Goal: Task Accomplishment & Management: Use online tool/utility

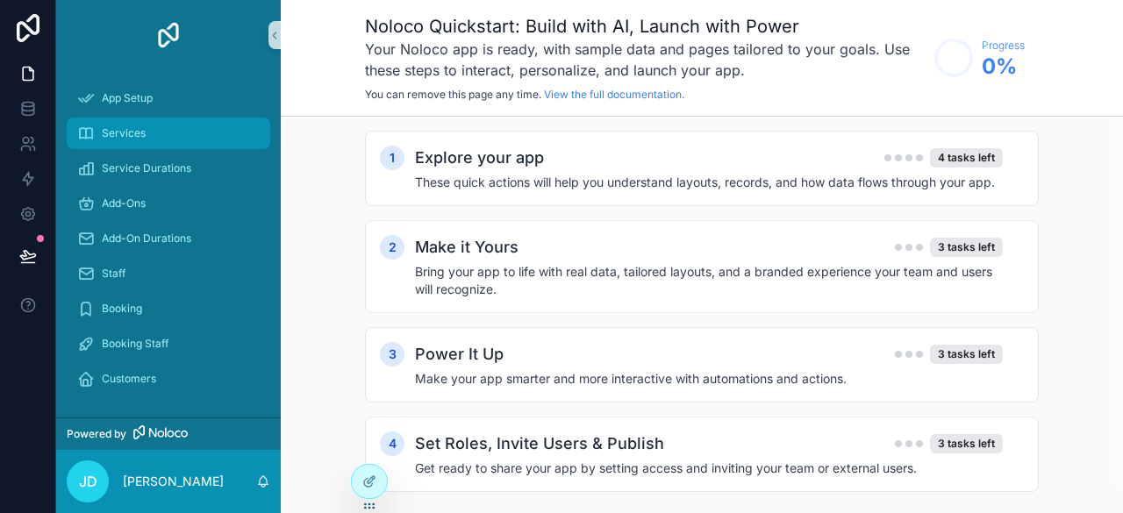
click at [193, 142] on div "Services" at bounding box center [168, 133] width 182 height 28
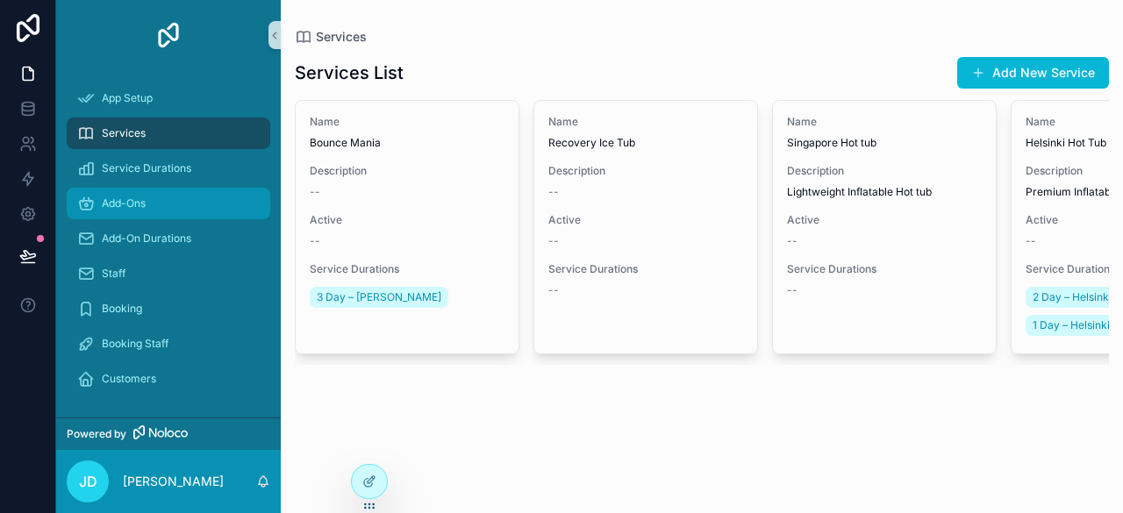
click at [184, 187] on div "Add-Ons" at bounding box center [168, 203] width 225 height 35
click at [178, 204] on div "Add-Ons" at bounding box center [168, 203] width 182 height 28
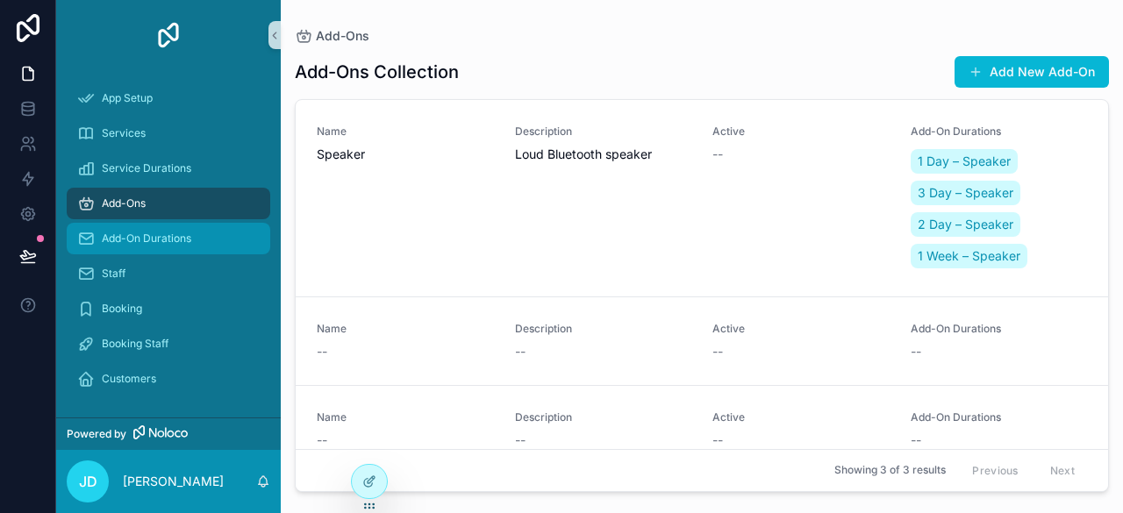
click at [186, 239] on span "Add-On Durations" at bounding box center [146, 239] width 89 height 14
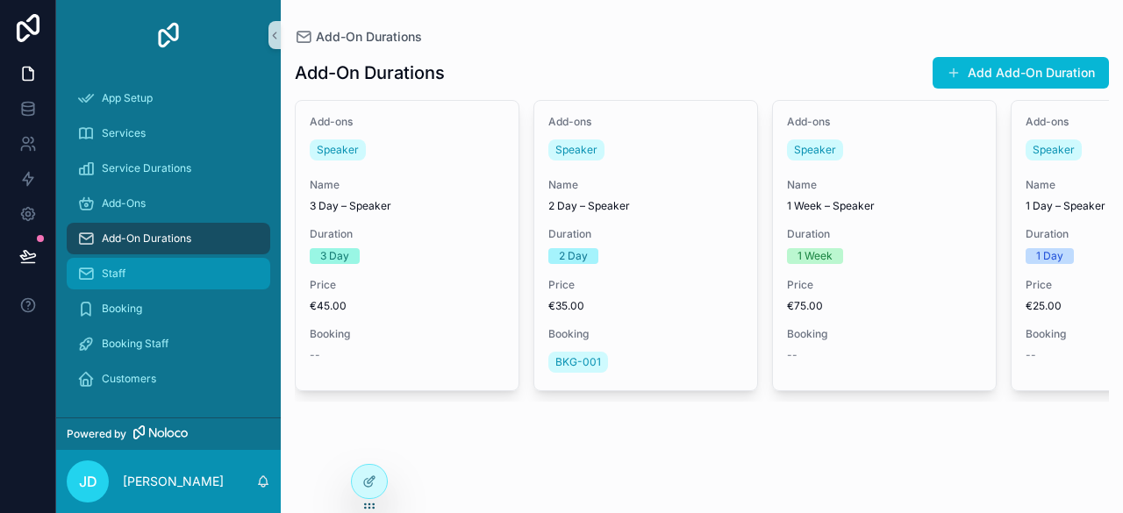
click at [187, 269] on div "Staff" at bounding box center [168, 274] width 182 height 28
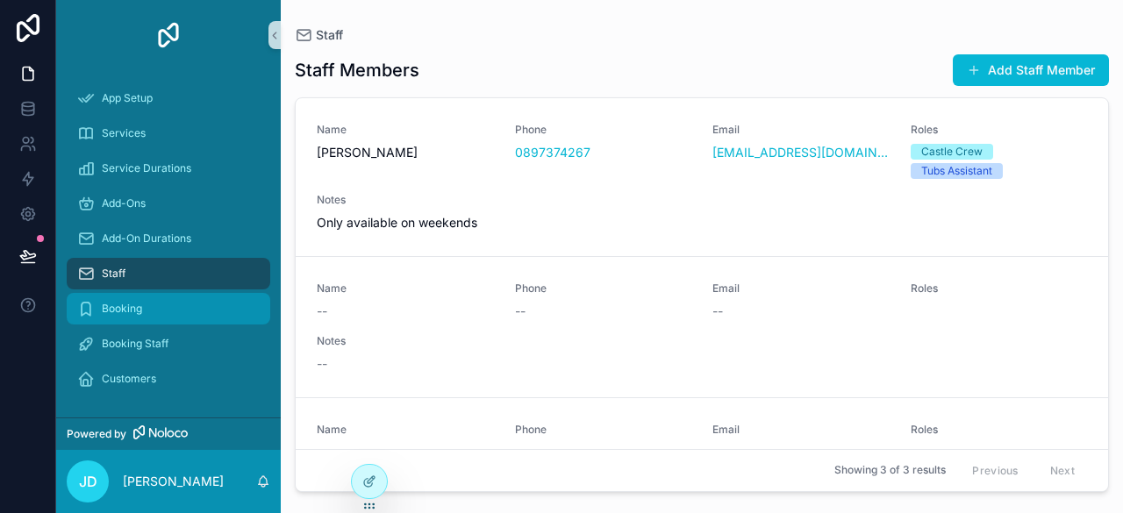
click at [196, 311] on div "Booking" at bounding box center [168, 309] width 182 height 28
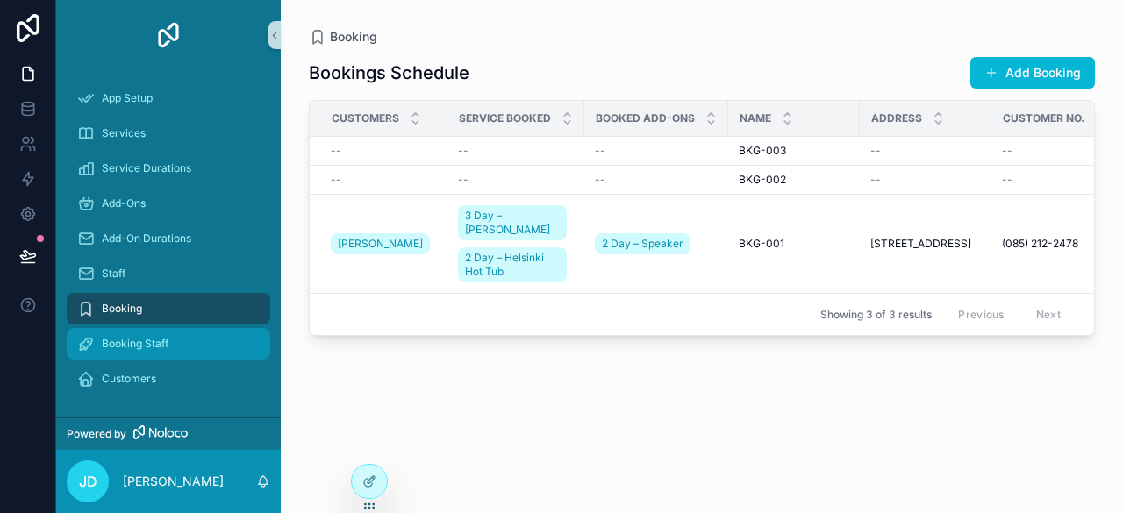
click at [182, 343] on div "Booking Staff" at bounding box center [168, 344] width 182 height 28
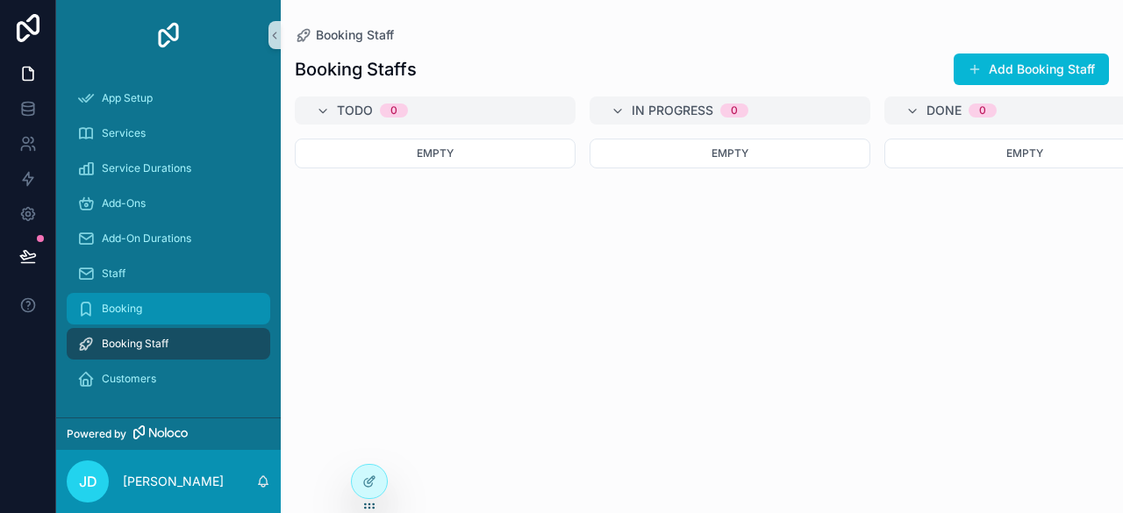
click at [193, 318] on div "Booking" at bounding box center [168, 309] width 182 height 28
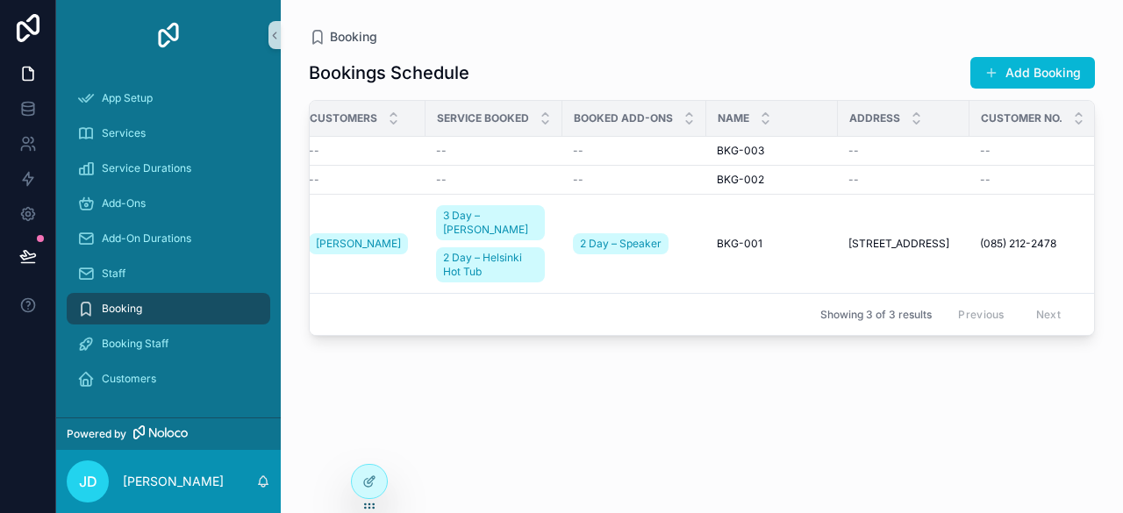
scroll to position [0, 21]
click at [187, 131] on div "Services" at bounding box center [168, 133] width 182 height 28
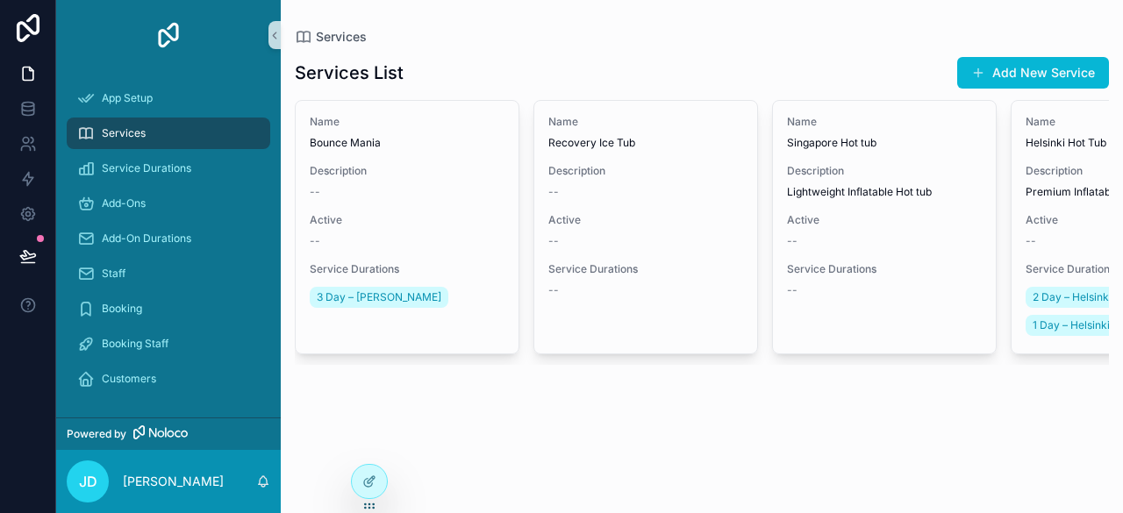
click at [244, 139] on div "Services" at bounding box center [168, 133] width 182 height 28
click at [260, 134] on link "Services" at bounding box center [169, 134] width 204 height 32
click at [378, 486] on div at bounding box center [369, 481] width 35 height 33
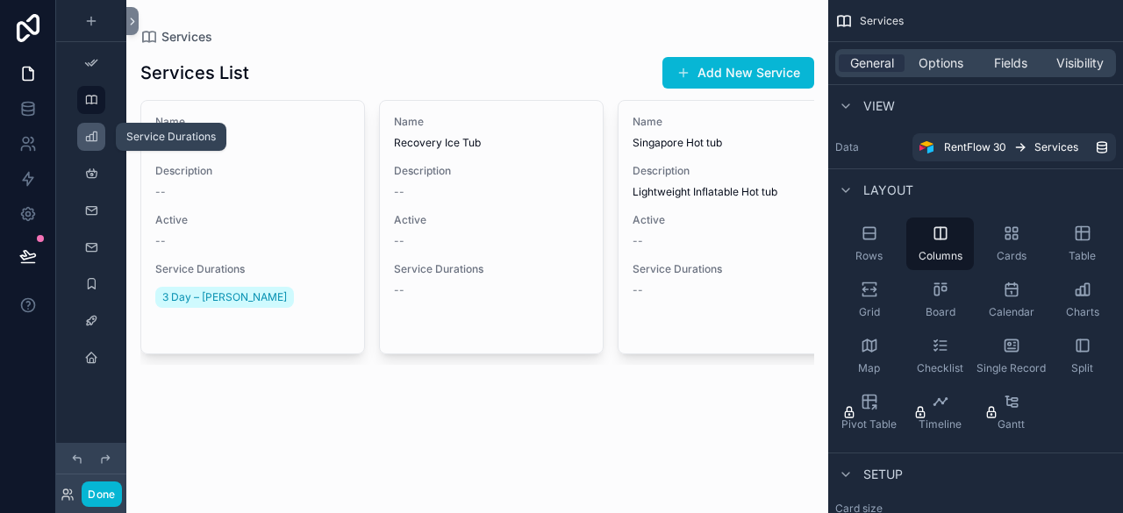
click at [82, 139] on div "scrollable content" at bounding box center [91, 137] width 21 height 28
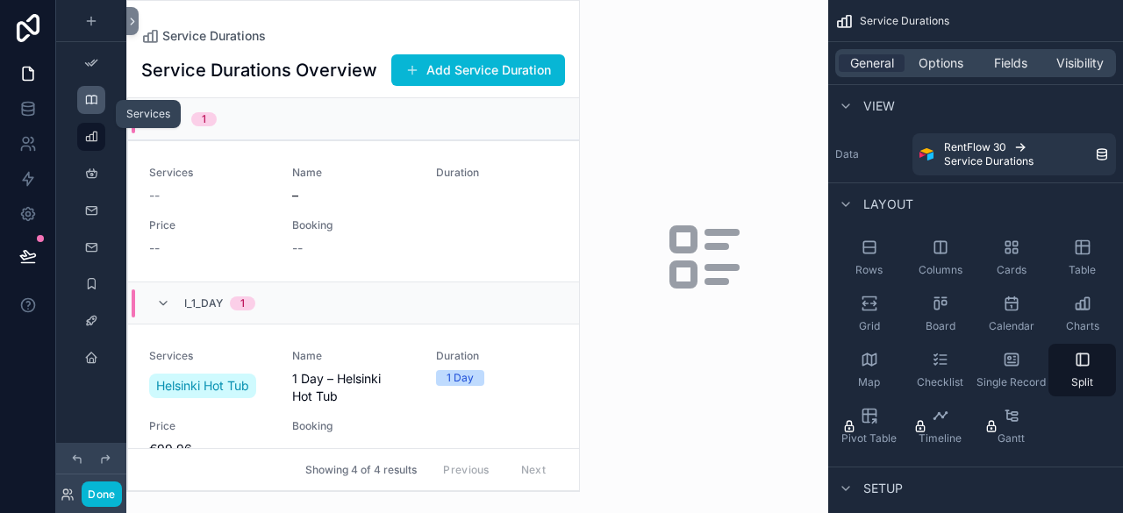
click at [95, 104] on icon "scrollable content" at bounding box center [91, 100] width 14 height 14
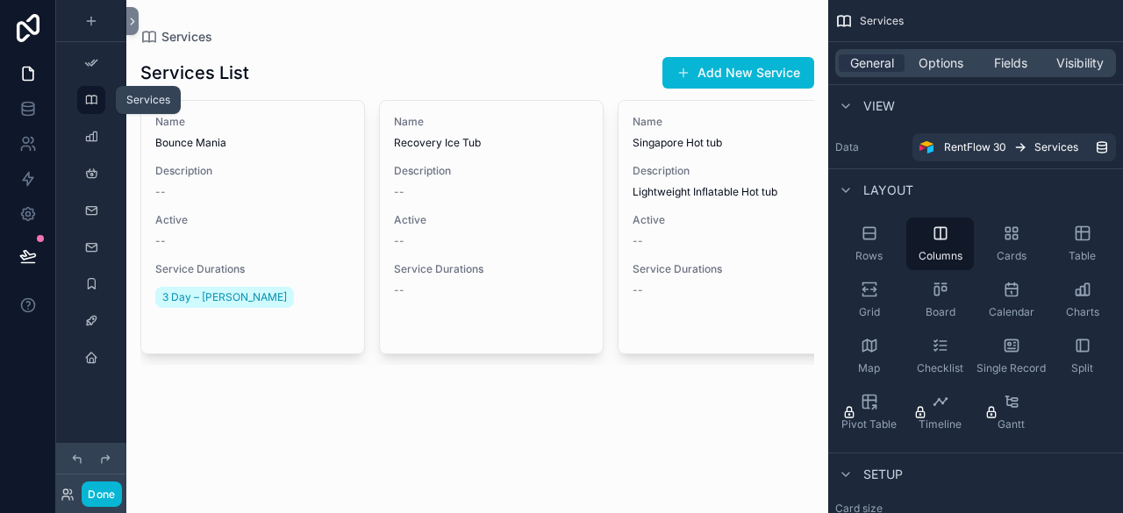
click at [98, 95] on div "scrollable content" at bounding box center [91, 100] width 21 height 28
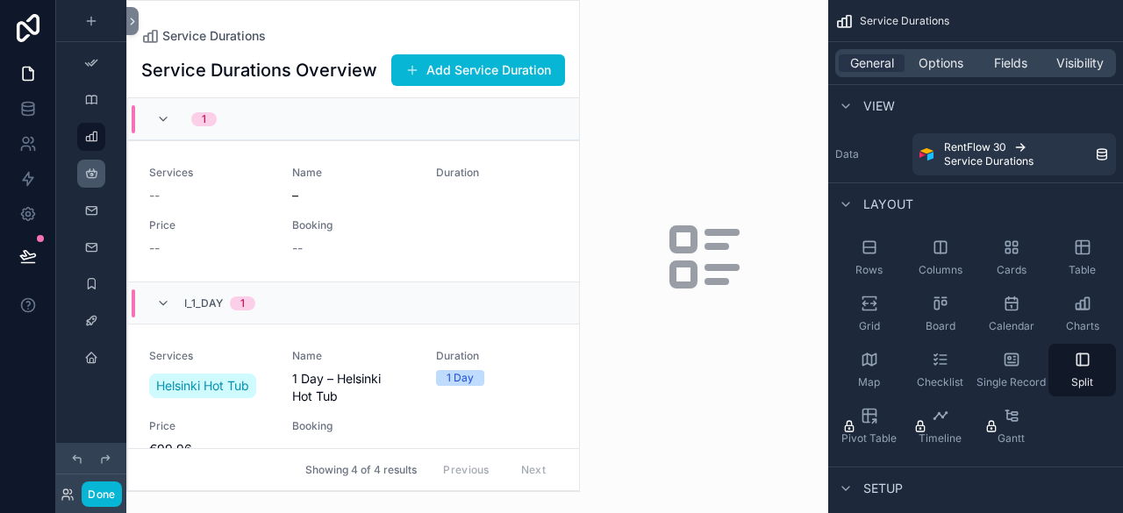
click at [96, 165] on div "scrollable content" at bounding box center [91, 172] width 70 height 33
click at [86, 487] on button "Done" at bounding box center [101, 494] width 39 height 25
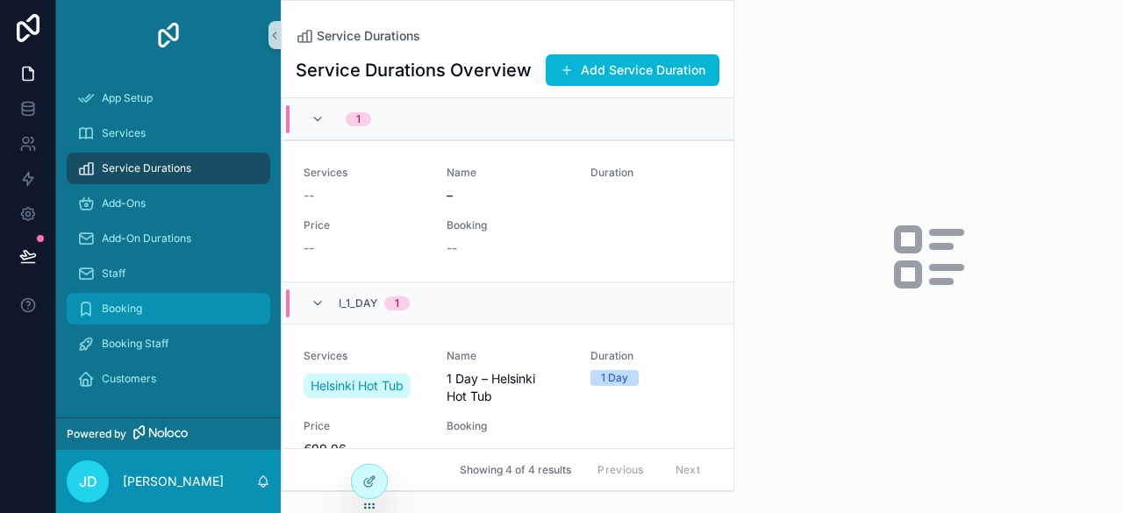
click at [182, 309] on div "Booking" at bounding box center [168, 309] width 182 height 28
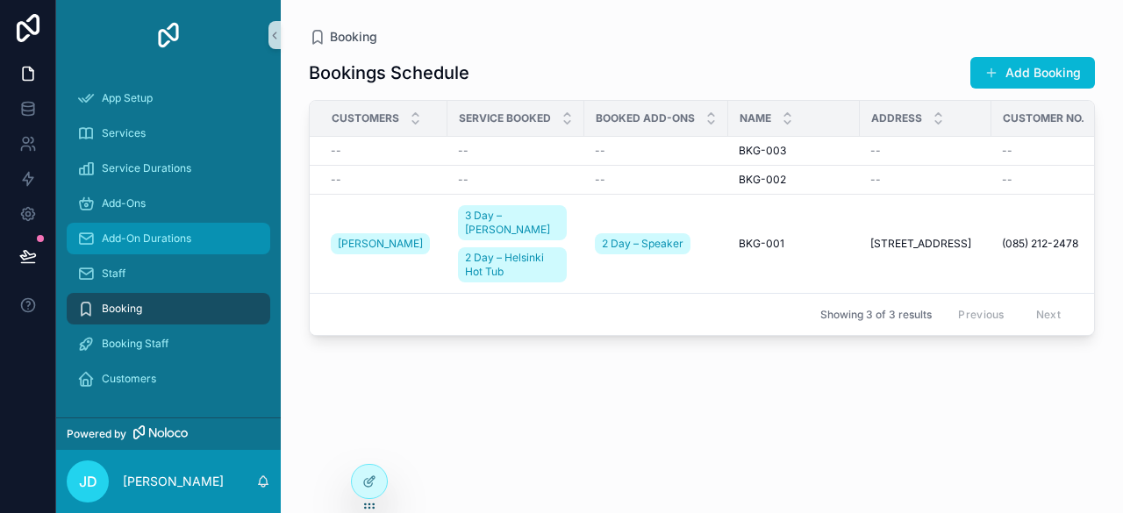
drag, startPoint x: 182, startPoint y: 309, endPoint x: 168, endPoint y: 245, distance: 65.4
click at [168, 245] on div "App Setup Services Service Durations Add-Ons Add-On Durations Staff Booking Boo…" at bounding box center [168, 239] width 225 height 316
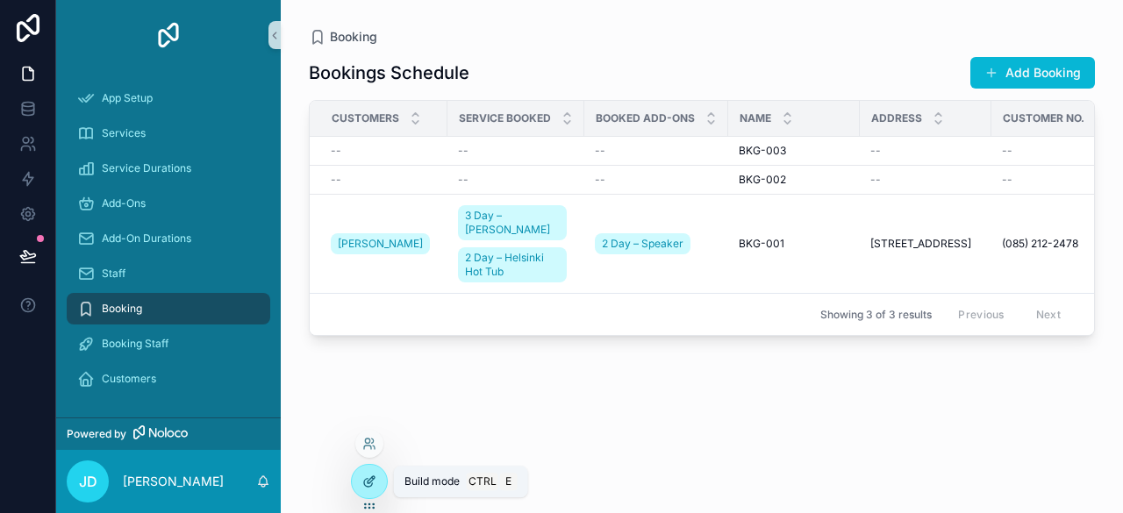
click at [375, 475] on icon at bounding box center [369, 482] width 14 height 14
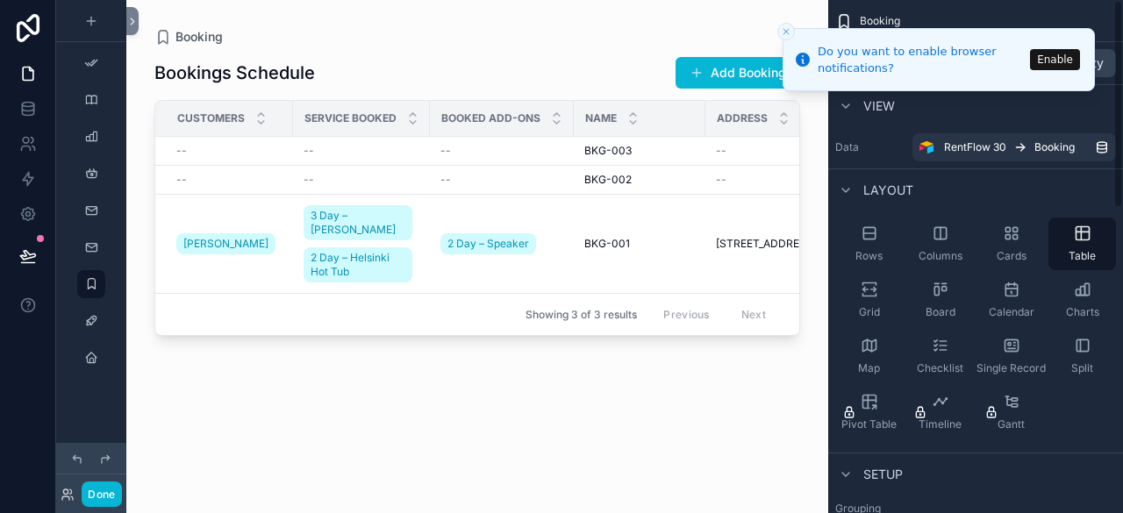
click at [790, 36] on button "Close toast" at bounding box center [786, 32] width 18 height 18
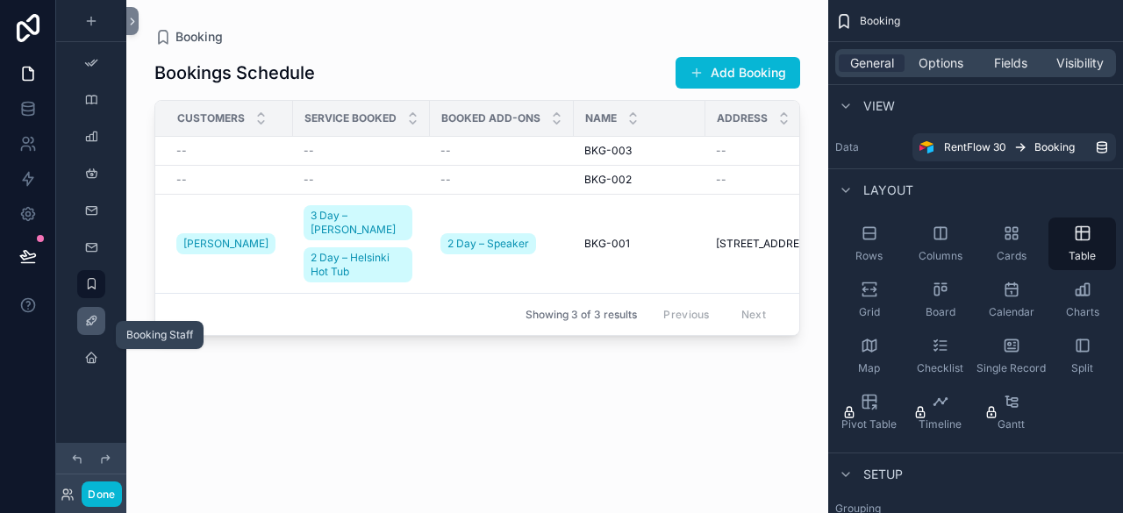
click at [82, 323] on div "scrollable content" at bounding box center [91, 321] width 21 height 28
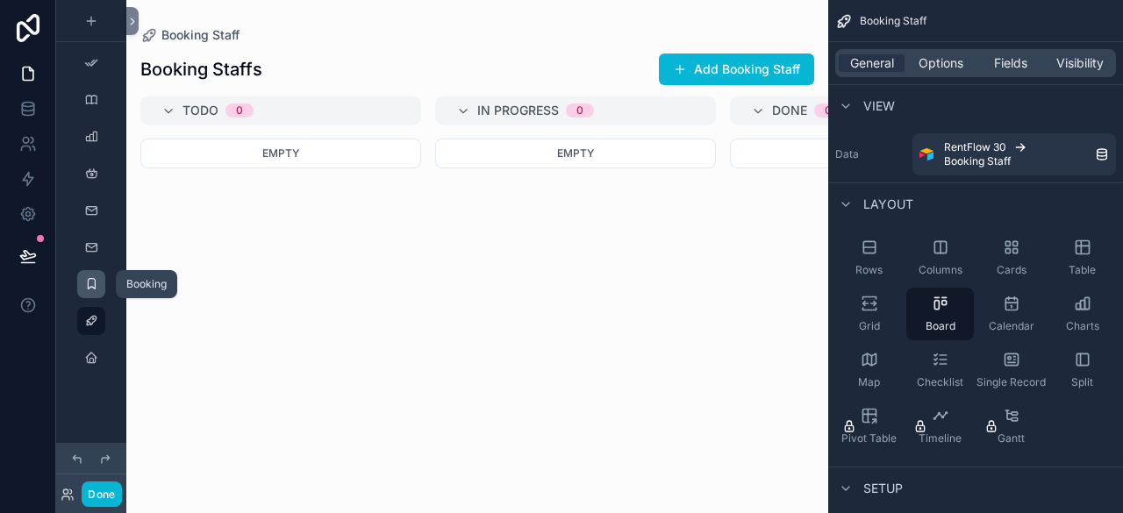
click at [89, 290] on icon "scrollable content" at bounding box center [91, 284] width 14 height 14
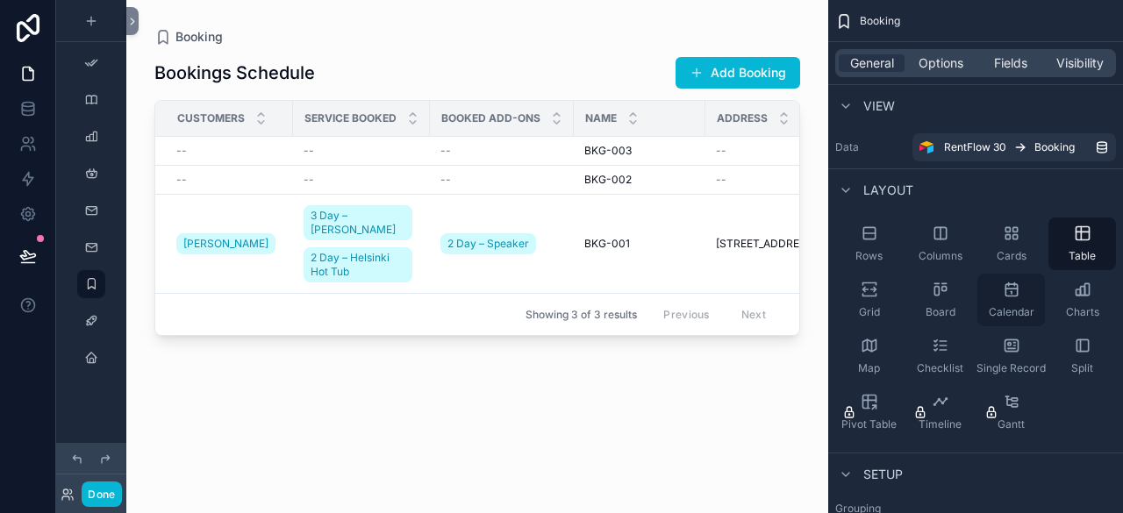
click at [1017, 310] on span "Calendar" at bounding box center [1012, 312] width 46 height 14
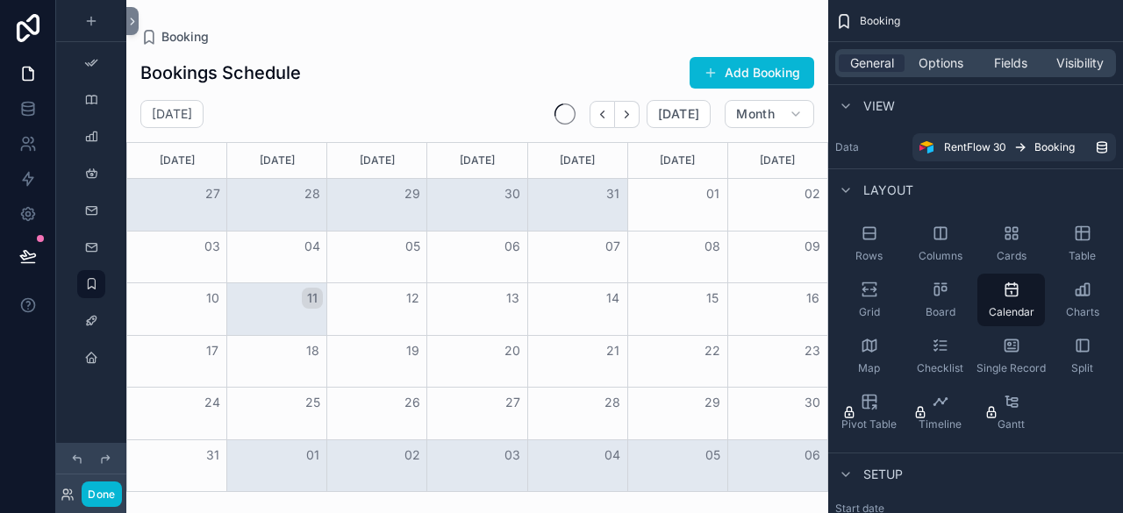
click at [595, 243] on div "07" at bounding box center [577, 247] width 100 height 30
click at [665, 213] on div "Month View" at bounding box center [677, 205] width 100 height 52
click at [572, 290] on div "14" at bounding box center [577, 298] width 100 height 30
click at [577, 314] on div "BKG-001" at bounding box center [582, 322] width 88 height 16
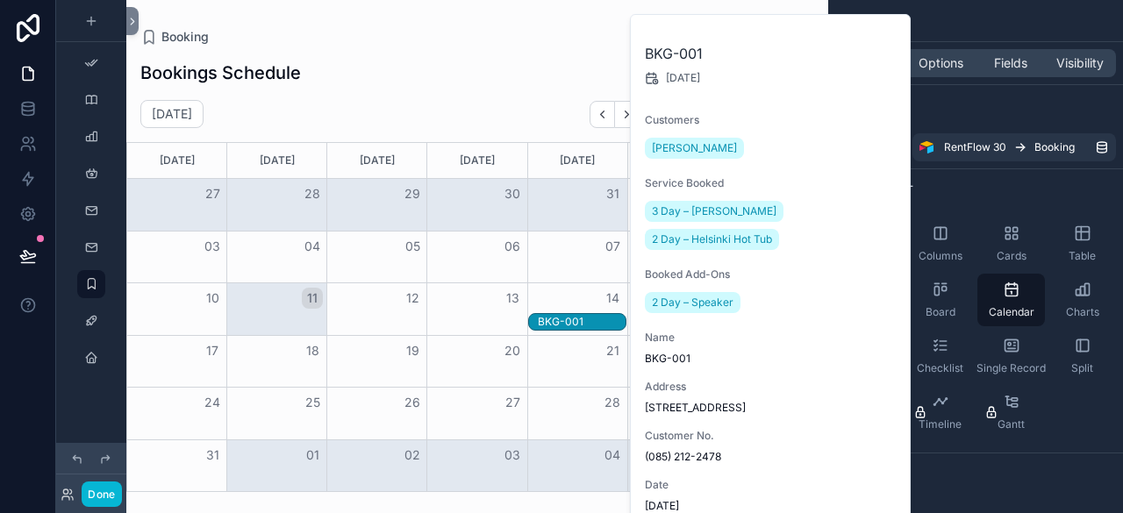
click at [473, 297] on div "13" at bounding box center [477, 298] width 100 height 30
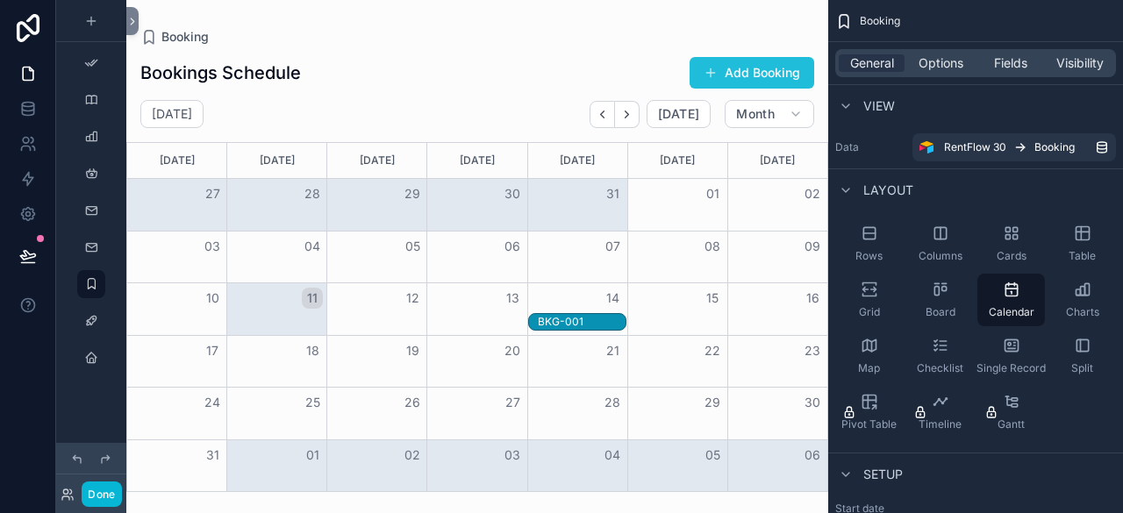
click at [738, 78] on button "Add Booking" at bounding box center [752, 73] width 125 height 32
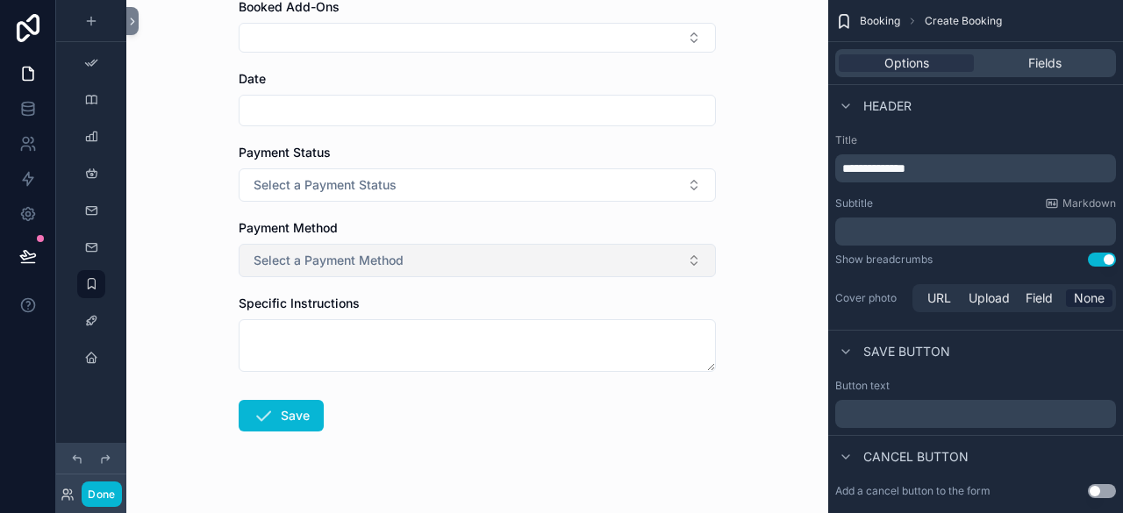
scroll to position [263, 0]
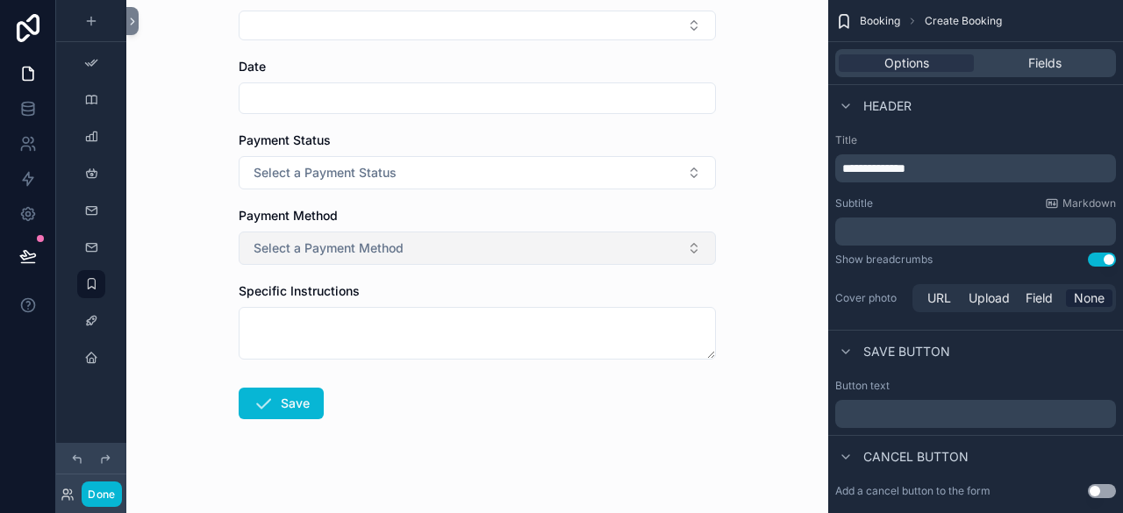
click at [390, 250] on span "Select a Payment Method" at bounding box center [329, 248] width 150 height 18
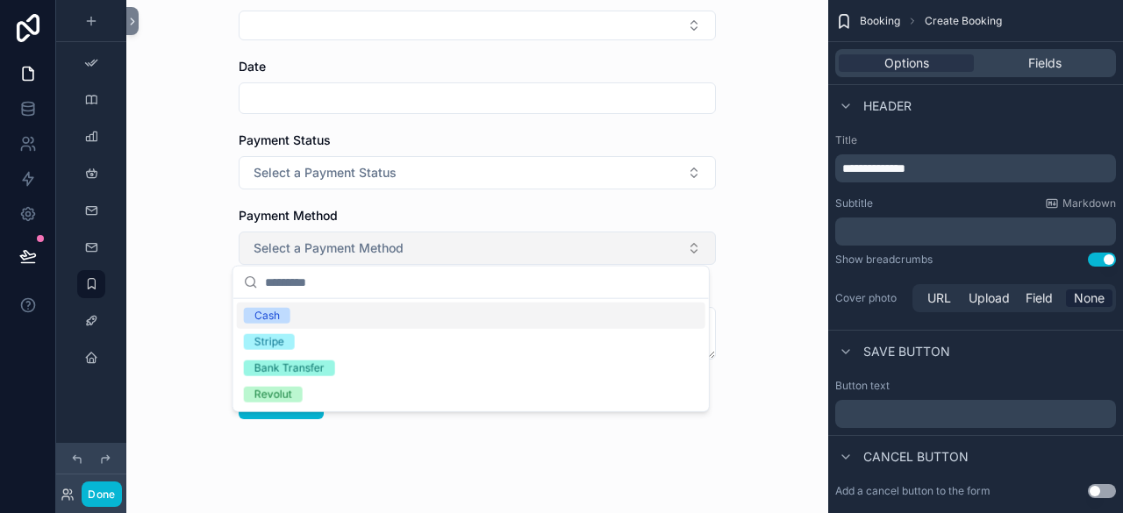
click at [390, 250] on span "Select a Payment Method" at bounding box center [329, 248] width 150 height 18
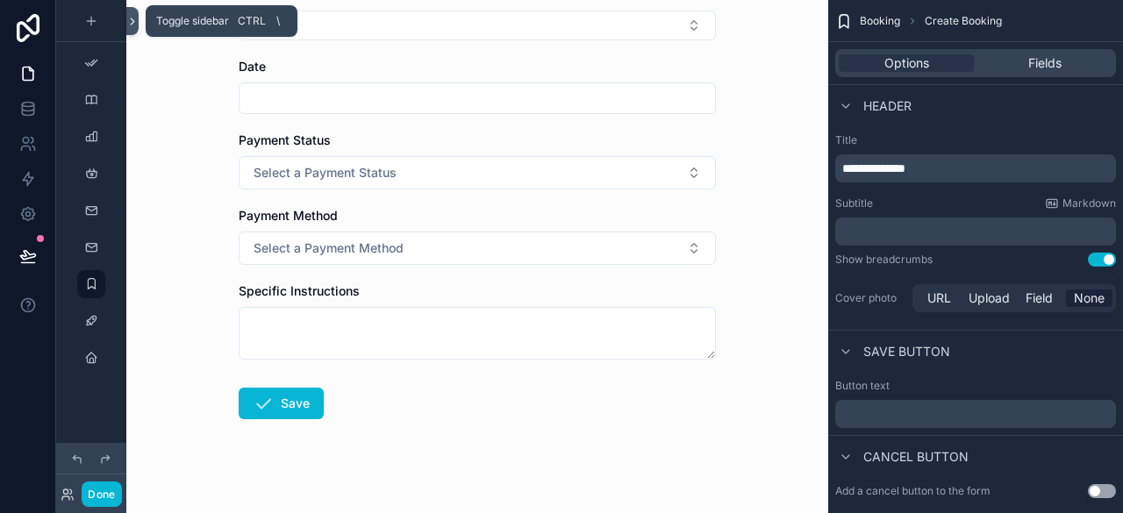
click at [130, 21] on icon at bounding box center [132, 21] width 12 height 13
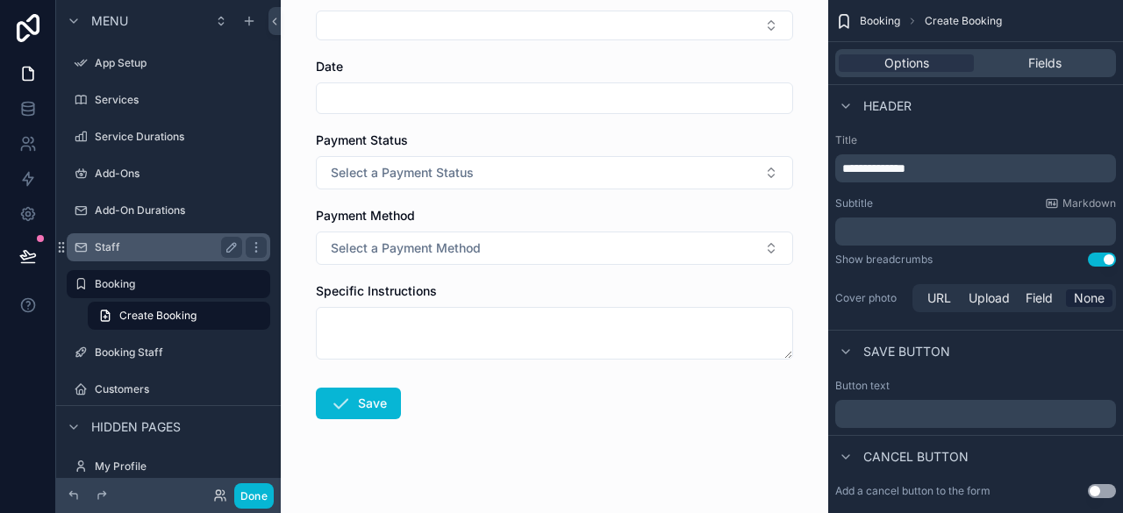
click at [162, 241] on label "Staff" at bounding box center [165, 247] width 140 height 14
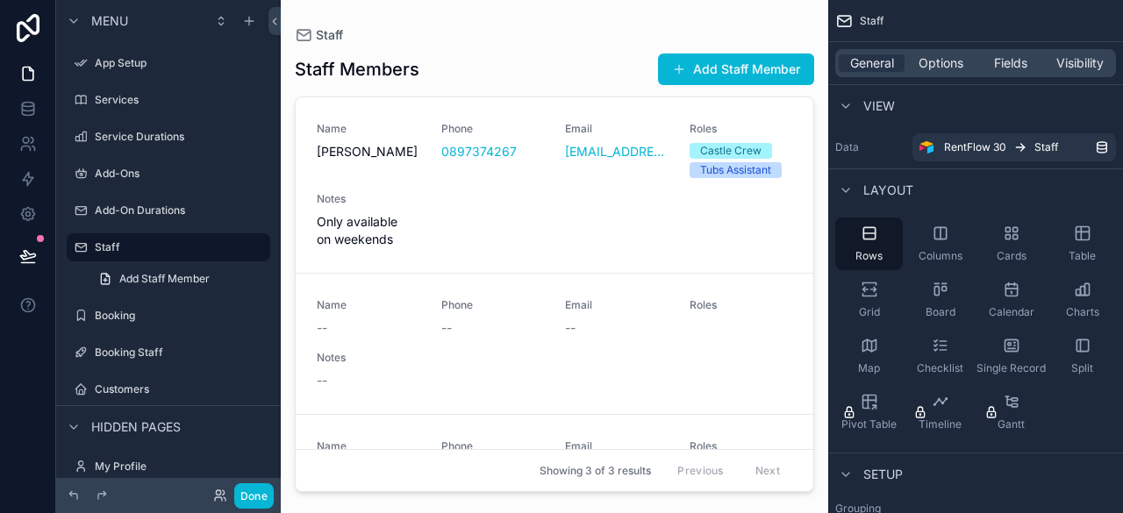
click at [476, 36] on div "scrollable content" at bounding box center [554, 246] width 547 height 492
click at [941, 258] on span "Columns" at bounding box center [941, 256] width 44 height 14
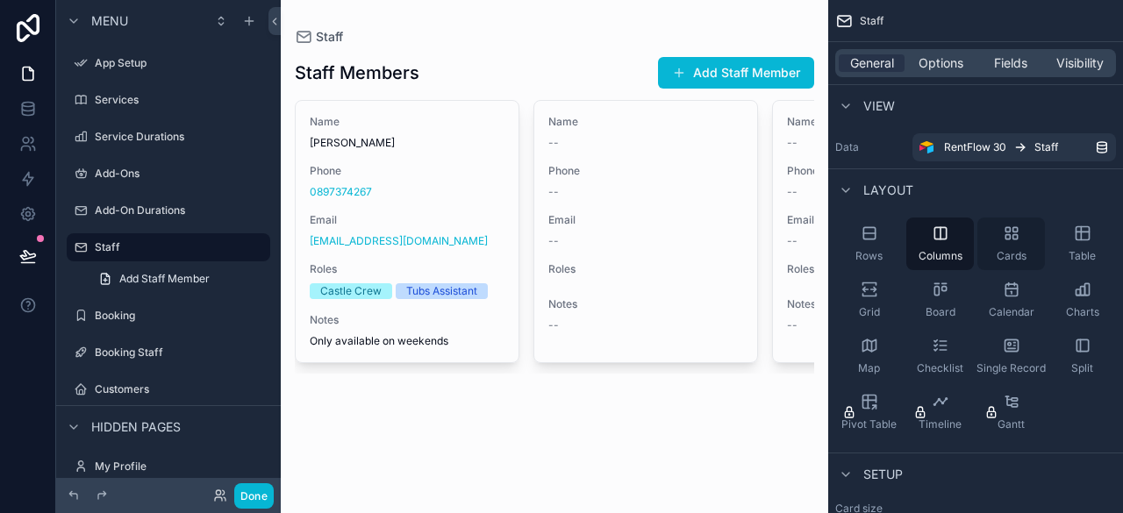
click at [1002, 255] on span "Cards" at bounding box center [1012, 256] width 30 height 14
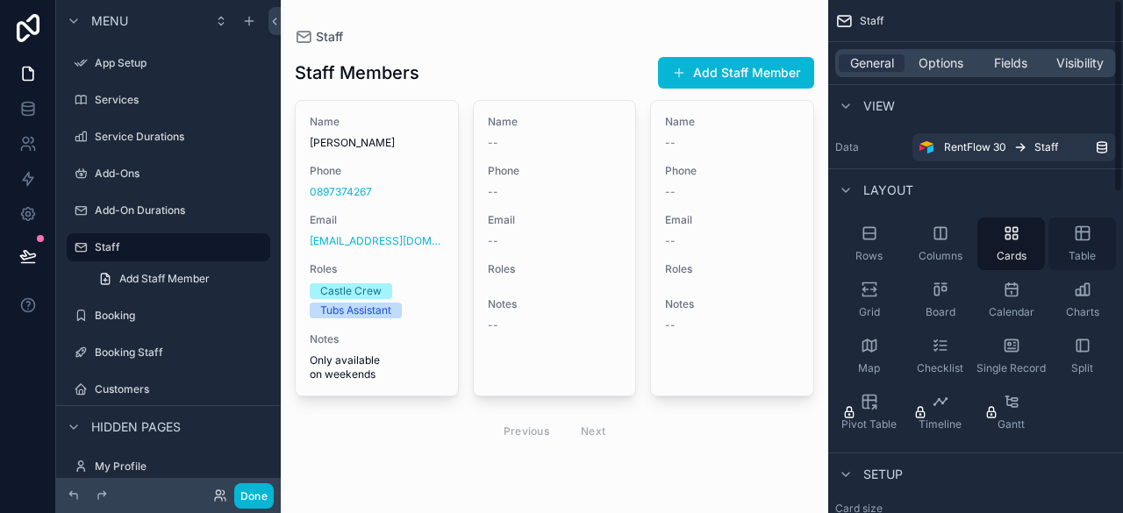
click at [1076, 254] on span "Table" at bounding box center [1082, 256] width 27 height 14
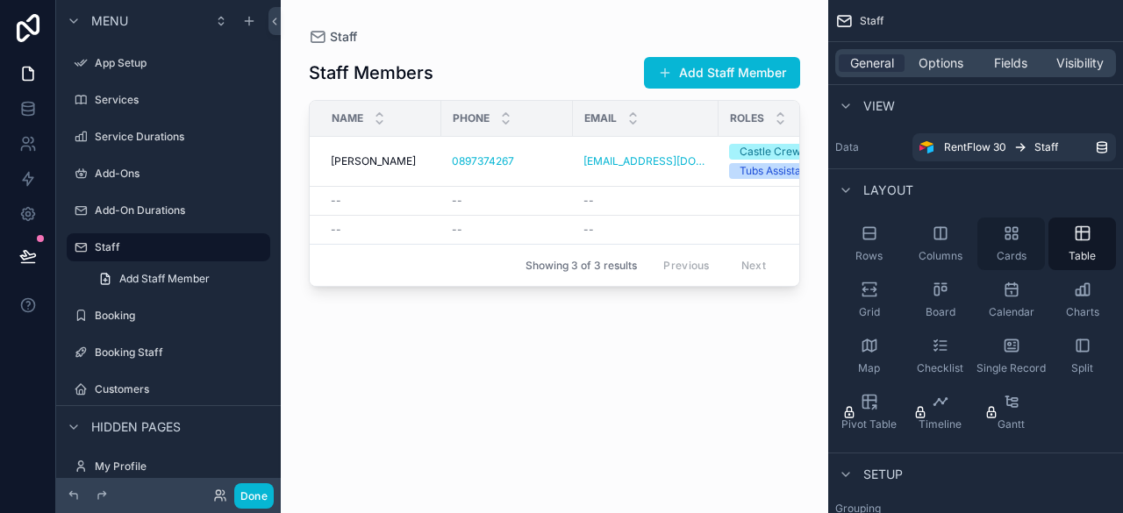
click at [1000, 256] on span "Cards" at bounding box center [1012, 256] width 30 height 14
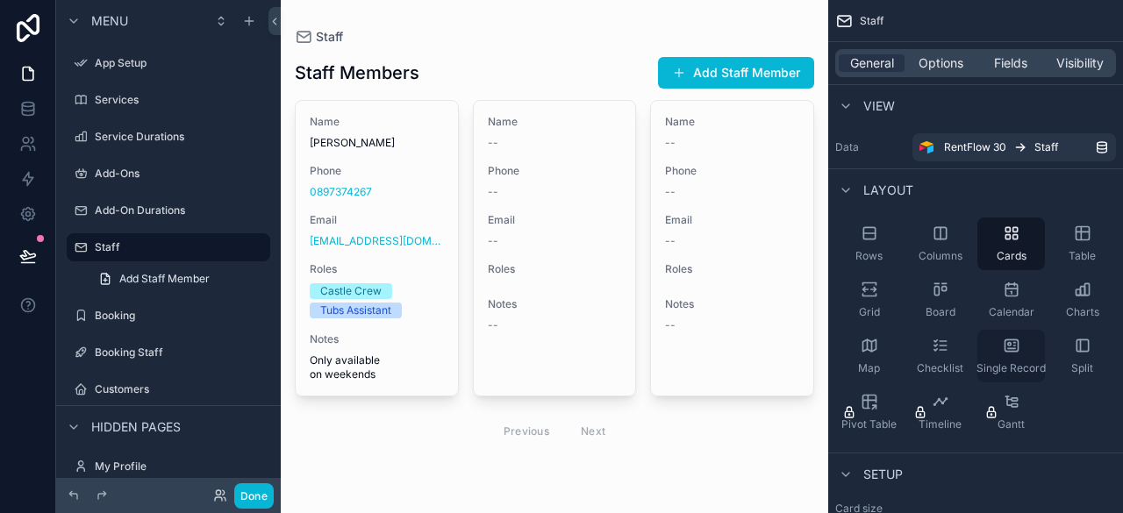
click at [1007, 364] on span "Single Record" at bounding box center [1010, 368] width 69 height 14
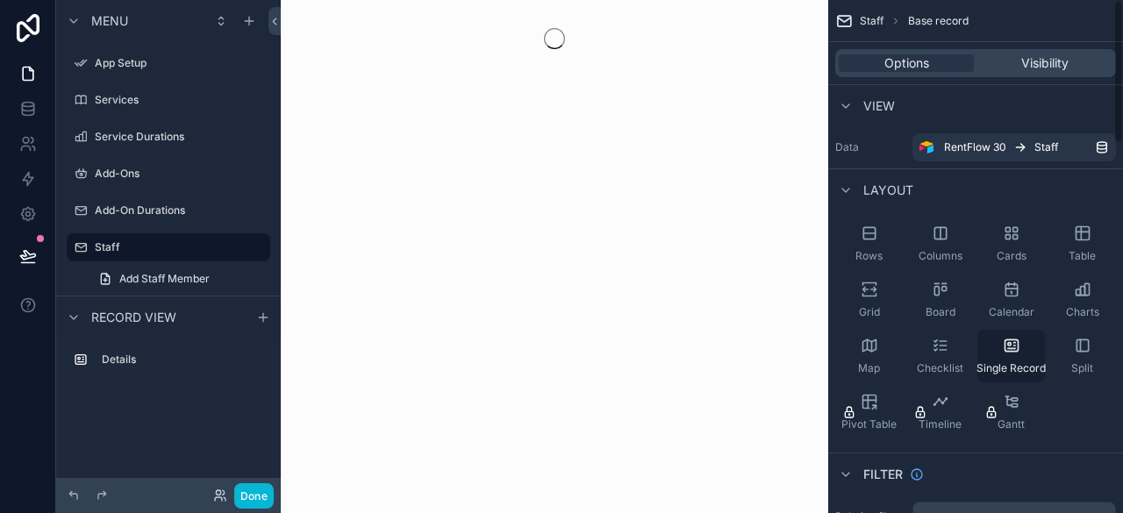
click at [1018, 353] on icon "scrollable content" at bounding box center [1012, 346] width 18 height 18
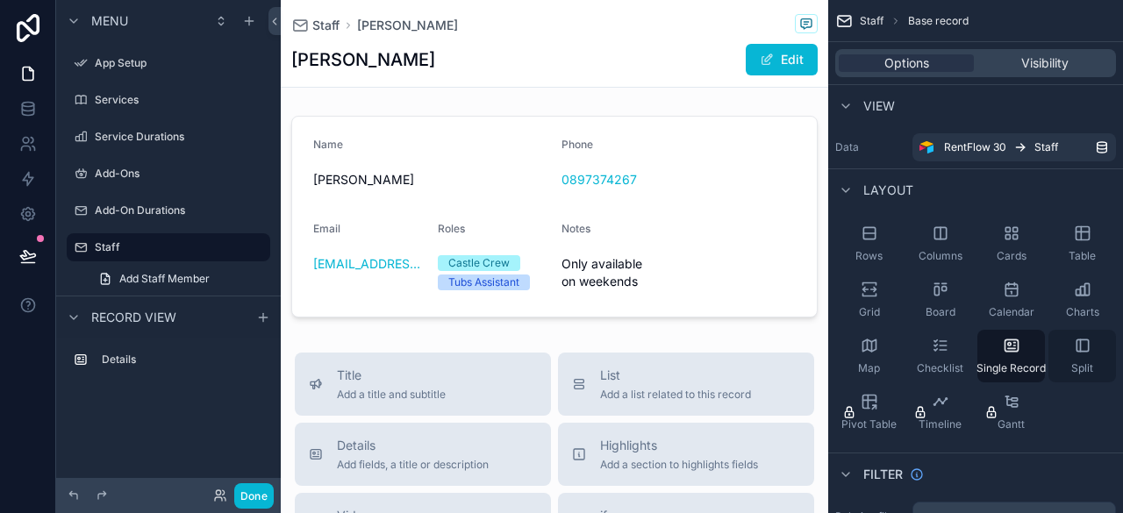
click at [1070, 353] on div "Split" at bounding box center [1082, 356] width 68 height 53
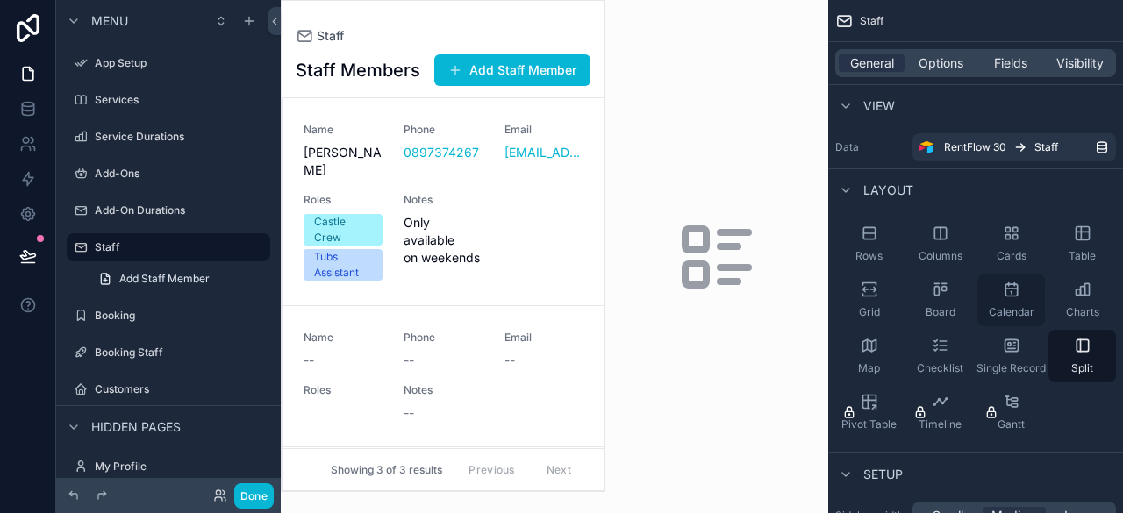
click at [1033, 293] on div "Calendar" at bounding box center [1011, 300] width 68 height 53
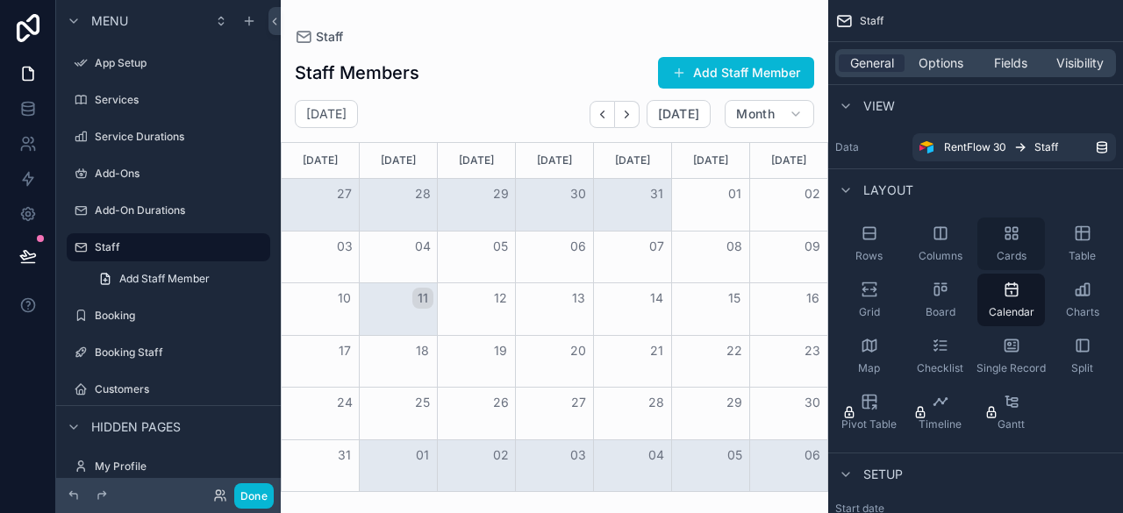
click at [1014, 254] on span "Cards" at bounding box center [1012, 256] width 30 height 14
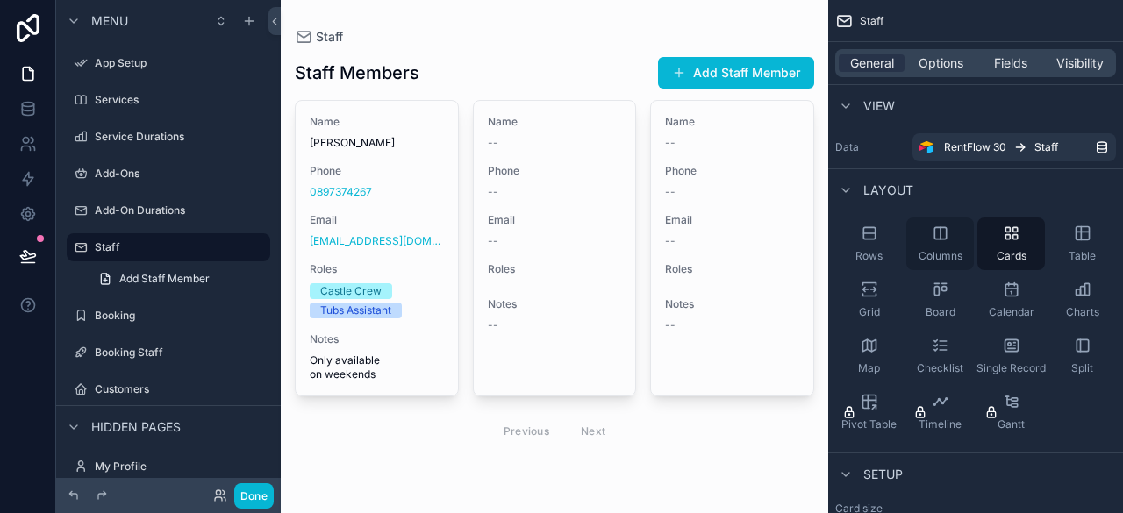
click at [926, 247] on div "Columns" at bounding box center [940, 244] width 68 height 53
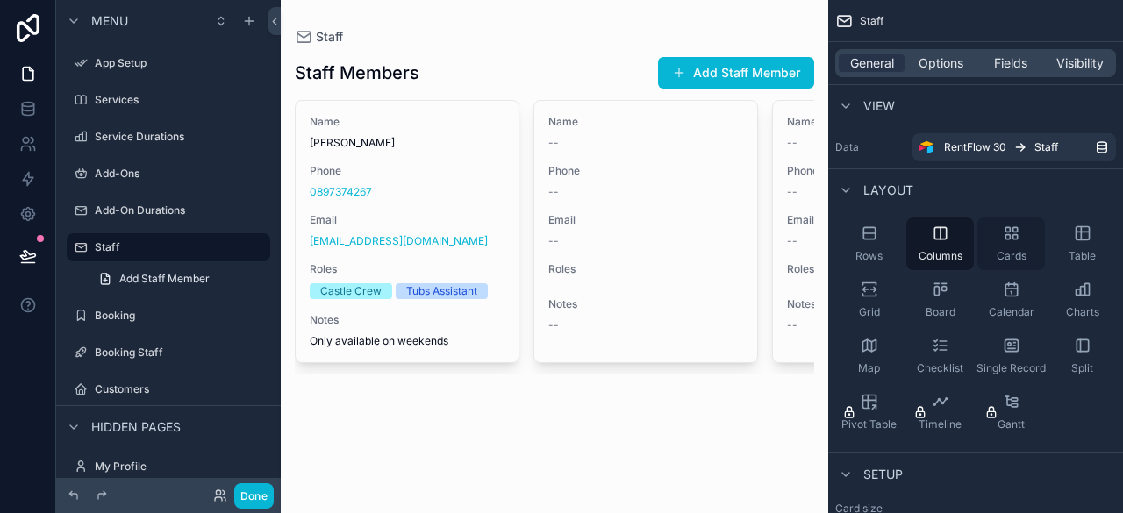
click at [1004, 247] on div "Cards" at bounding box center [1011, 244] width 68 height 53
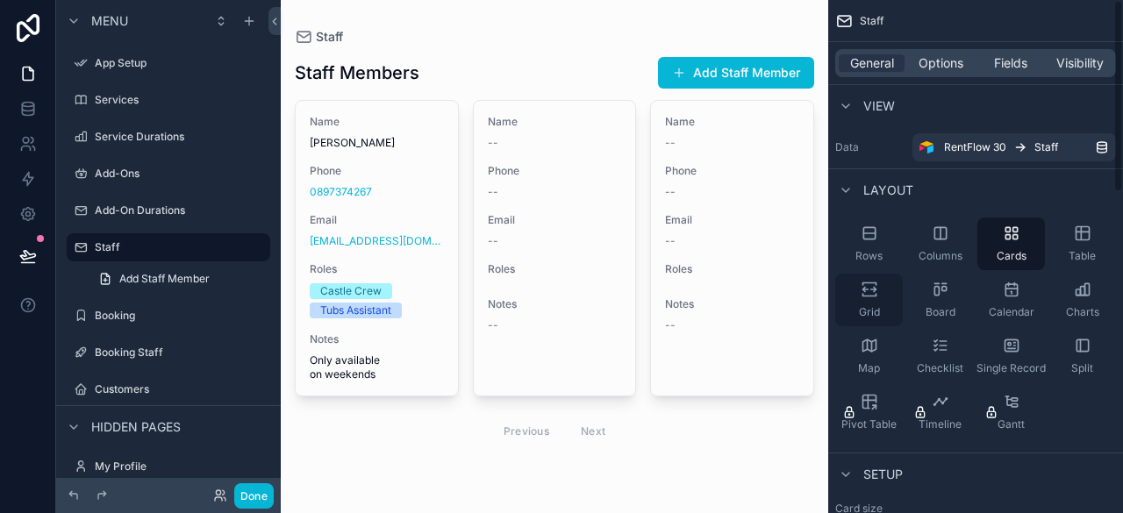
click at [876, 296] on icon "scrollable content" at bounding box center [868, 295] width 13 height 3
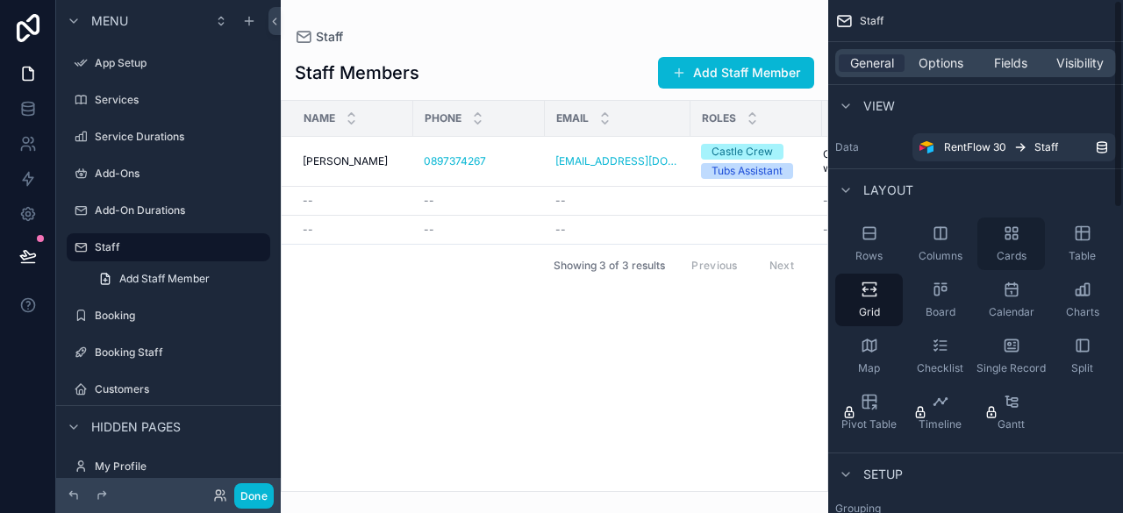
click at [997, 244] on div "Cards" at bounding box center [1011, 244] width 68 height 53
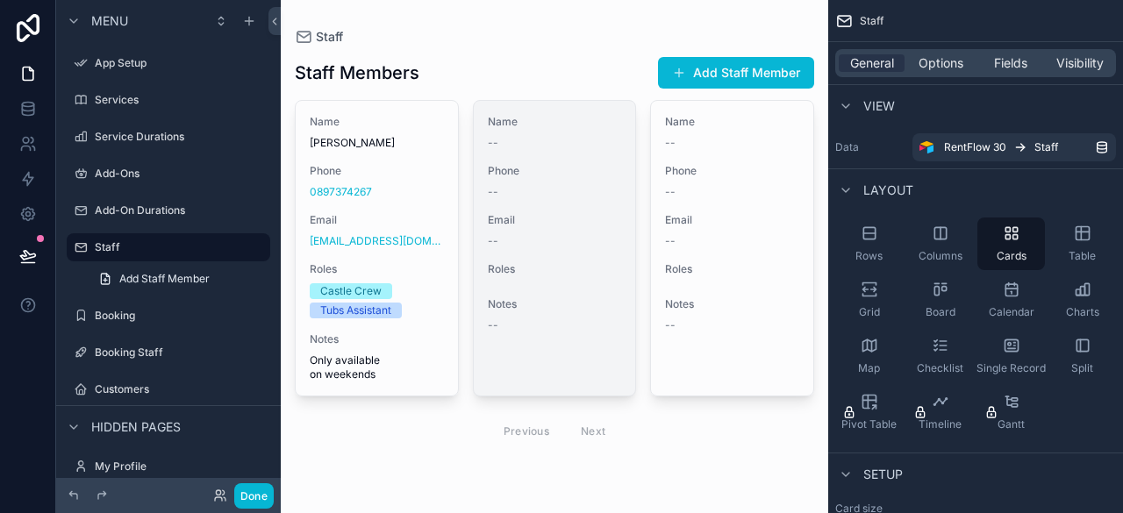
click at [568, 240] on div "--" at bounding box center [555, 241] width 134 height 14
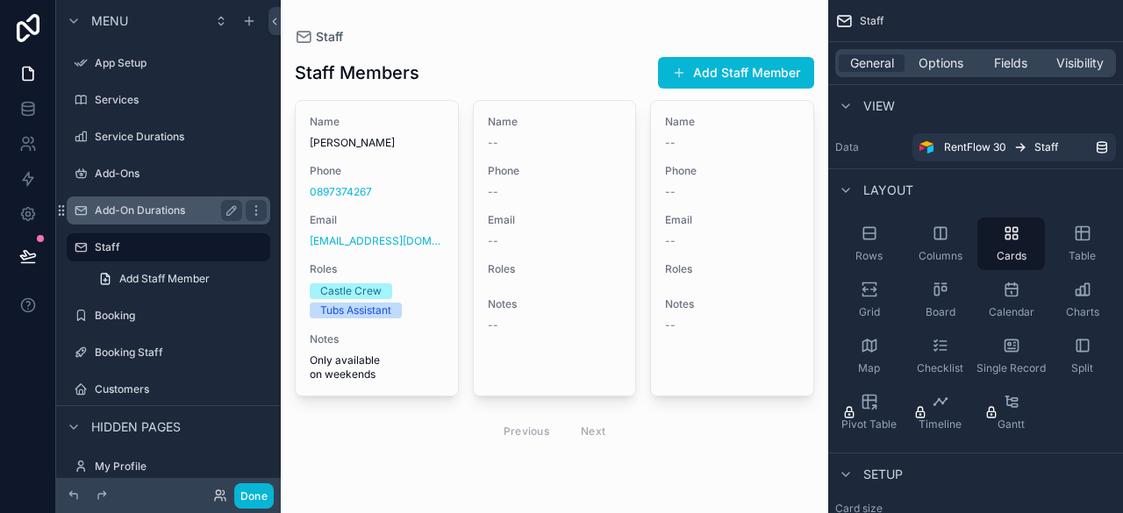
click at [183, 213] on label "Add-On Durations" at bounding box center [165, 211] width 140 height 14
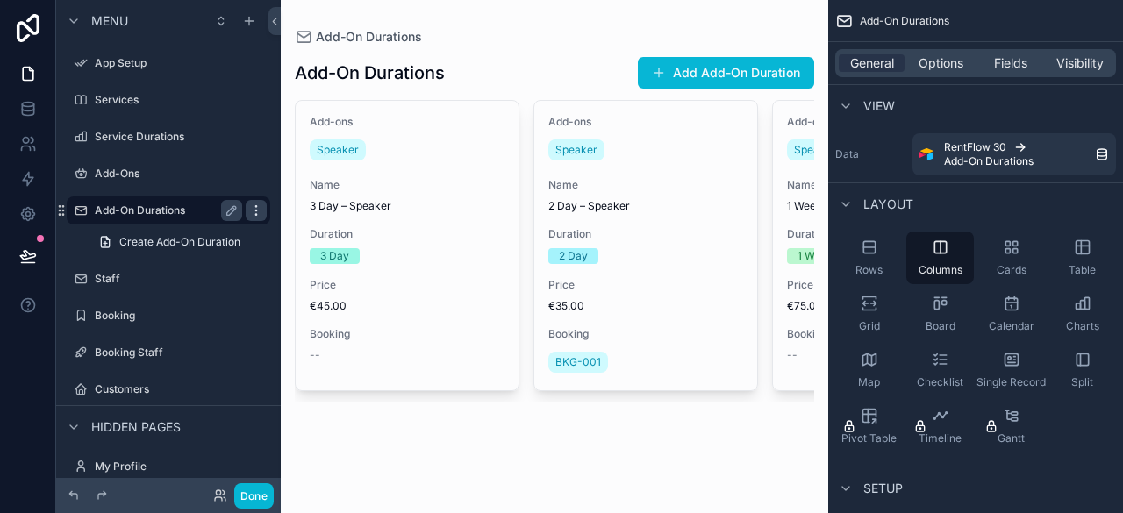
click at [256, 213] on icon "scrollable content" at bounding box center [256, 211] width 14 height 14
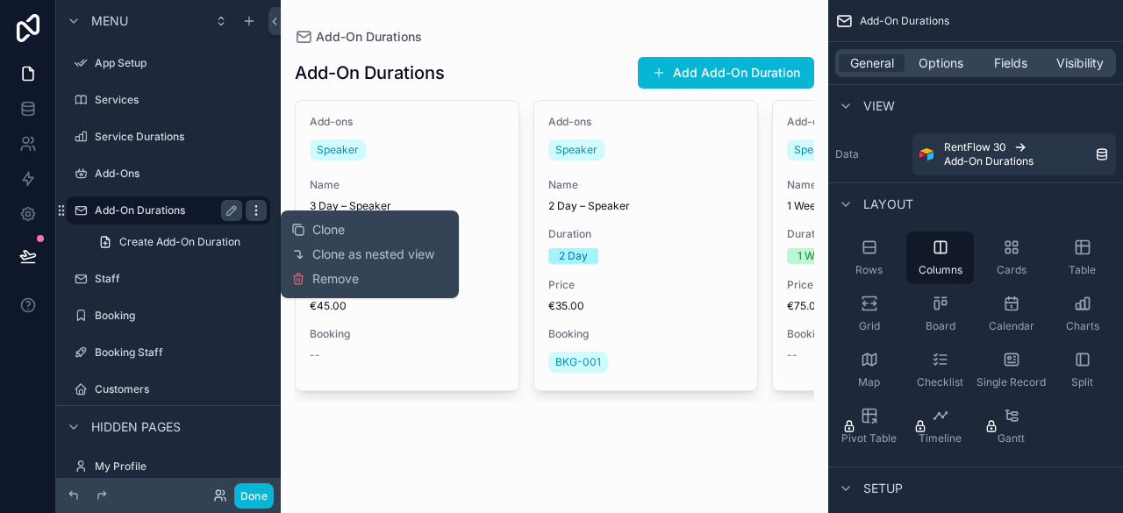
click at [256, 213] on icon "scrollable content" at bounding box center [256, 211] width 14 height 14
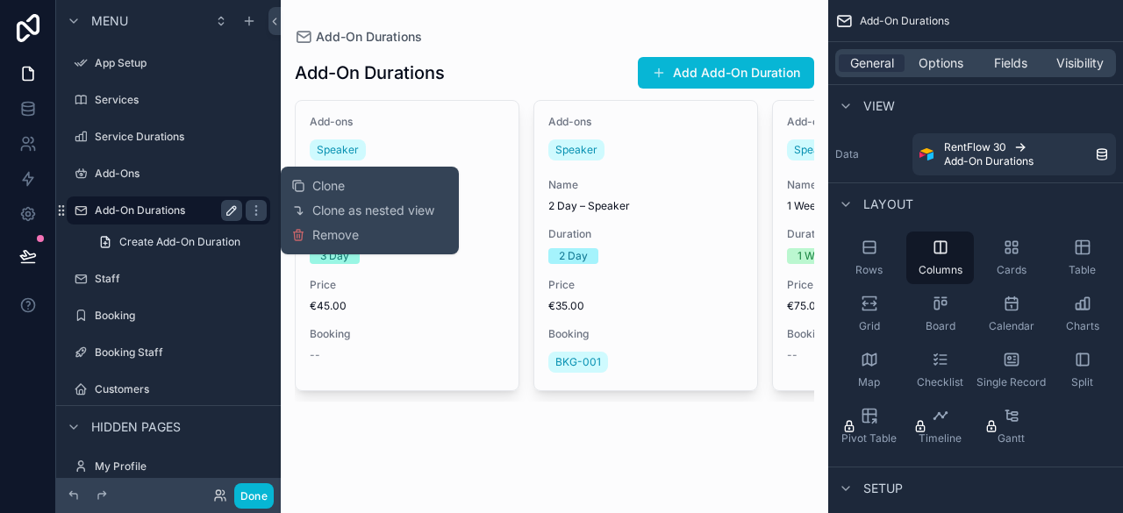
click at [240, 214] on button "scrollable content" at bounding box center [231, 210] width 21 height 21
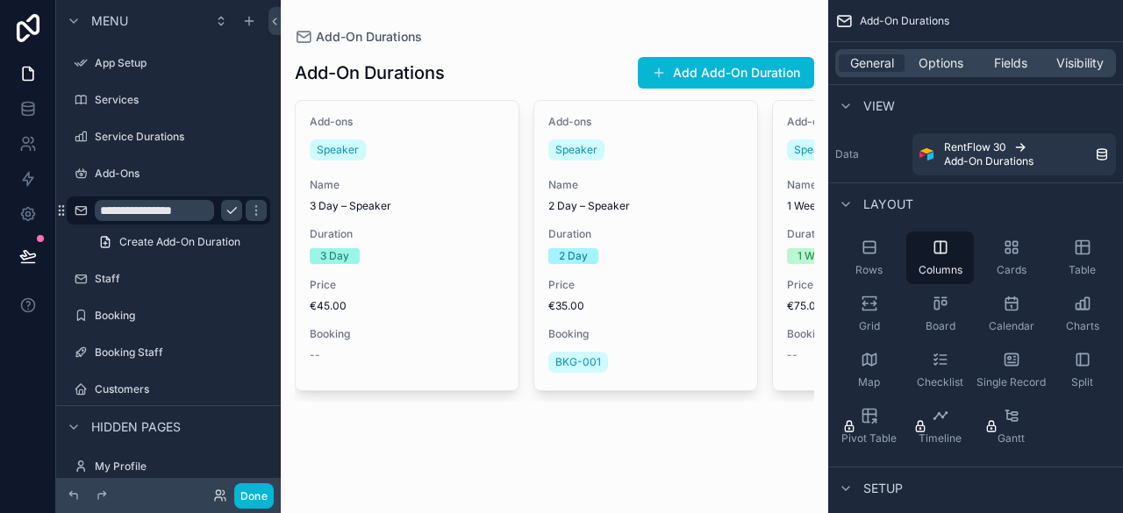
click at [233, 212] on icon "scrollable content" at bounding box center [232, 211] width 14 height 14
click at [254, 211] on icon "scrollable content" at bounding box center [256, 211] width 14 height 14
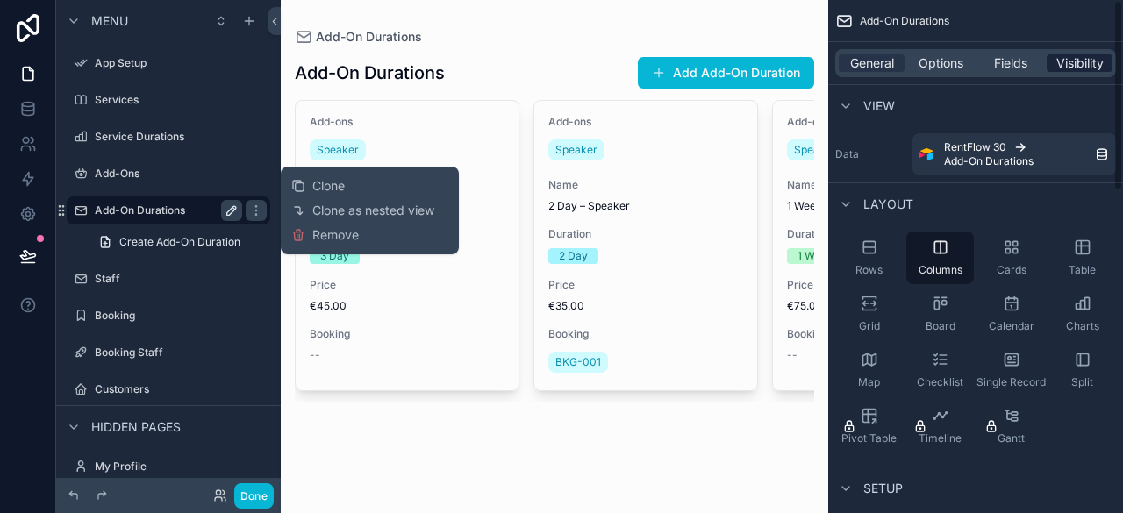
click at [1106, 64] on div "Visibility" at bounding box center [1080, 63] width 66 height 18
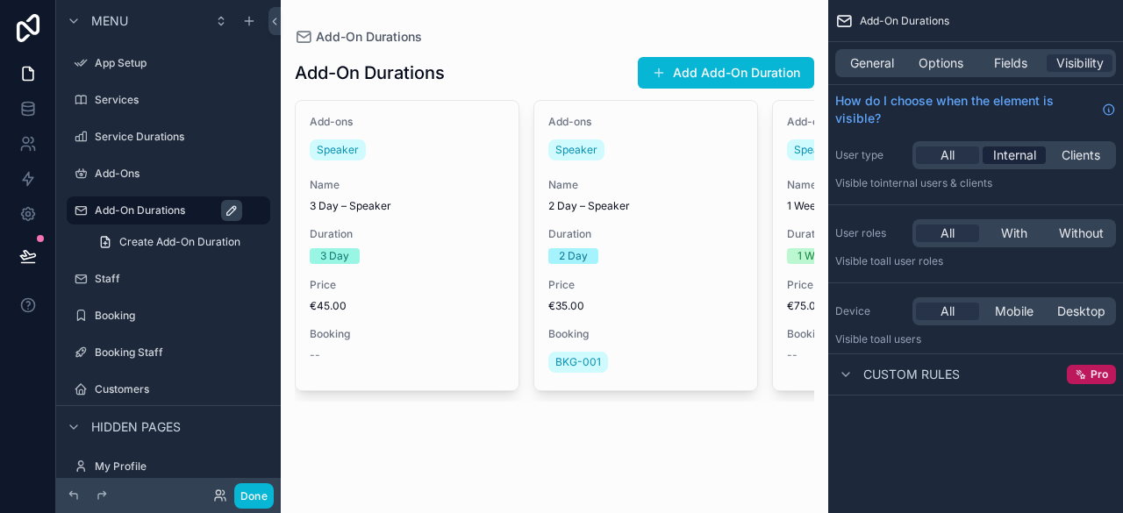
click at [1018, 154] on span "Internal" at bounding box center [1014, 156] width 43 height 18
click at [969, 154] on div "All" at bounding box center [947, 156] width 63 height 18
click at [1033, 311] on div "Mobile" at bounding box center [1014, 312] width 63 height 18
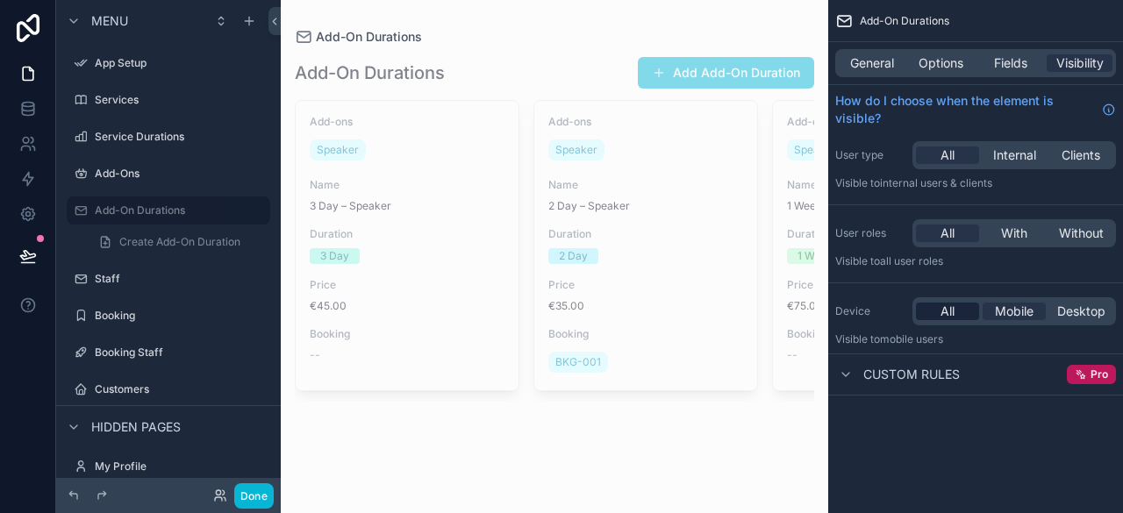
click at [949, 306] on span "All" at bounding box center [947, 312] width 14 height 18
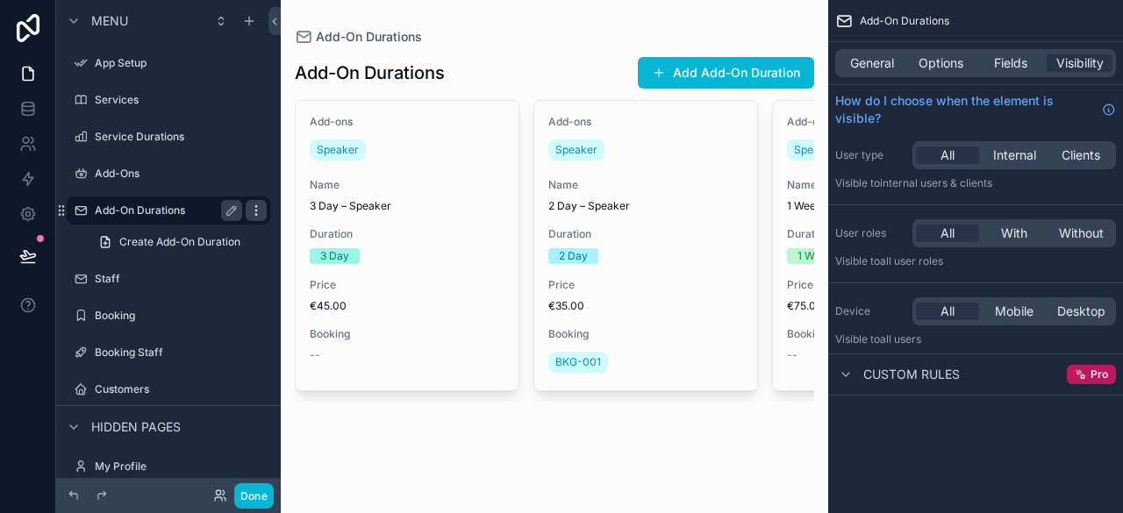
click at [251, 208] on icon "scrollable content" at bounding box center [256, 211] width 14 height 14
click at [68, 215] on icon "scrollable content" at bounding box center [61, 211] width 14 height 14
click at [63, 210] on div "Add-On Durations Create Add-On Duration" at bounding box center [168, 226] width 225 height 63
click at [229, 211] on icon "scrollable content" at bounding box center [232, 211] width 14 height 14
click at [235, 210] on icon "scrollable content" at bounding box center [232, 211] width 14 height 14
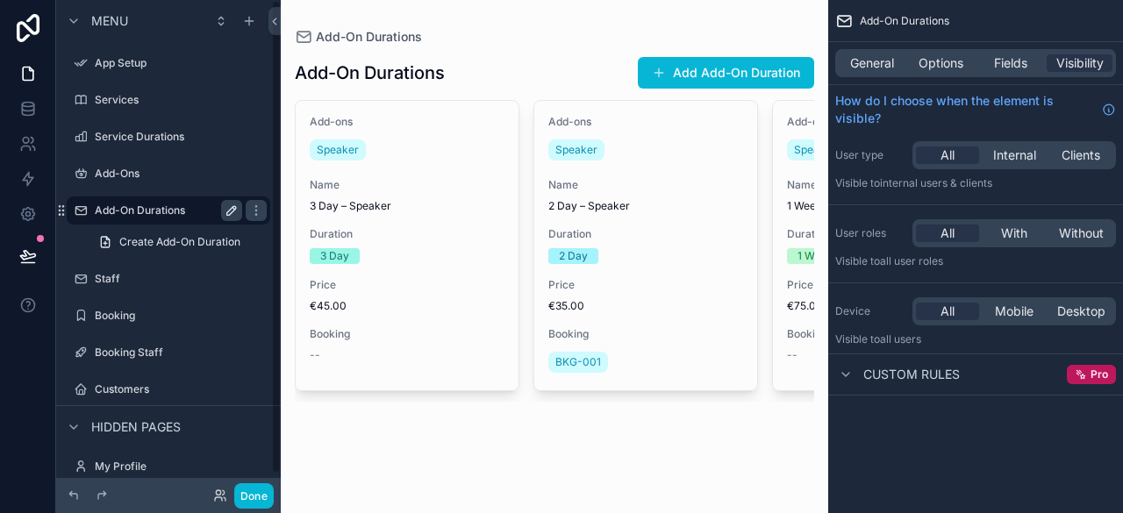
click at [235, 210] on icon "scrollable content" at bounding box center [233, 208] width 3 height 3
click at [247, 211] on div "scrollable content" at bounding box center [256, 210] width 21 height 21
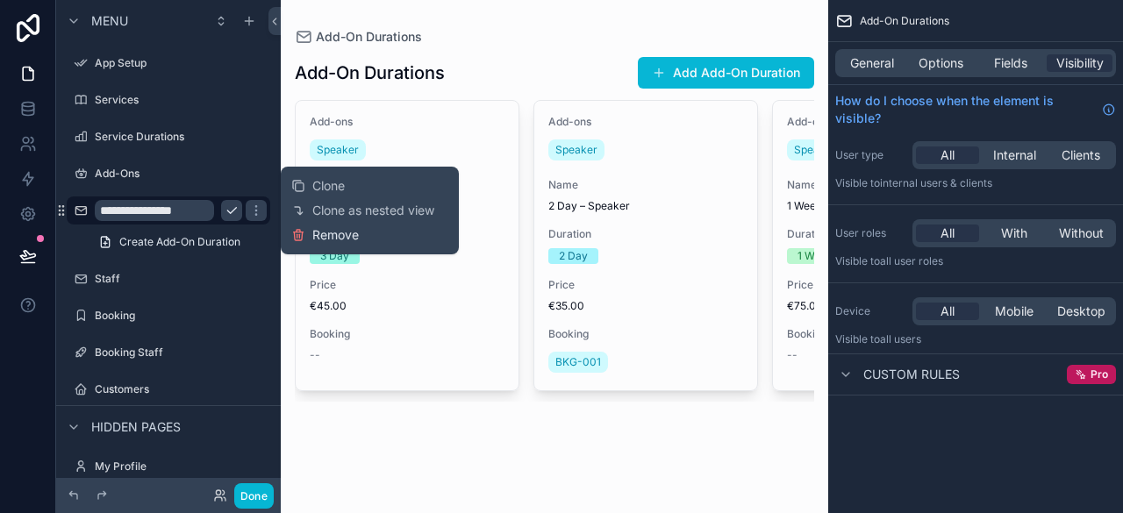
click at [300, 228] on icon at bounding box center [298, 235] width 14 height 14
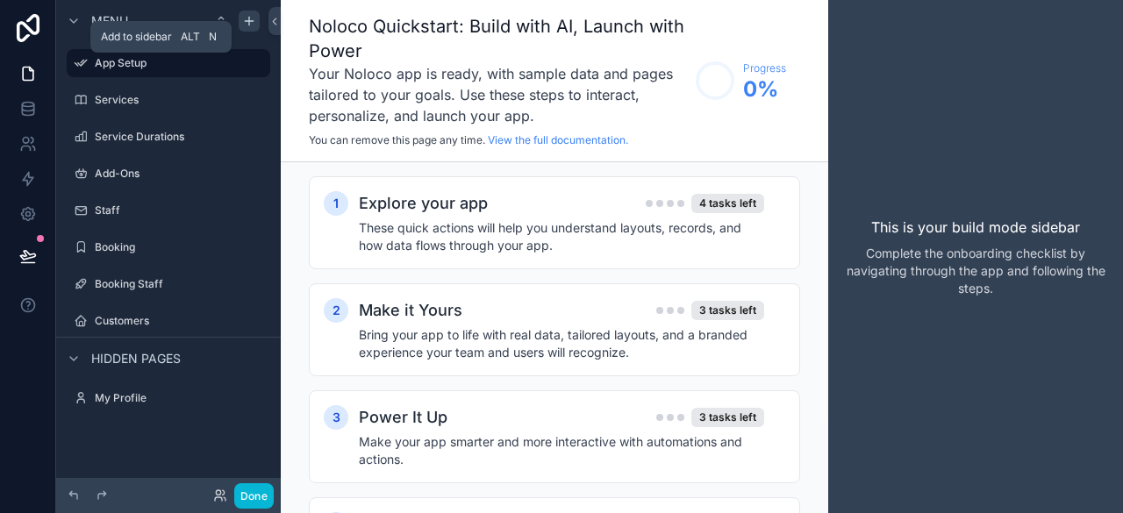
click at [251, 22] on icon "scrollable content" at bounding box center [249, 21] width 14 height 14
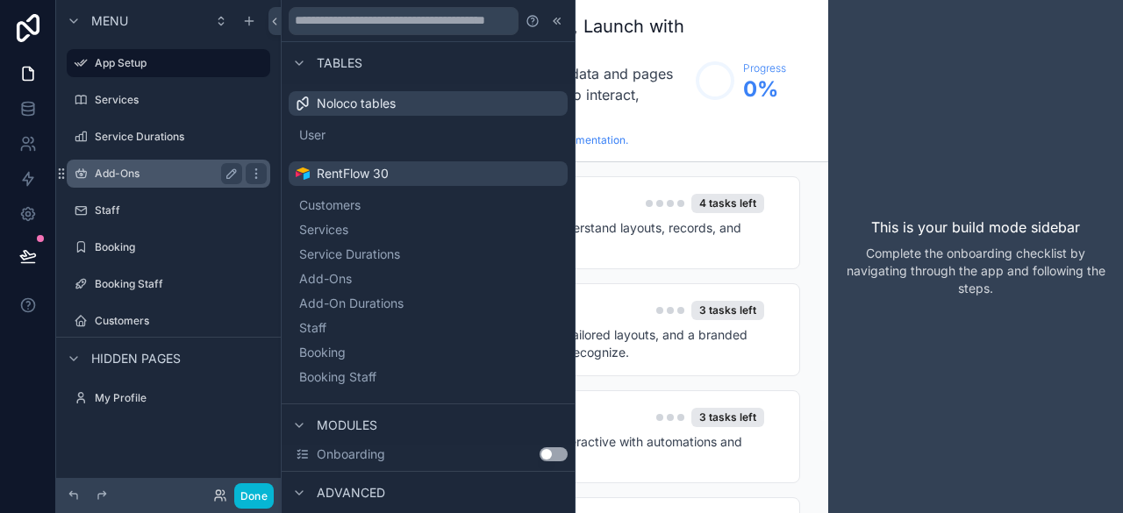
click at [145, 170] on label "Add-Ons" at bounding box center [165, 174] width 140 height 14
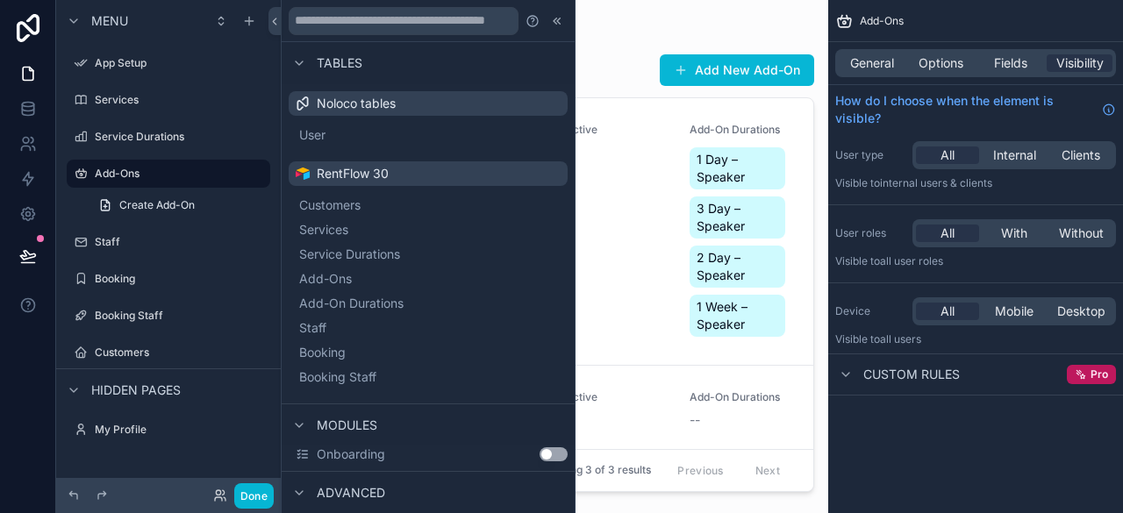
click at [655, 310] on div "scrollable content" at bounding box center [554, 246] width 547 height 492
click at [550, 26] on icon at bounding box center [557, 21] width 14 height 14
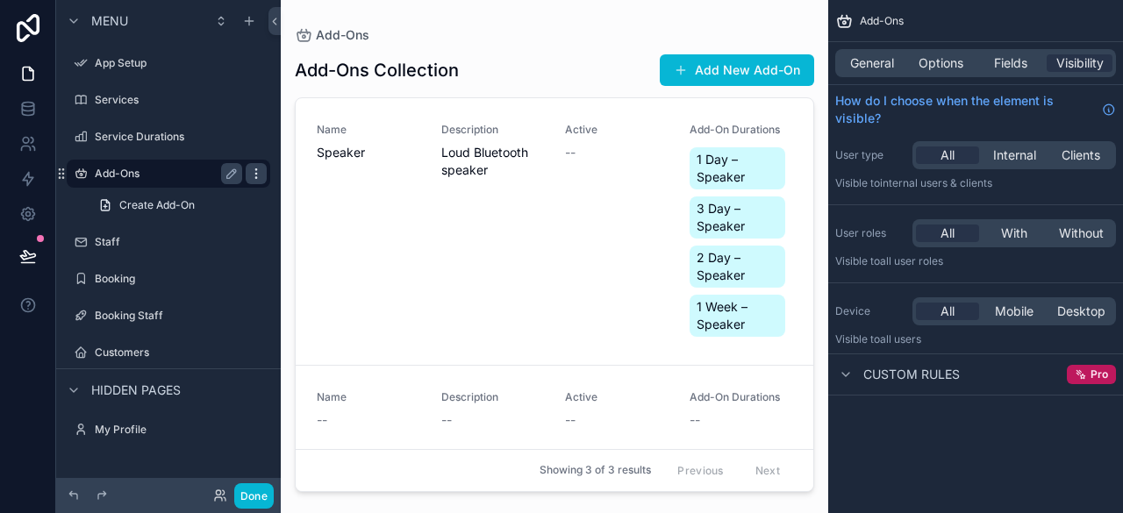
click at [259, 167] on icon "scrollable content" at bounding box center [256, 174] width 14 height 14
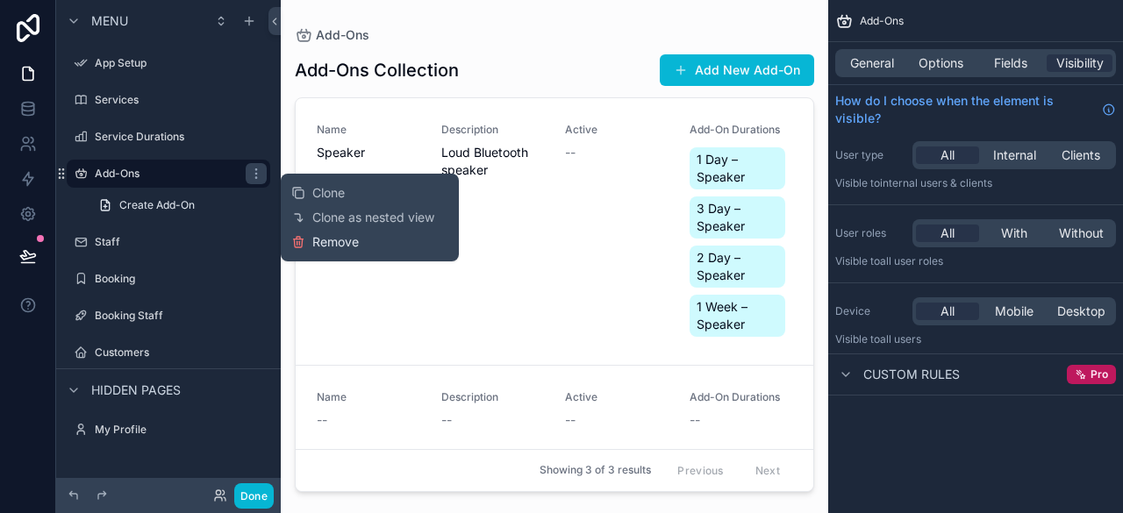
click at [327, 247] on span "Remove" at bounding box center [335, 242] width 46 height 18
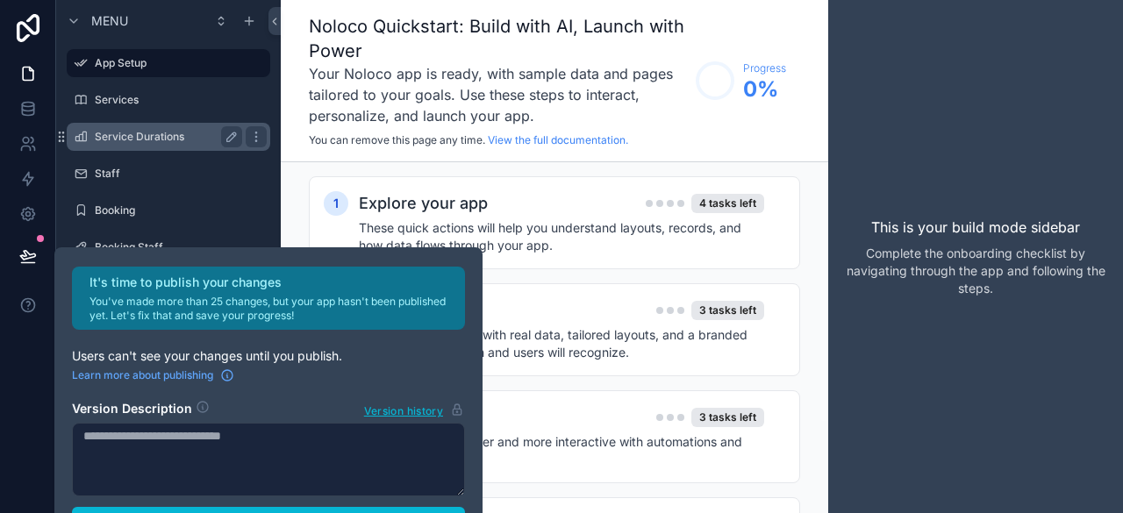
click at [193, 142] on label "Service Durations" at bounding box center [165, 137] width 140 height 14
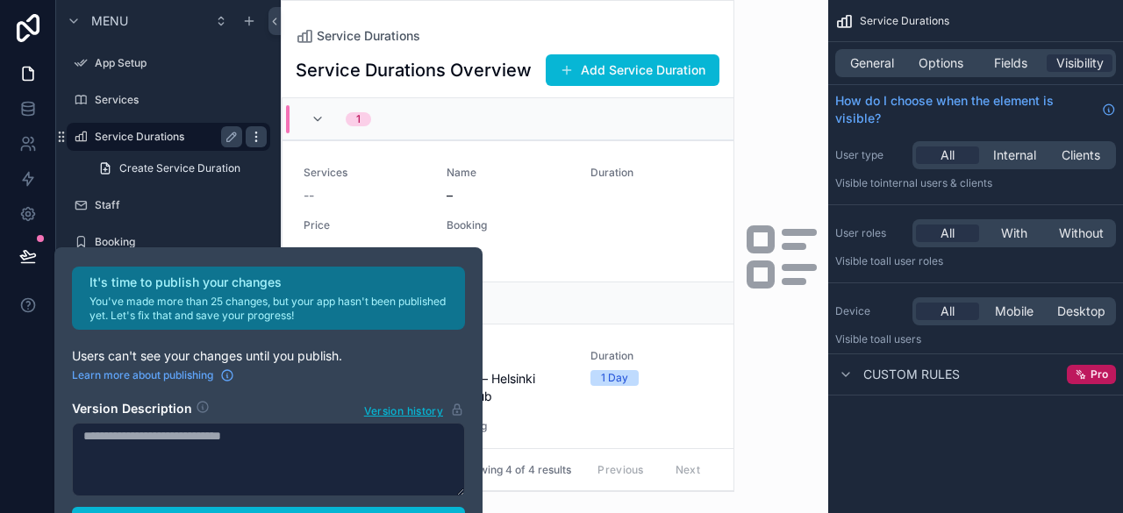
click at [257, 139] on icon "scrollable content" at bounding box center [256, 137] width 14 height 14
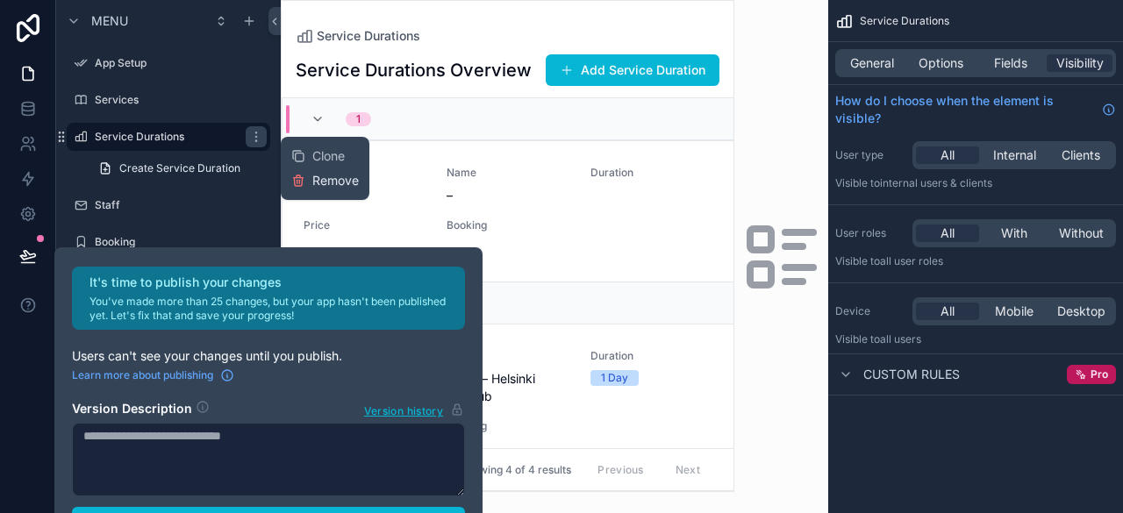
click at [312, 183] on span "Remove" at bounding box center [335, 181] width 46 height 18
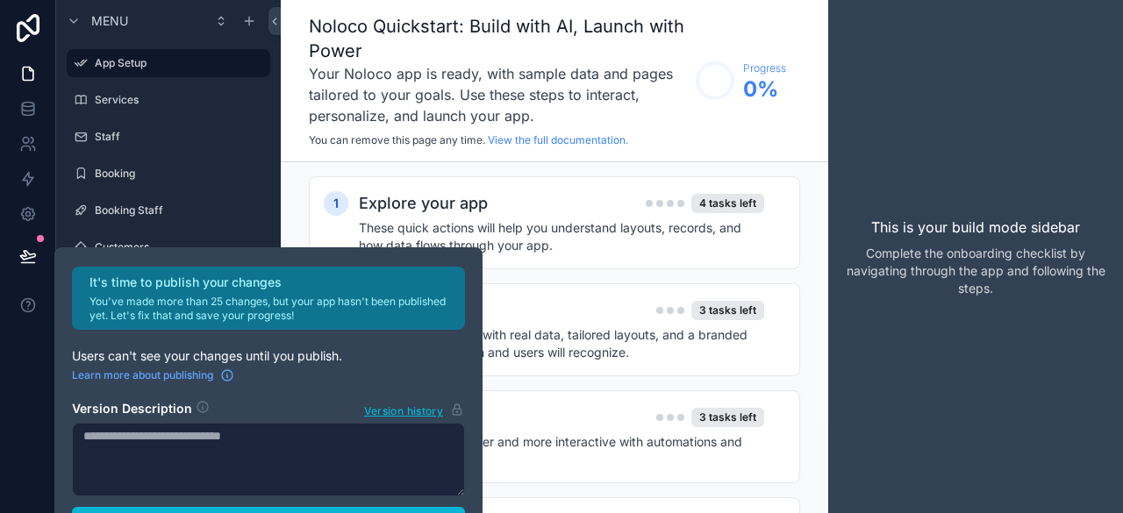
click at [493, 106] on h3 "Your Noloco app is ready, with sample data and pages tailored to your goals. Us…" at bounding box center [498, 94] width 378 height 63
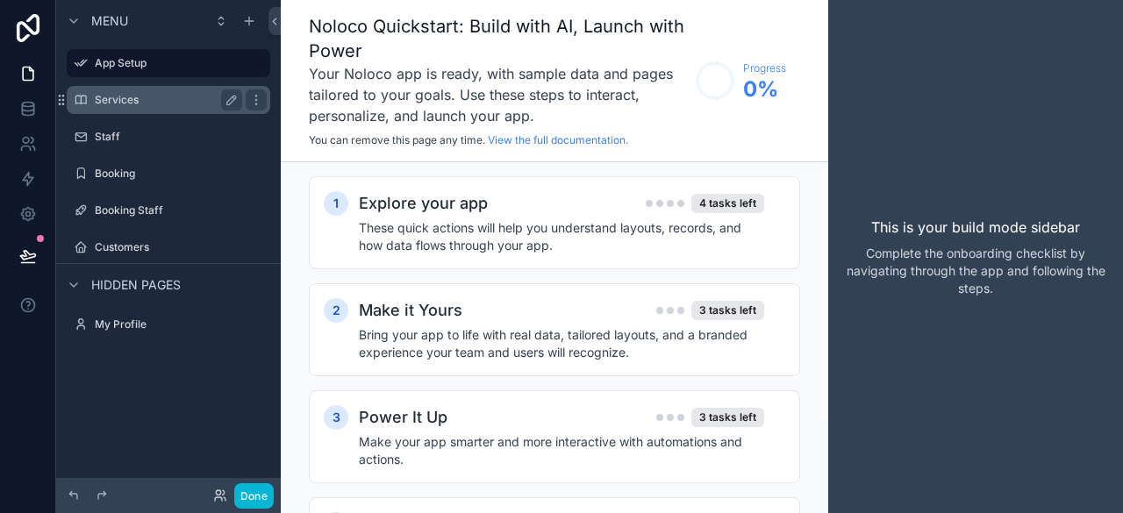
click at [189, 104] on label "Services" at bounding box center [165, 100] width 140 height 14
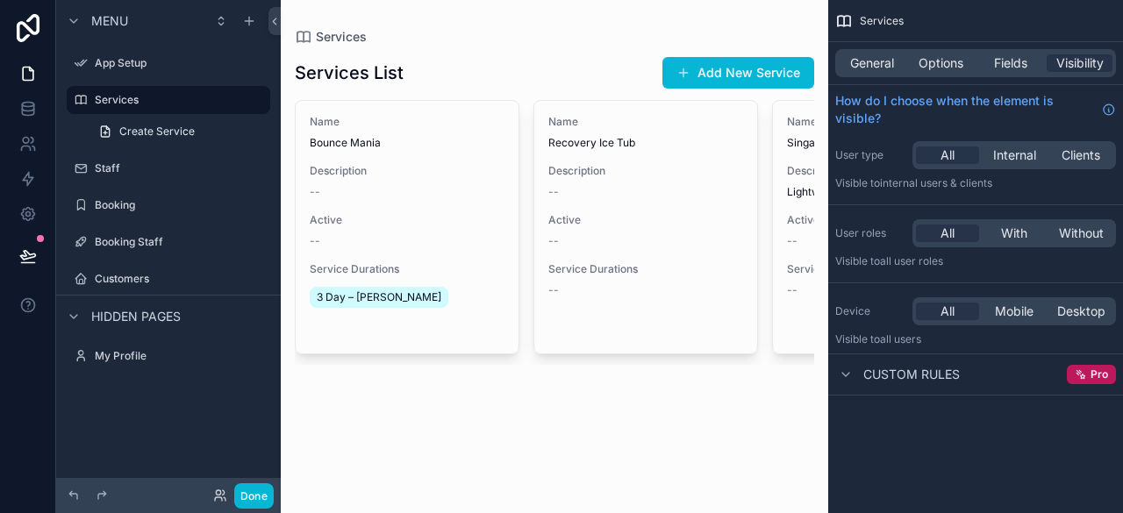
drag, startPoint x: 412, startPoint y: 368, endPoint x: 490, endPoint y: 383, distance: 79.5
click at [490, 383] on div "scrollable content" at bounding box center [554, 210] width 547 height 421
click at [258, 101] on icon "scrollable content" at bounding box center [256, 100] width 14 height 14
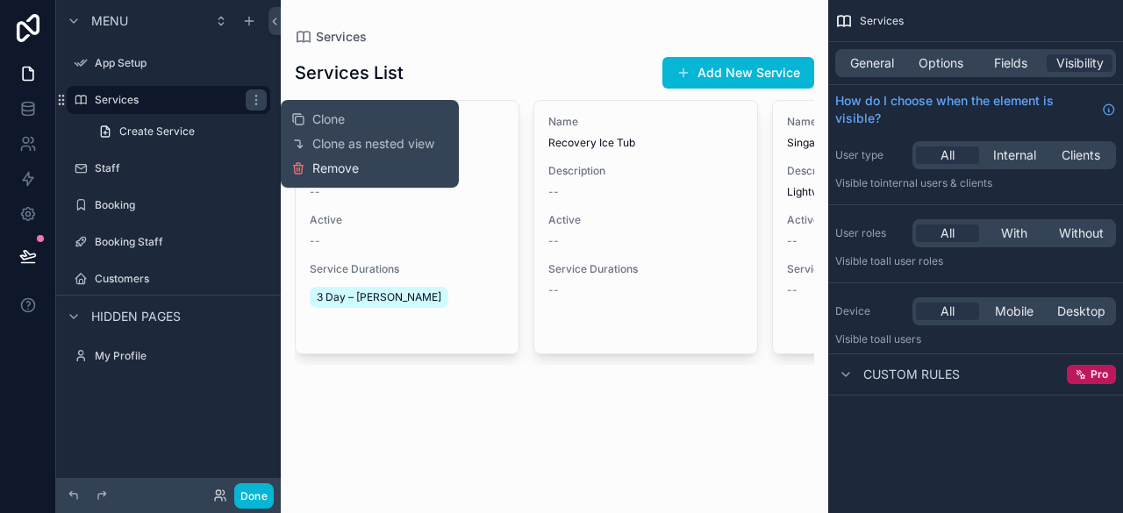
click at [331, 168] on span "Remove" at bounding box center [335, 169] width 46 height 18
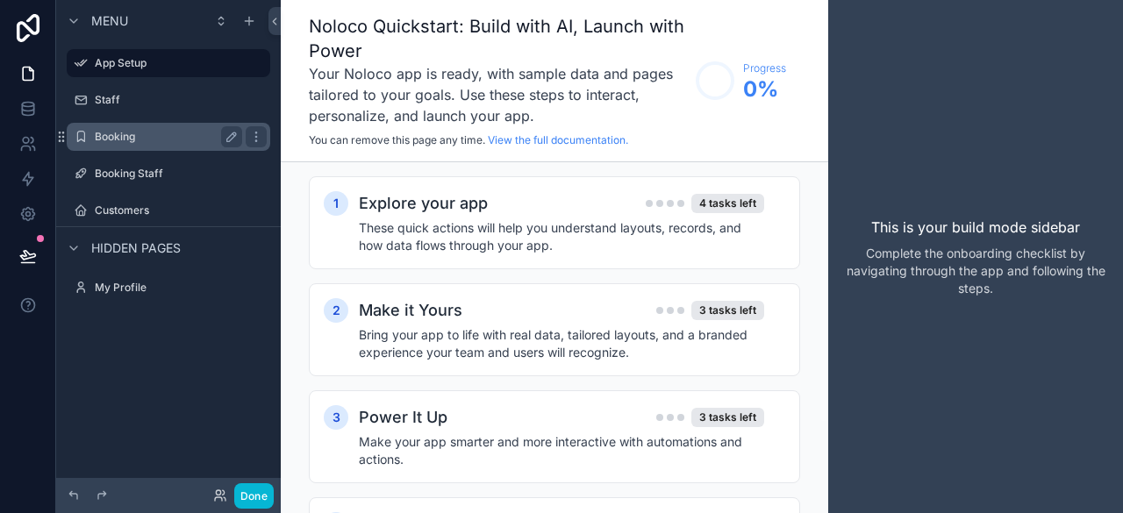
click at [161, 134] on label "Booking" at bounding box center [165, 137] width 140 height 14
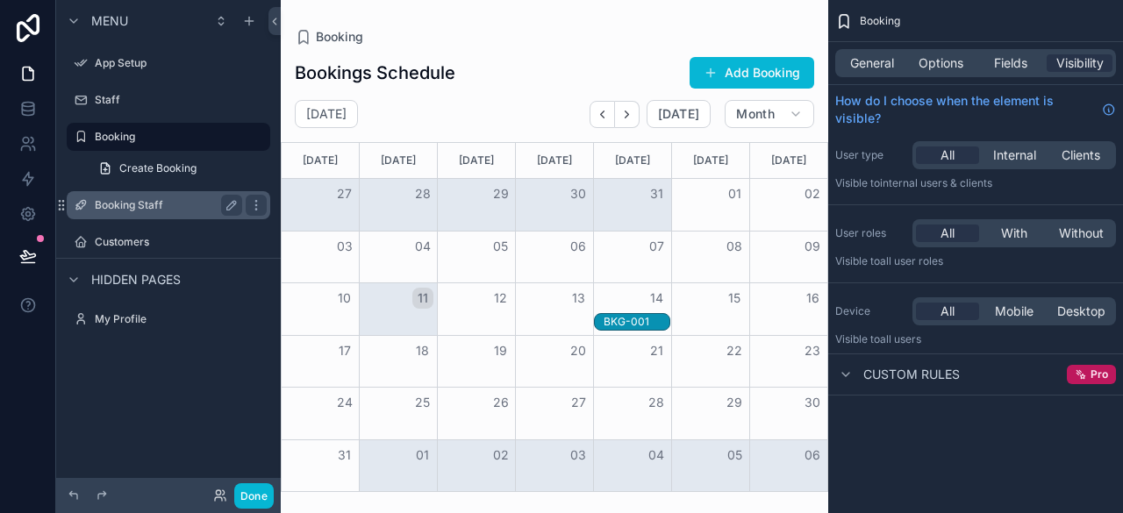
click at [97, 213] on div "Booking Staff" at bounding box center [168, 205] width 147 height 21
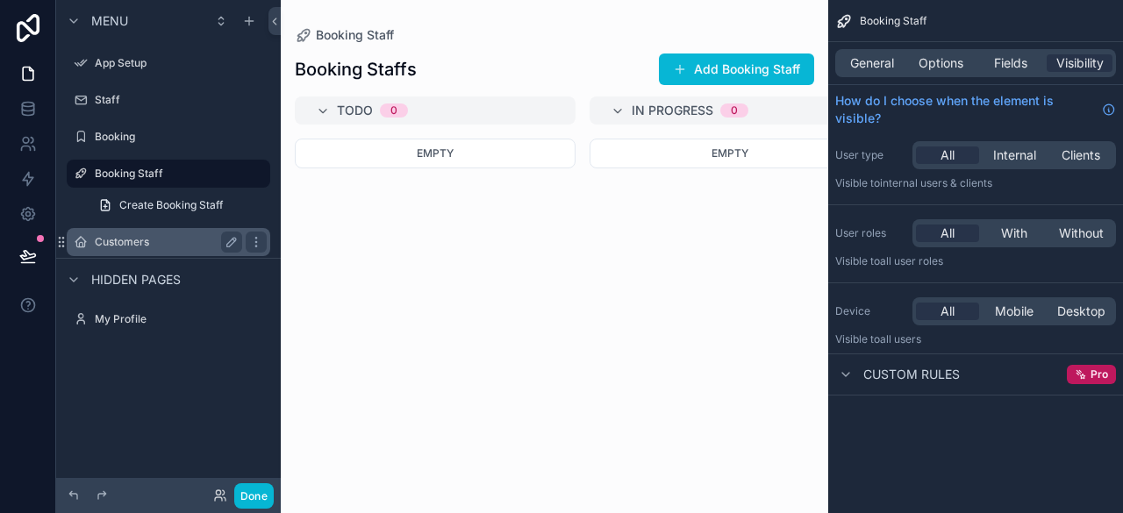
click at [116, 235] on label "Customers" at bounding box center [165, 242] width 140 height 14
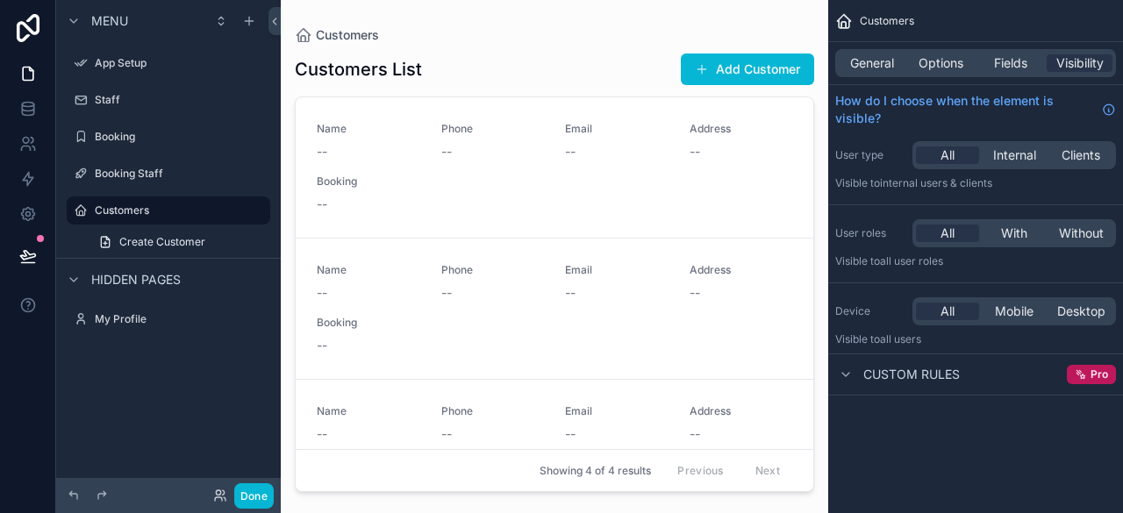
click at [803, 297] on div "scrollable content" at bounding box center [554, 246] width 547 height 492
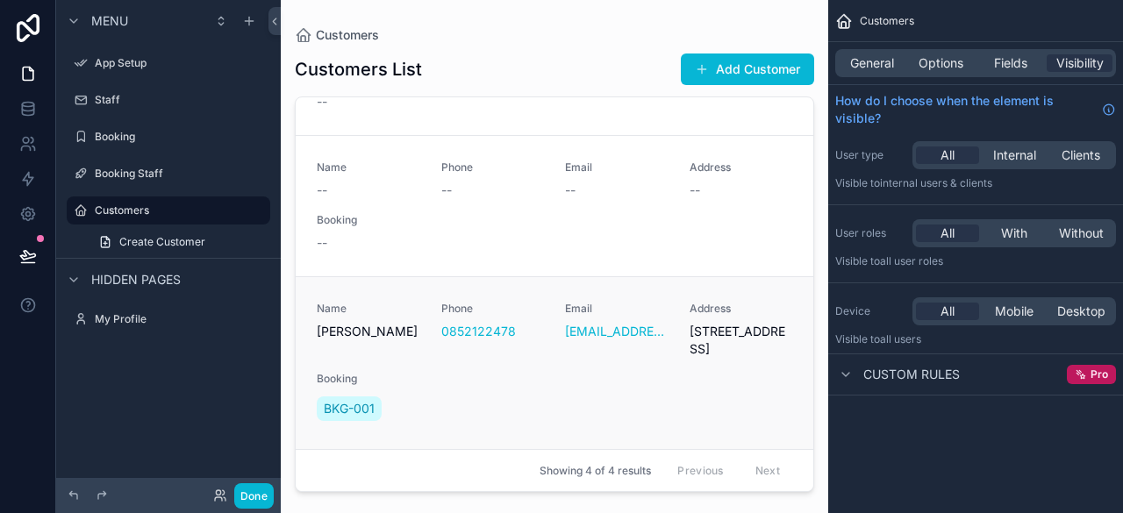
scroll to position [256, 0]
click at [654, 352] on div "Email [EMAIL_ADDRESS][DOMAIN_NAME]" at bounding box center [617, 330] width 104 height 56
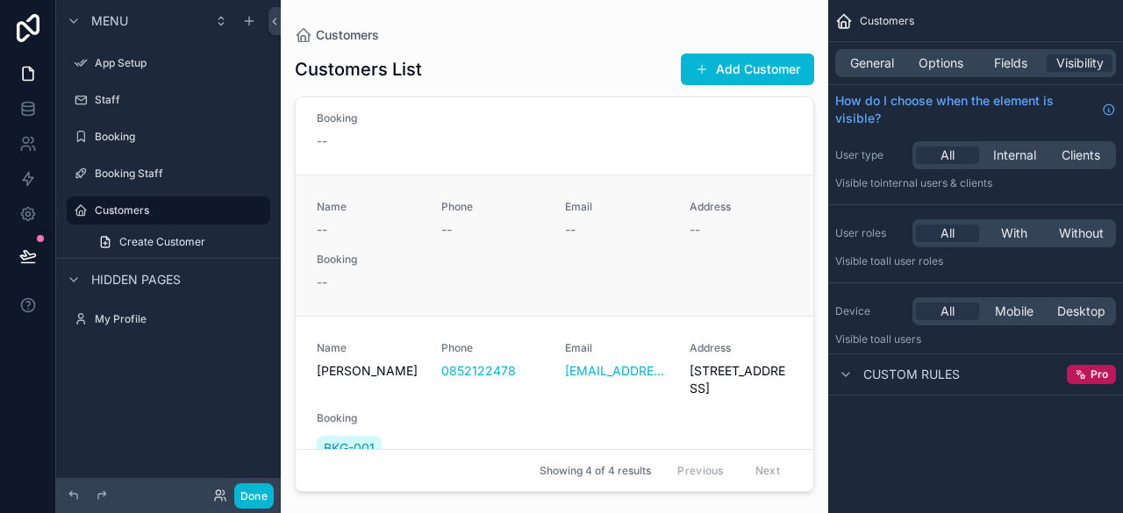
scroll to position [260, 0]
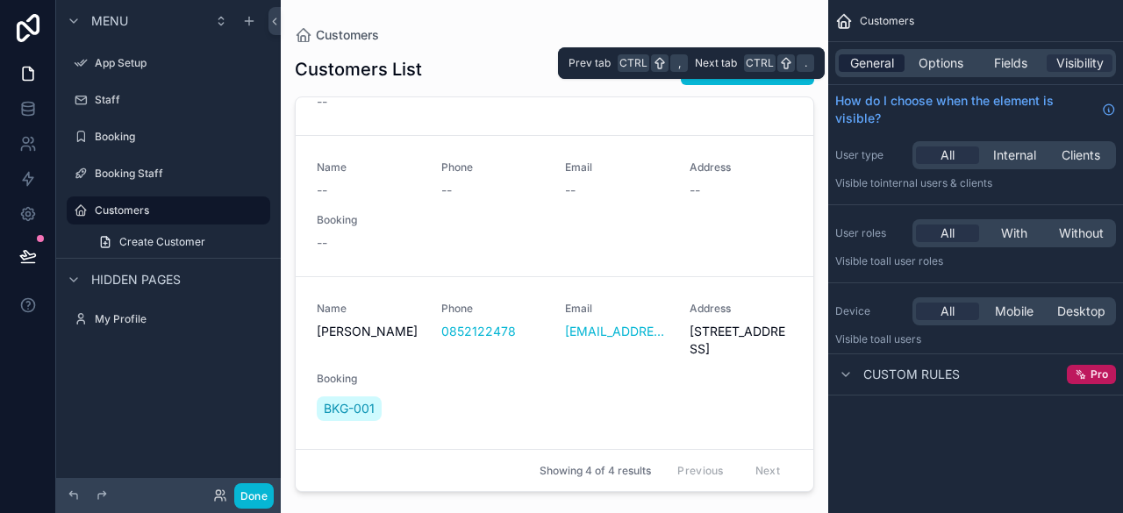
click at [885, 62] on span "General" at bounding box center [872, 63] width 44 height 18
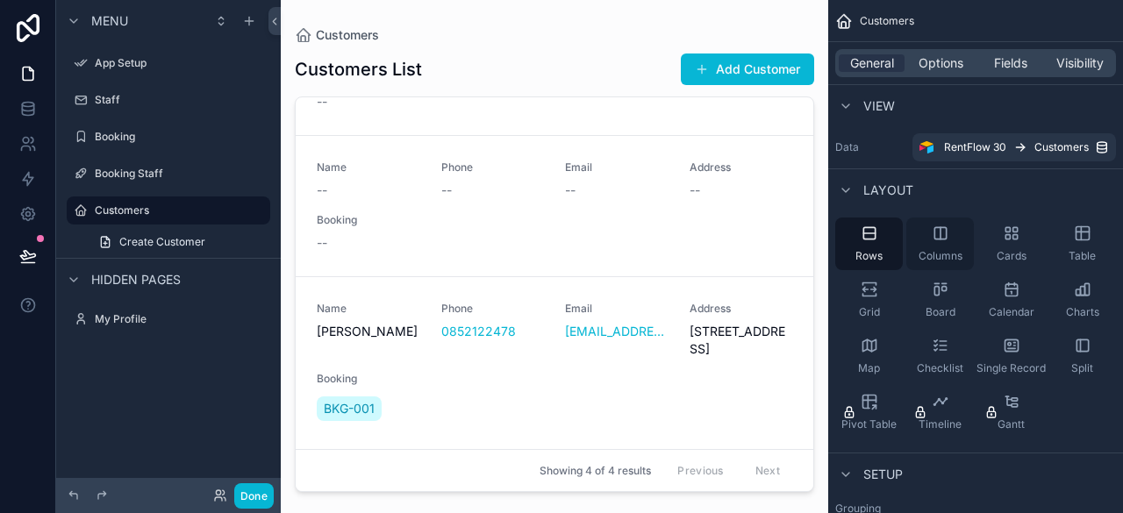
click at [934, 245] on div "Columns" at bounding box center [940, 244] width 68 height 53
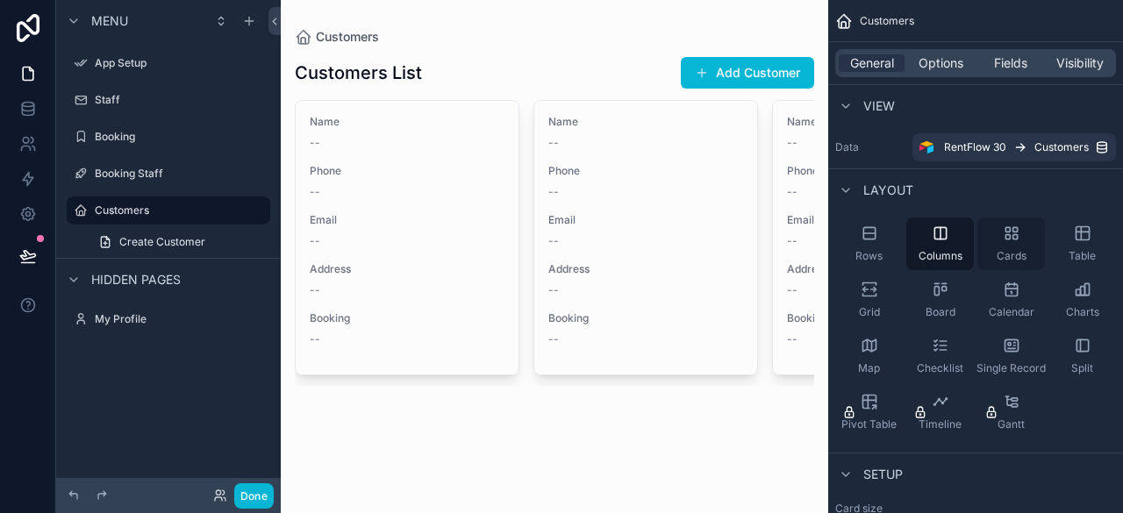
click at [1019, 252] on span "Cards" at bounding box center [1012, 256] width 30 height 14
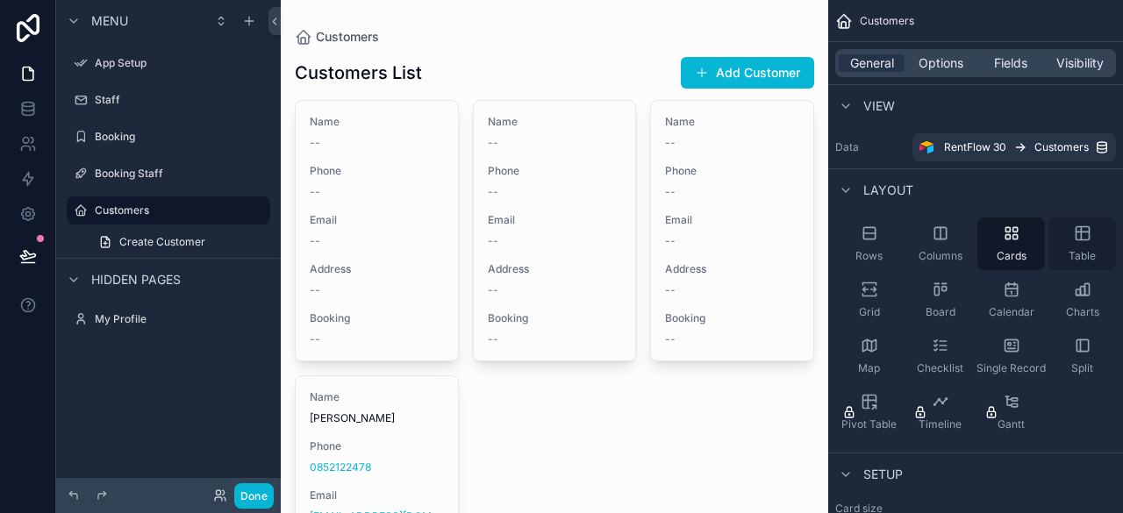
click at [1060, 242] on div "Table" at bounding box center [1082, 244] width 68 height 53
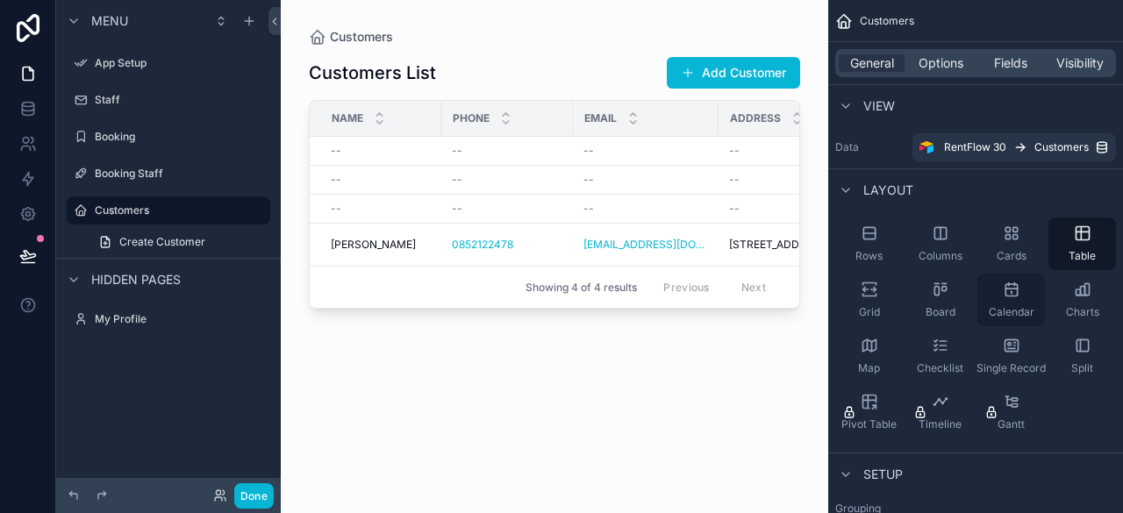
click at [1031, 282] on div "Calendar" at bounding box center [1011, 300] width 68 height 53
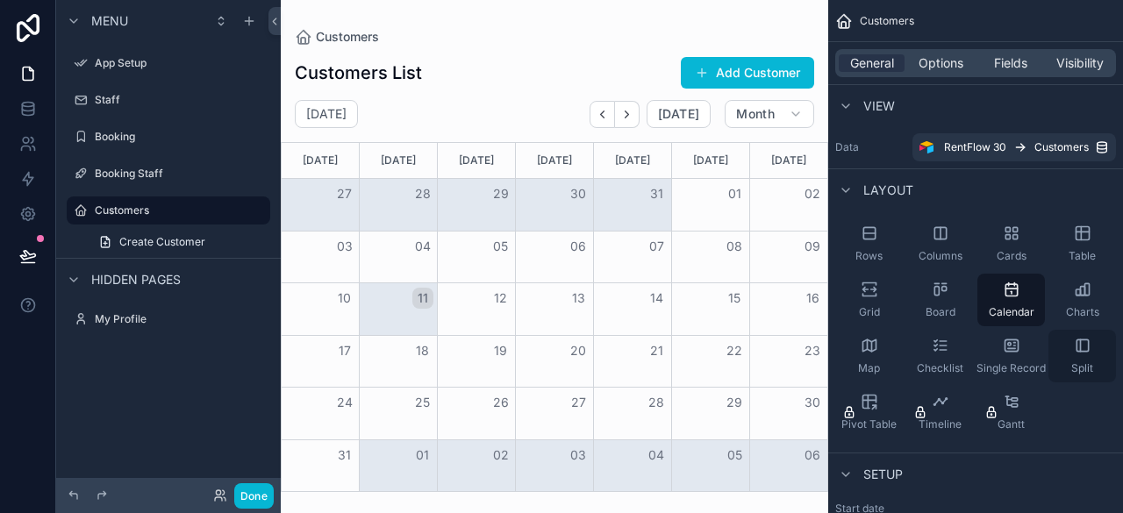
click at [1061, 341] on div "Split" at bounding box center [1082, 356] width 68 height 53
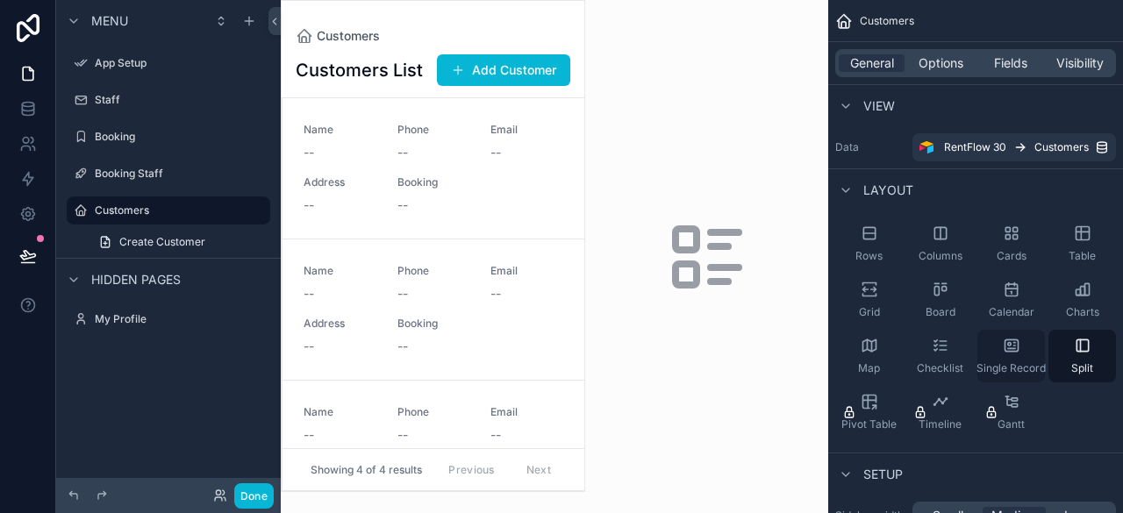
click at [1030, 340] on div "Single Record" at bounding box center [1011, 356] width 68 height 53
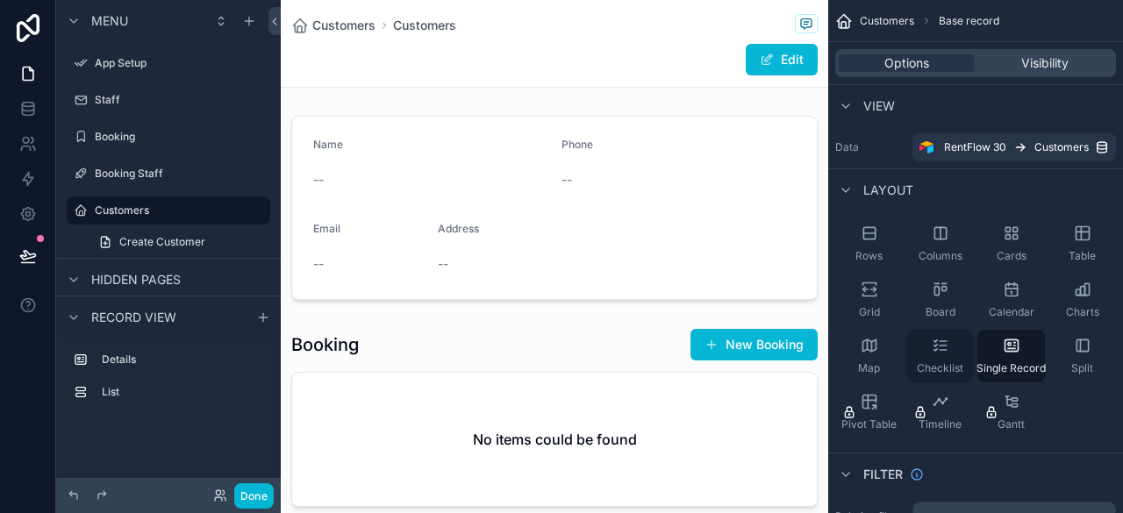
click at [956, 344] on div "Checklist" at bounding box center [940, 356] width 68 height 53
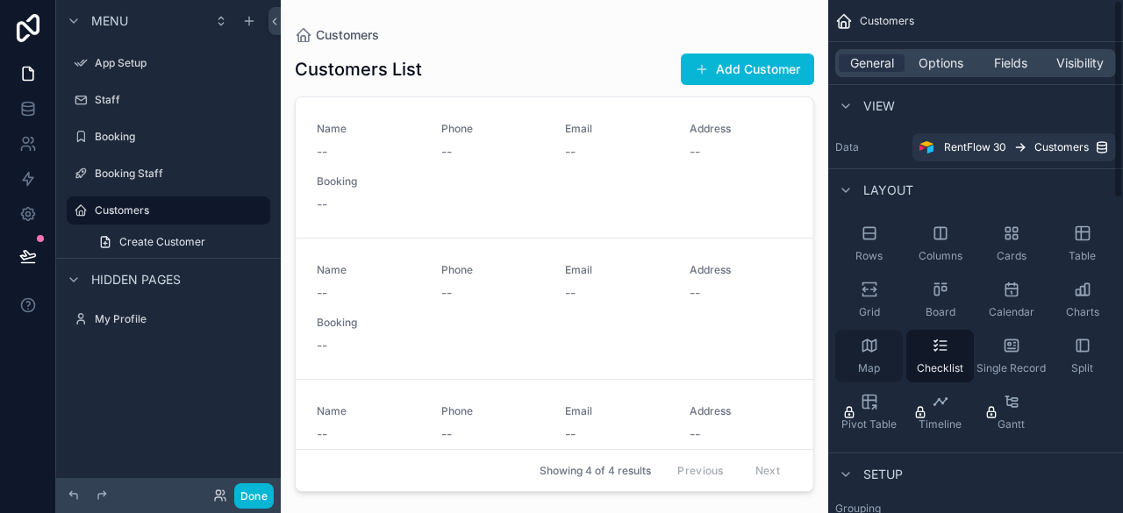
click at [879, 346] on div "Map" at bounding box center [869, 356] width 68 height 53
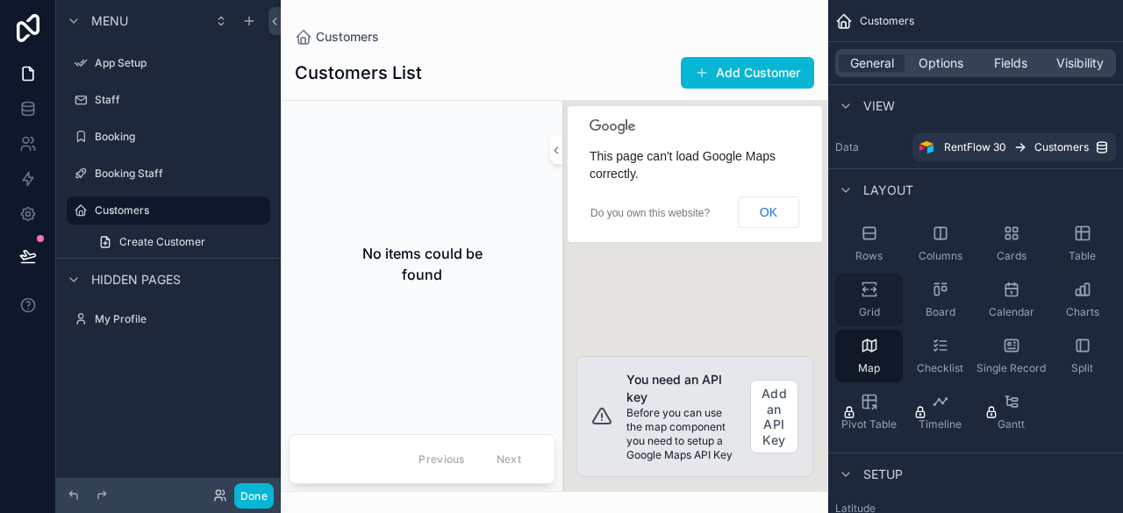
click at [876, 305] on span "Grid" at bounding box center [869, 312] width 21 height 14
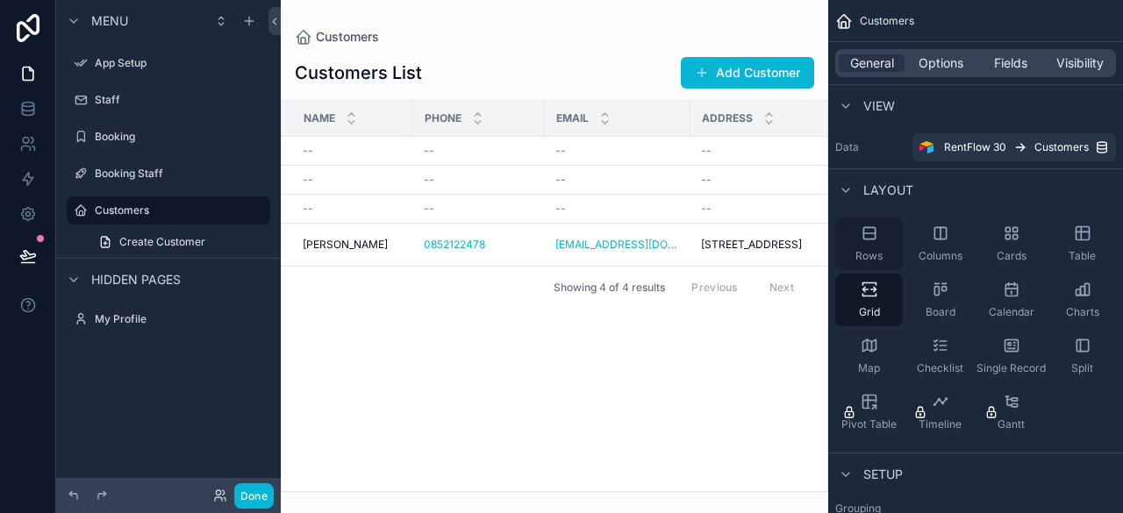
click at [862, 245] on div "Rows" at bounding box center [869, 244] width 68 height 53
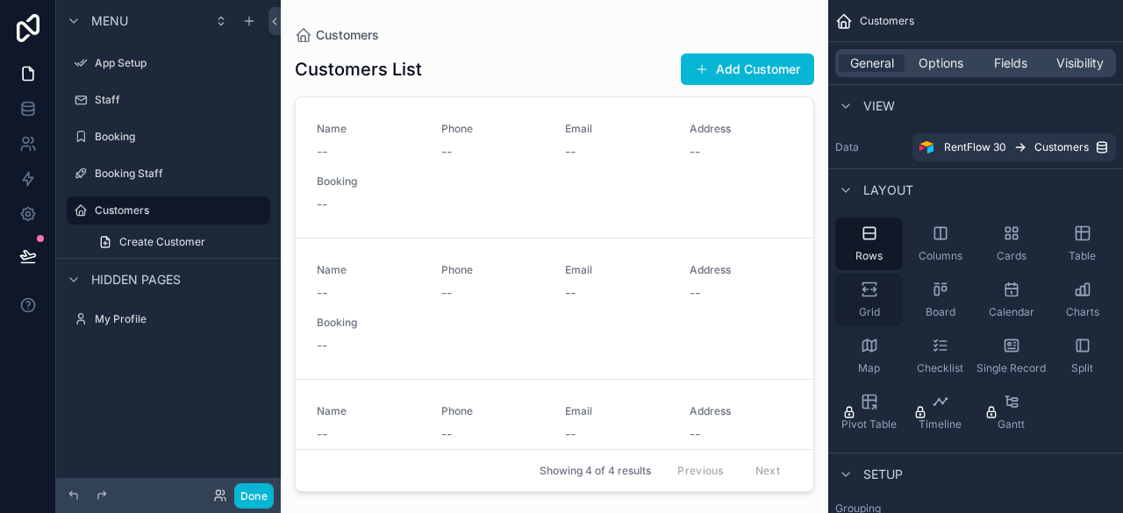
click at [868, 287] on icon "scrollable content" at bounding box center [870, 290] width 18 height 18
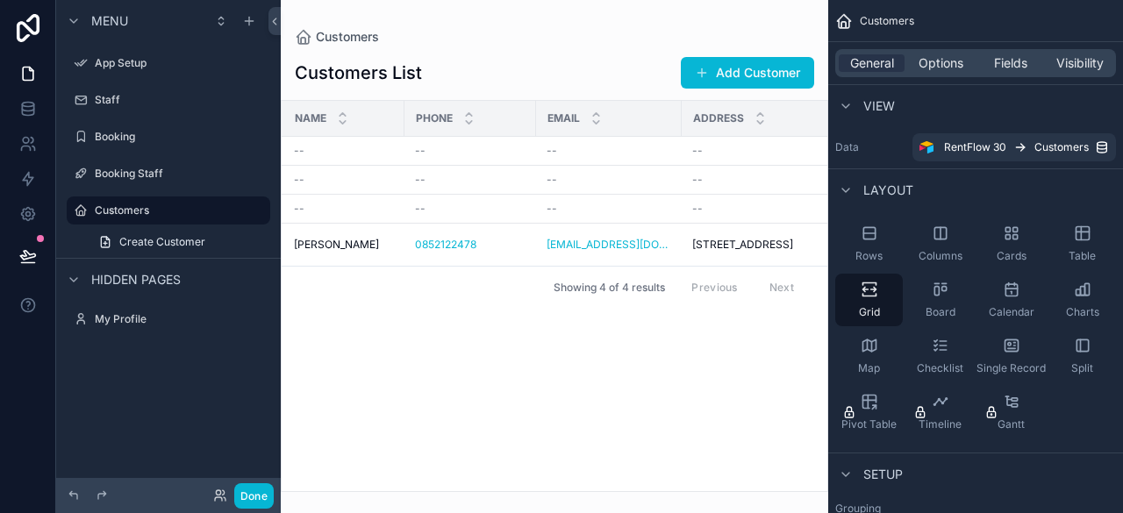
scroll to position [0, 4]
click at [447, 111] on span "Phone" at bounding box center [439, 118] width 37 height 14
click at [471, 115] on icon "scrollable content" at bounding box center [474, 114] width 6 height 3
click at [353, 124] on icon "scrollable content" at bounding box center [351, 122] width 11 height 11
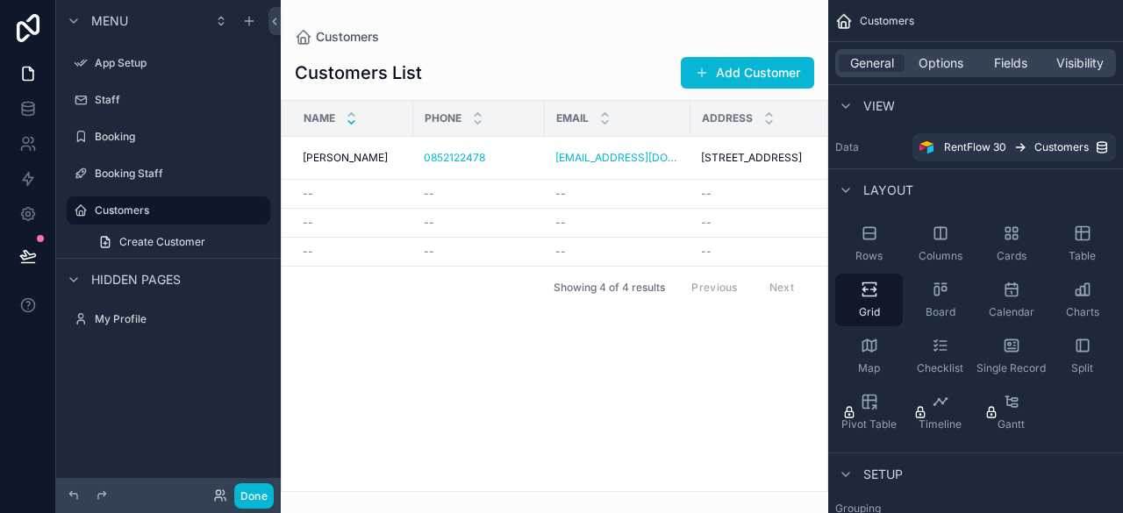
click at [492, 325] on div "Name Phone Email Address Booking [PERSON_NAME] [PERSON_NAME] 0852122478 [EMAIL_…" at bounding box center [555, 296] width 546 height 390
click at [170, 141] on label "Booking" at bounding box center [165, 137] width 140 height 14
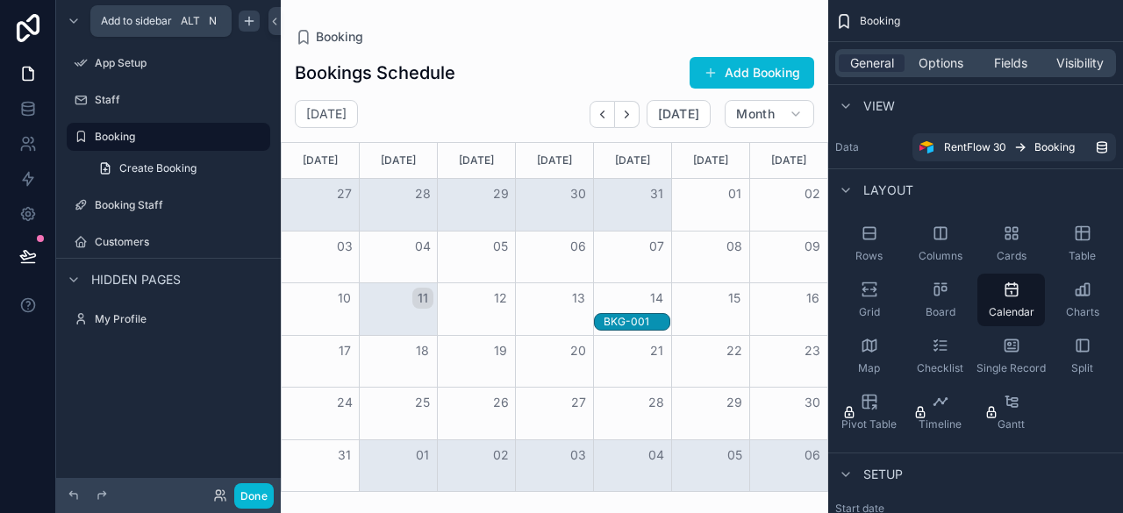
click at [249, 27] on icon "scrollable content" at bounding box center [249, 21] width 14 height 14
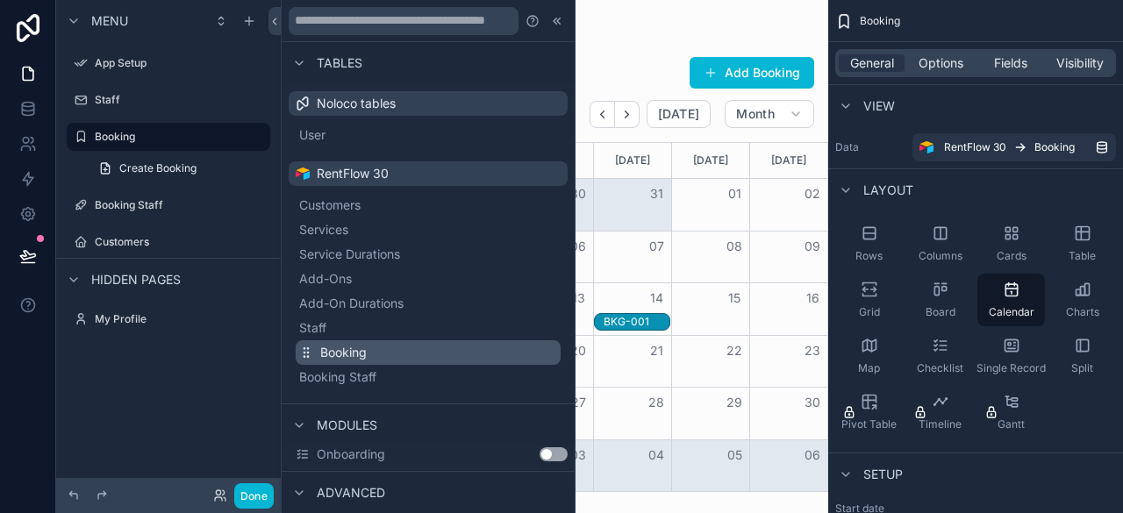
click at [347, 347] on span "Booking" at bounding box center [343, 353] width 46 height 18
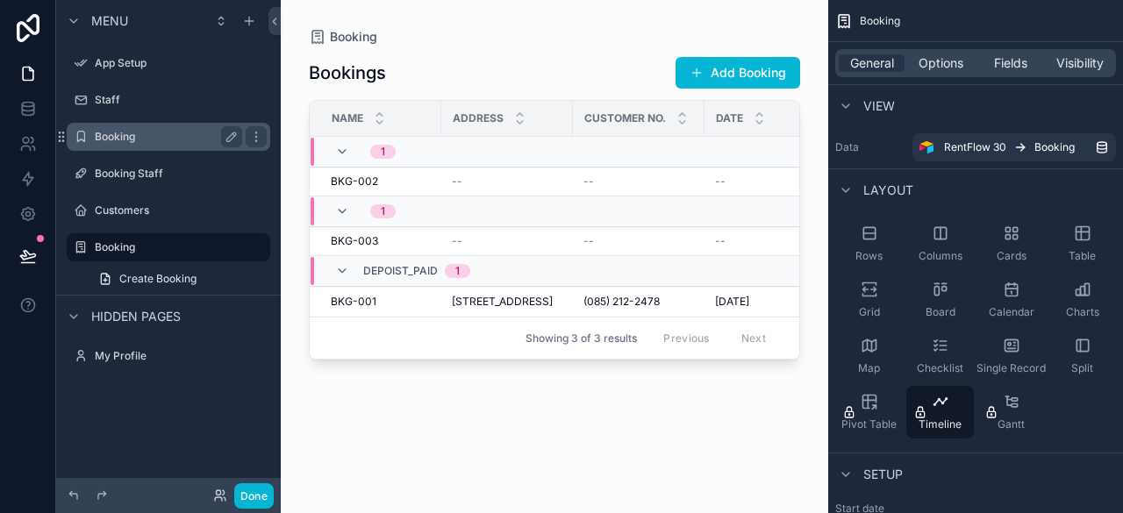
click at [181, 138] on label "Booking" at bounding box center [165, 137] width 140 height 14
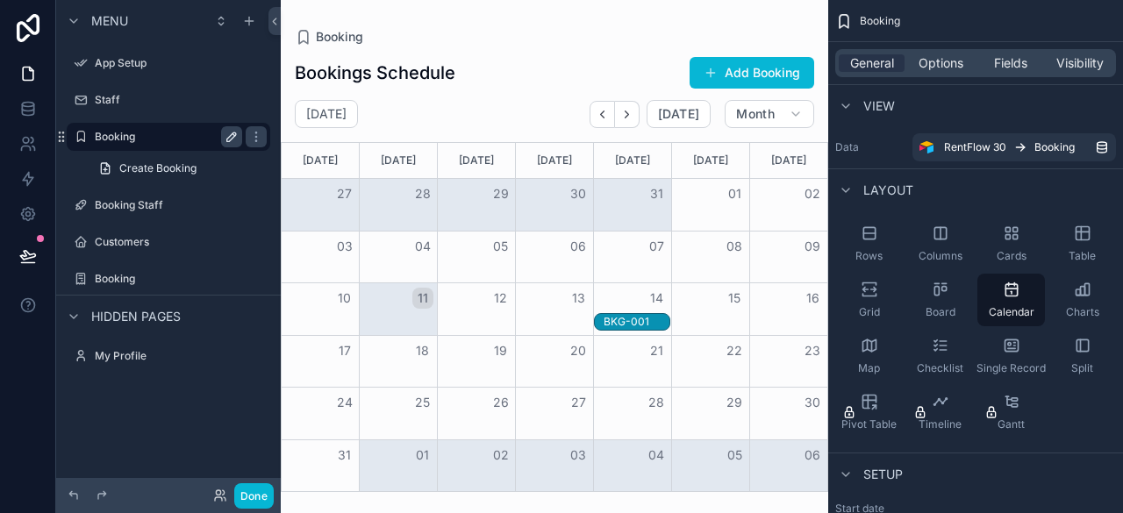
click at [225, 138] on icon "scrollable content" at bounding box center [232, 137] width 14 height 14
click at [188, 139] on input "*******" at bounding box center [154, 136] width 119 height 21
type input "*"
type input "********"
click at [249, 140] on icon "scrollable content" at bounding box center [256, 137] width 14 height 14
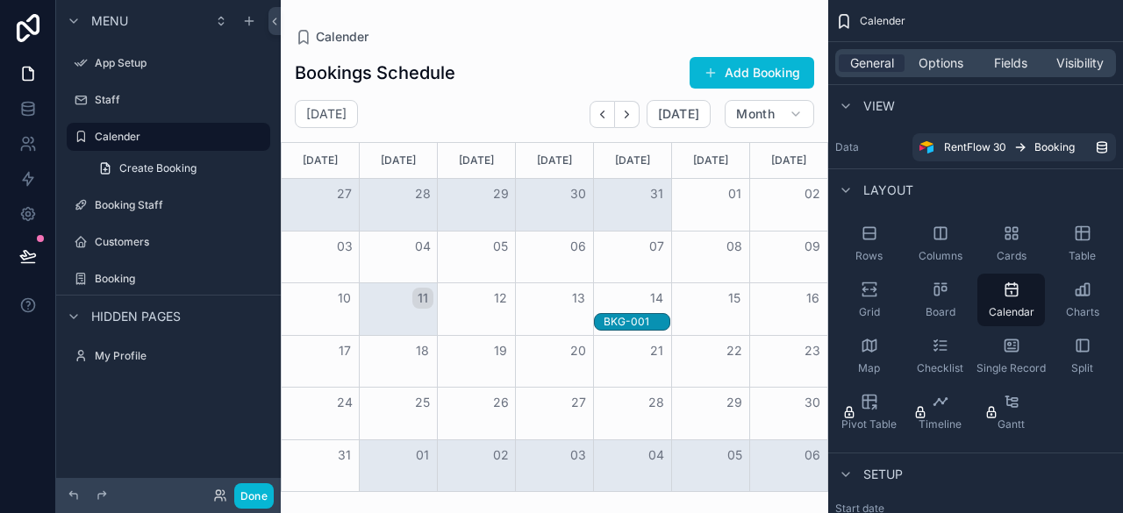
click at [525, 51] on div "scrollable content" at bounding box center [554, 256] width 547 height 513
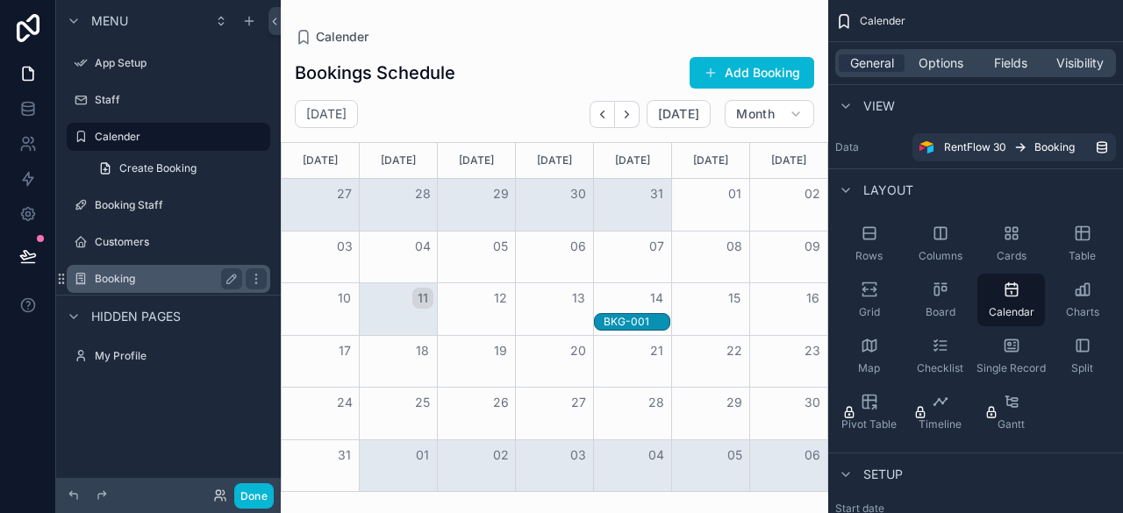
click at [154, 272] on label "Booking" at bounding box center [165, 279] width 140 height 14
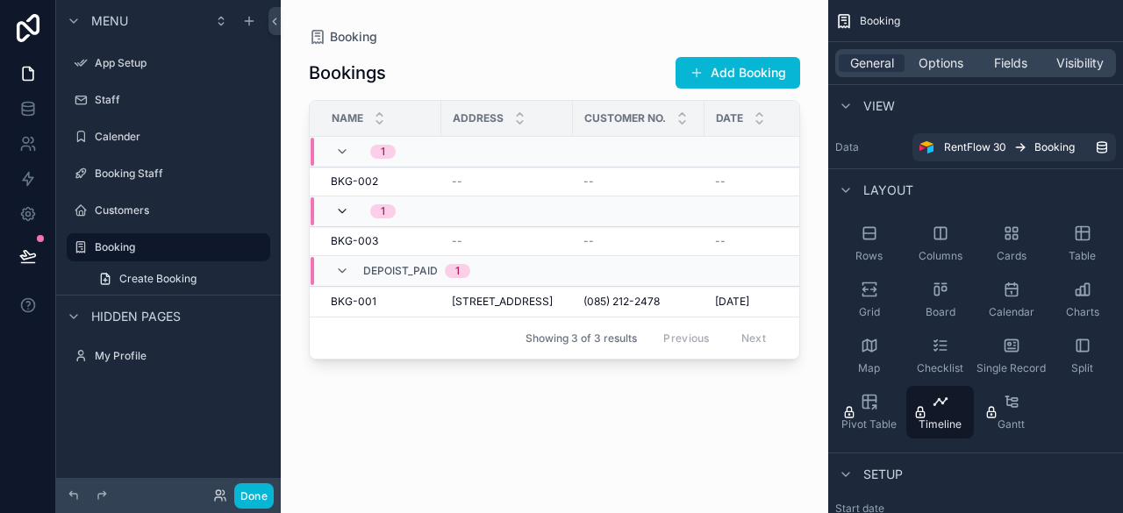
click at [341, 214] on icon "scrollable content" at bounding box center [342, 211] width 14 height 14
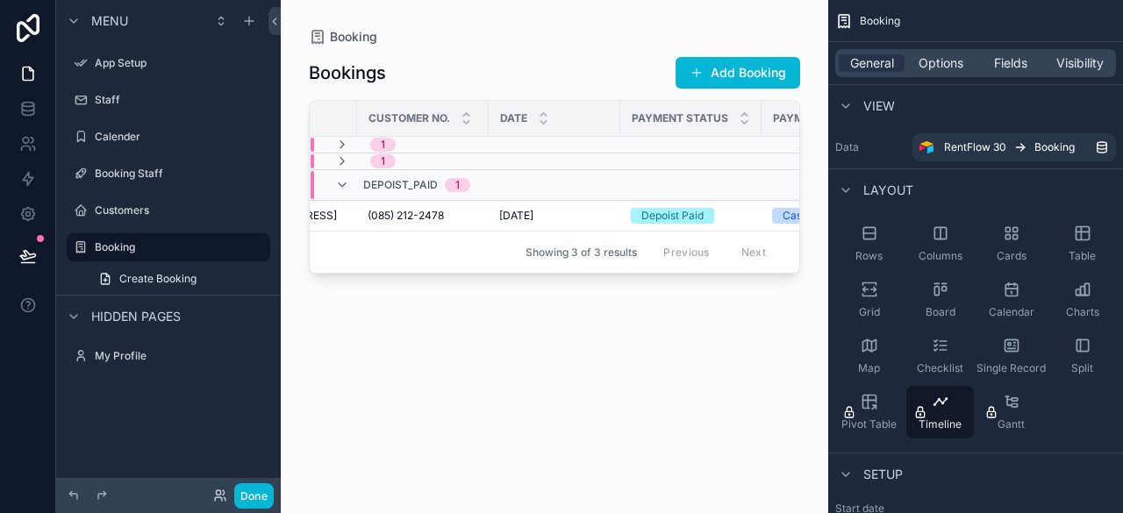
scroll to position [0, 31]
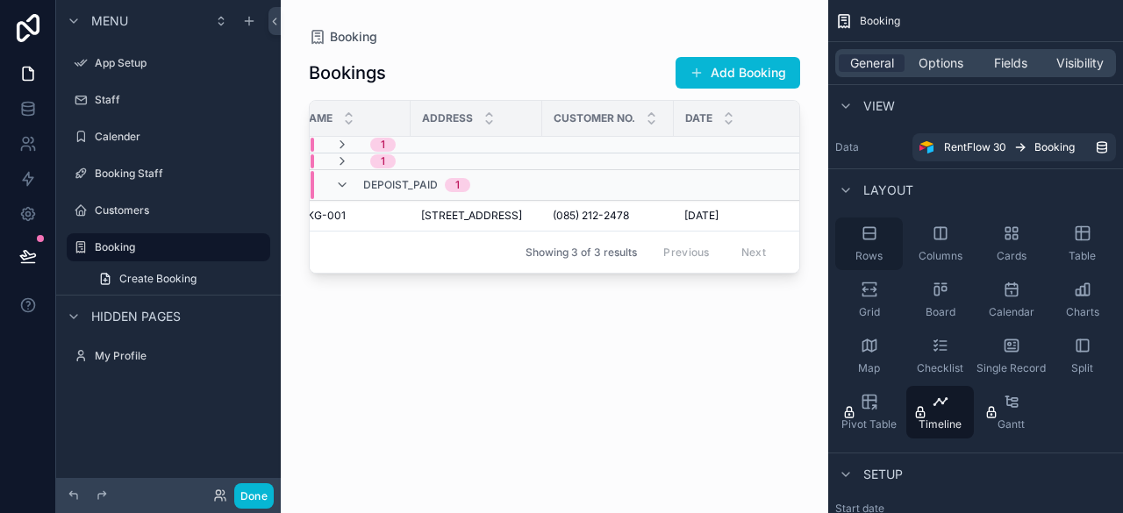
click at [881, 258] on span "Rows" at bounding box center [868, 256] width 27 height 14
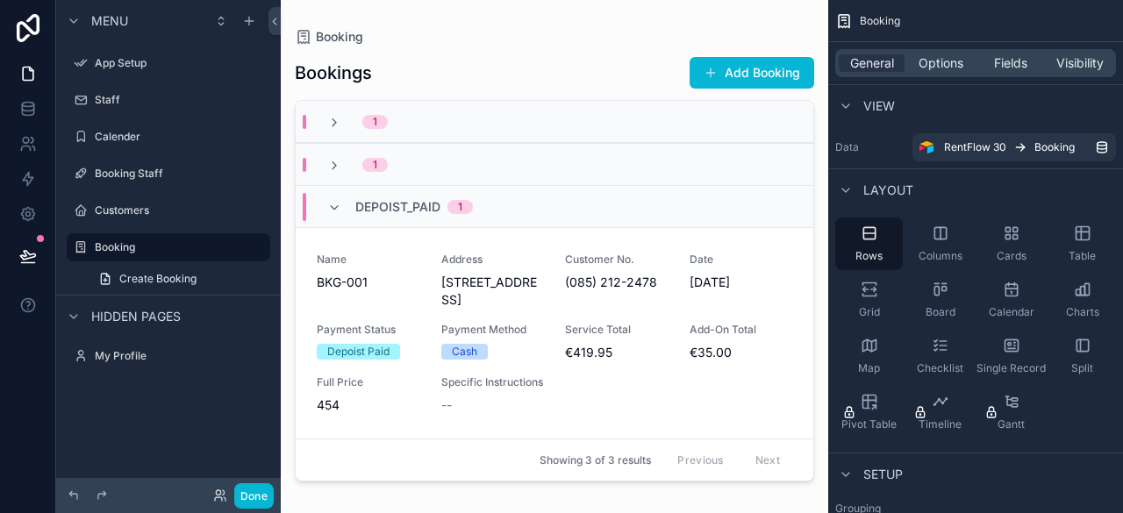
click at [475, 170] on div "1" at bounding box center [555, 164] width 518 height 42
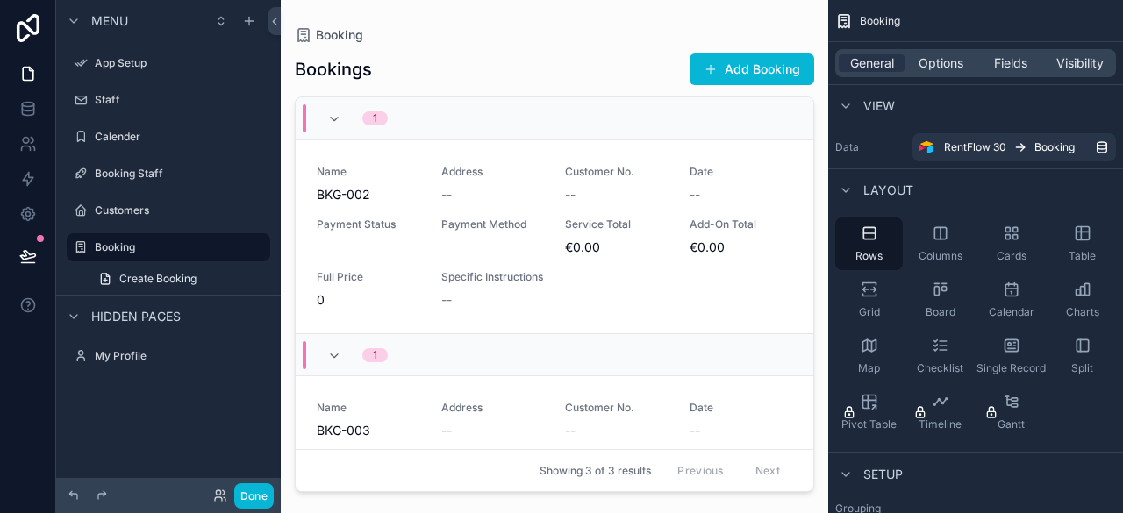
click at [368, 113] on span "1" at bounding box center [374, 118] width 25 height 14
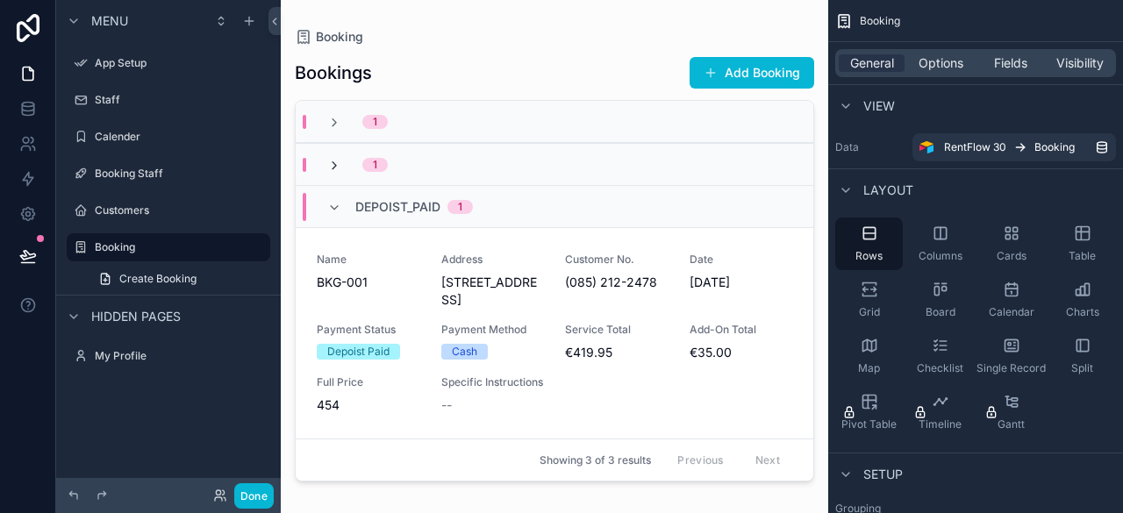
click at [329, 161] on icon "scrollable content" at bounding box center [334, 166] width 14 height 14
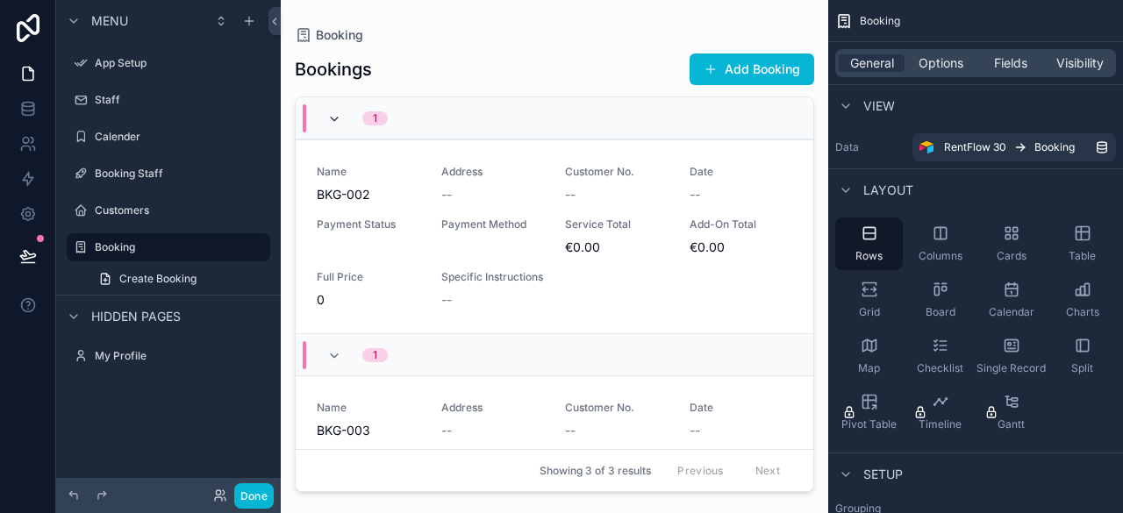
click at [339, 122] on icon "scrollable content" at bounding box center [334, 119] width 14 height 14
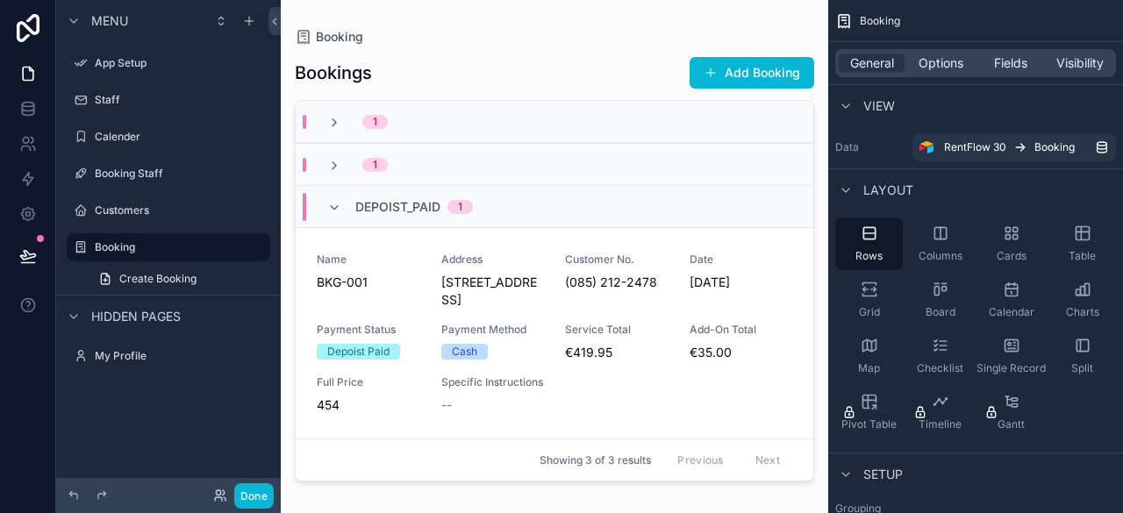
click at [410, 162] on div "1" at bounding box center [555, 164] width 518 height 42
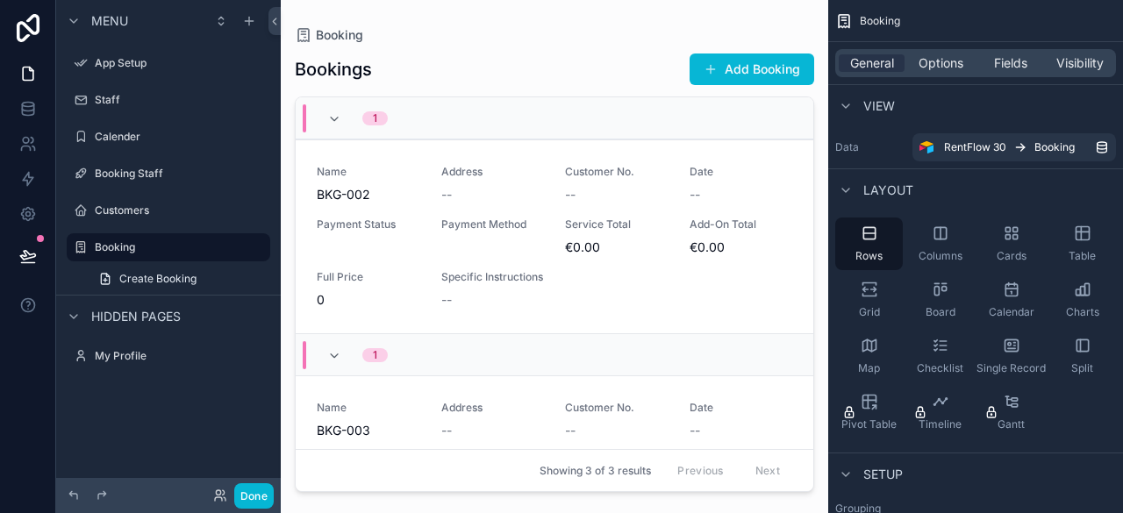
click at [425, 129] on div "1" at bounding box center [555, 118] width 518 height 42
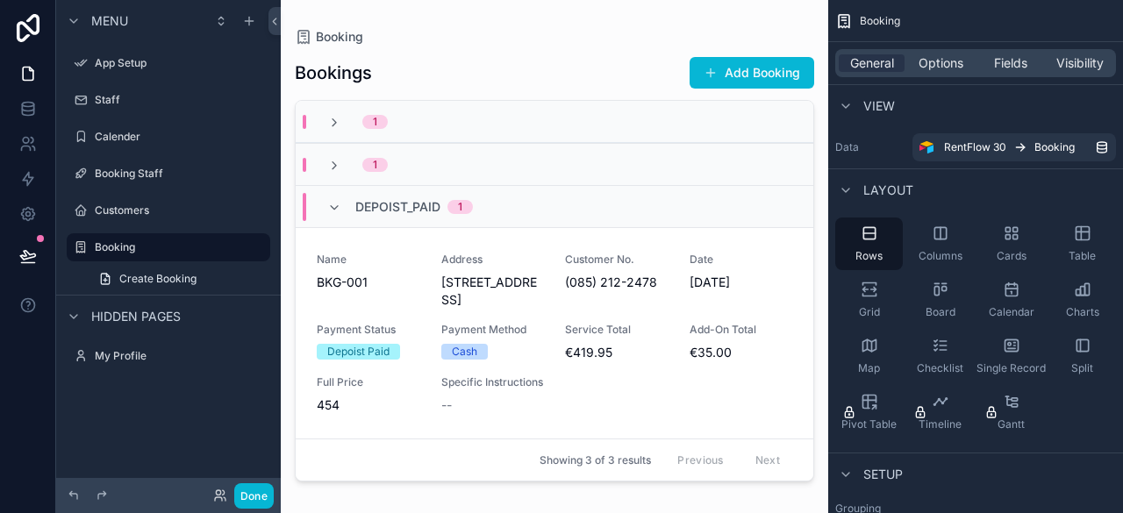
click at [416, 118] on div "1" at bounding box center [555, 122] width 518 height 42
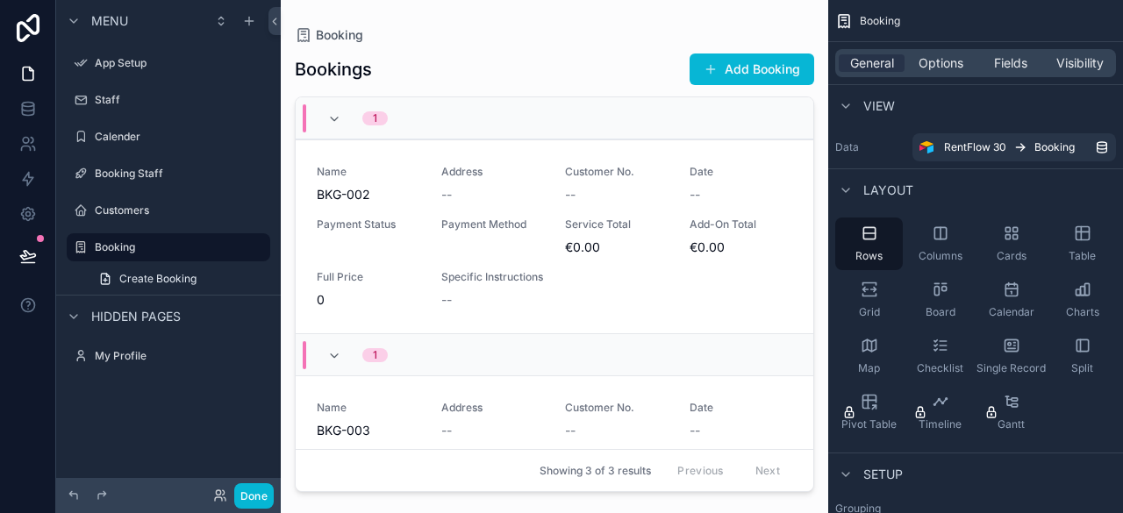
click at [416, 118] on div "1" at bounding box center [555, 118] width 518 height 42
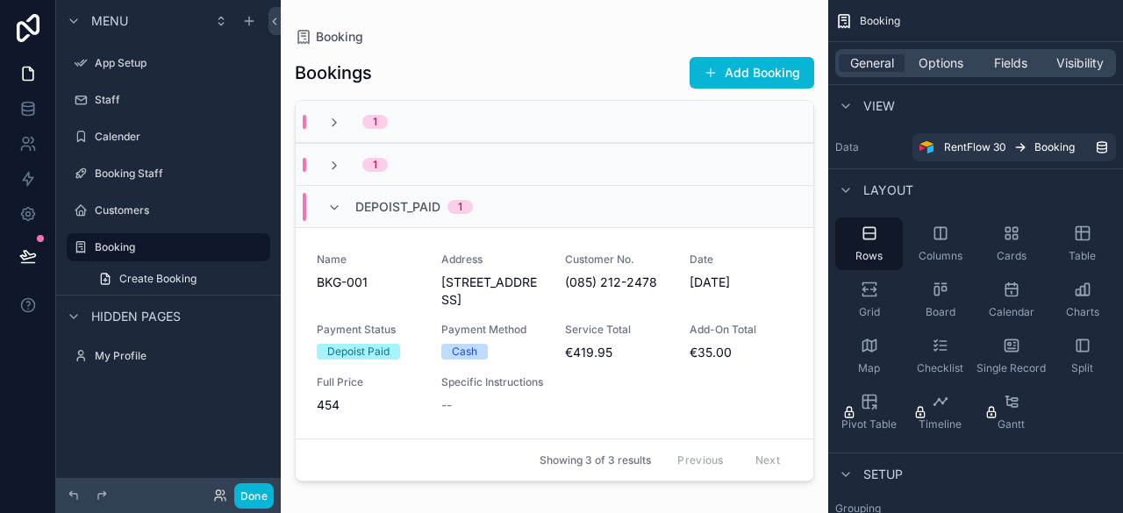
click at [425, 173] on div "1" at bounding box center [555, 164] width 518 height 42
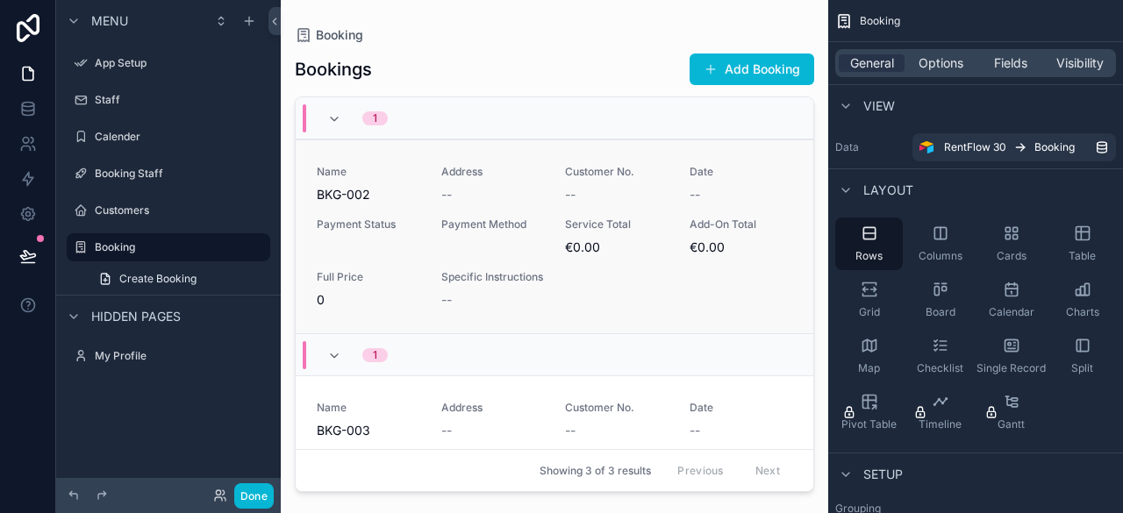
click at [390, 247] on div "Payment Status" at bounding box center [369, 237] width 104 height 39
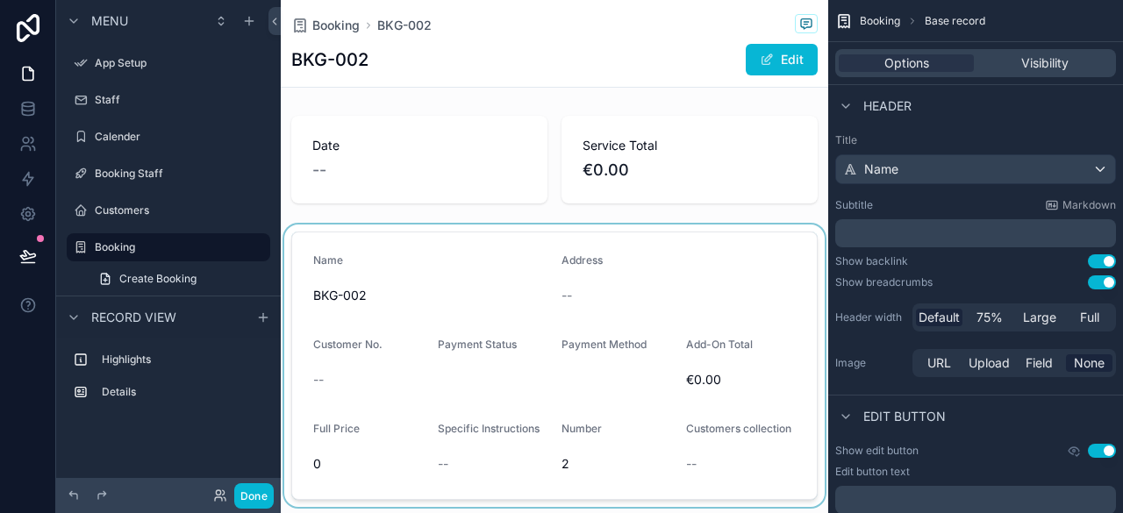
click at [449, 311] on div "scrollable content" at bounding box center [554, 366] width 547 height 282
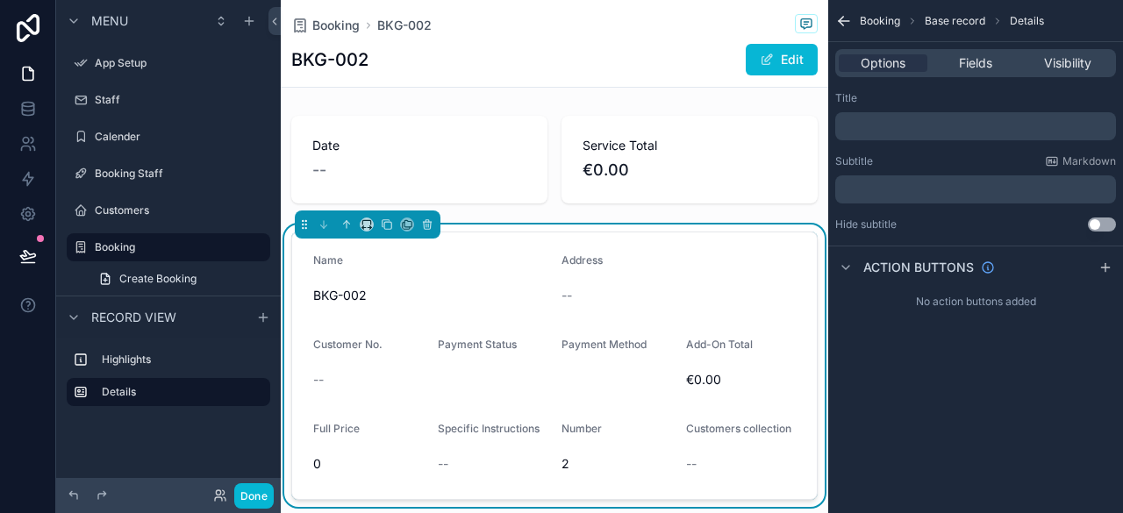
click at [564, 298] on span "--" at bounding box center [566, 296] width 11 height 18
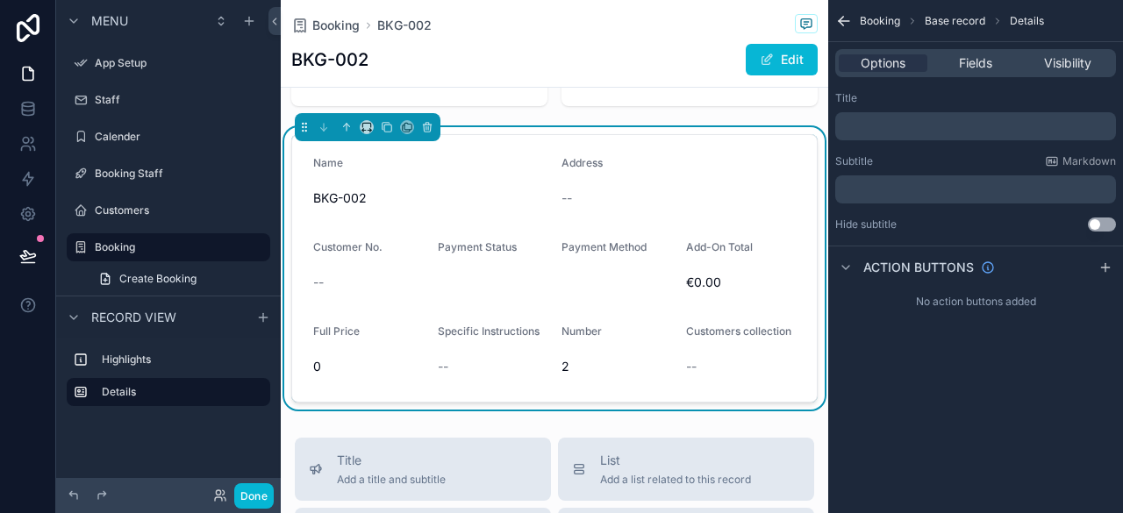
scroll to position [175, 0]
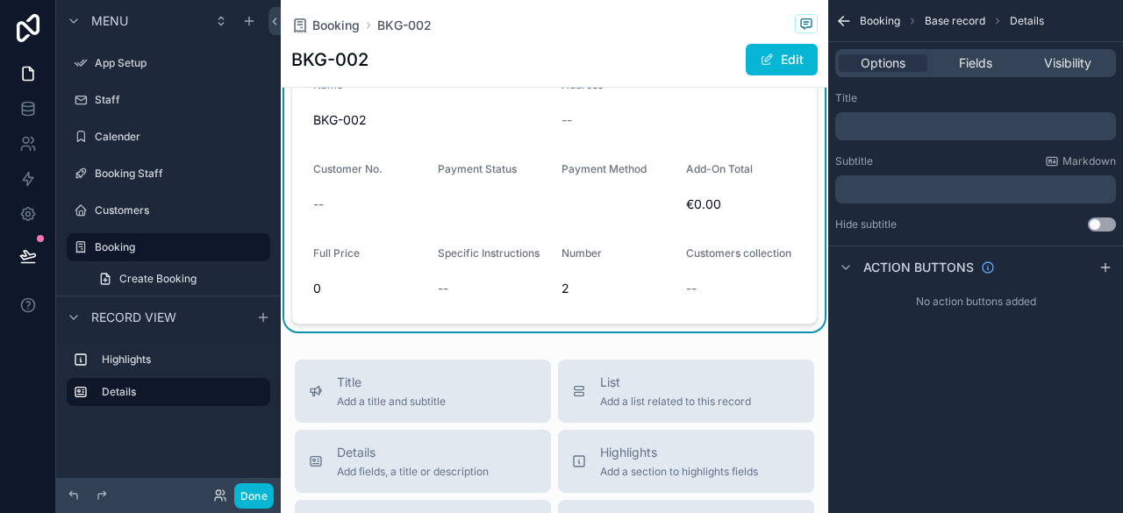
click at [511, 247] on span "Specific Instructions" at bounding box center [489, 253] width 102 height 13
click at [525, 231] on form "Name BKG-002 Address -- Customer No. -- Payment Status Payment Method Add-On To…" at bounding box center [554, 190] width 525 height 267
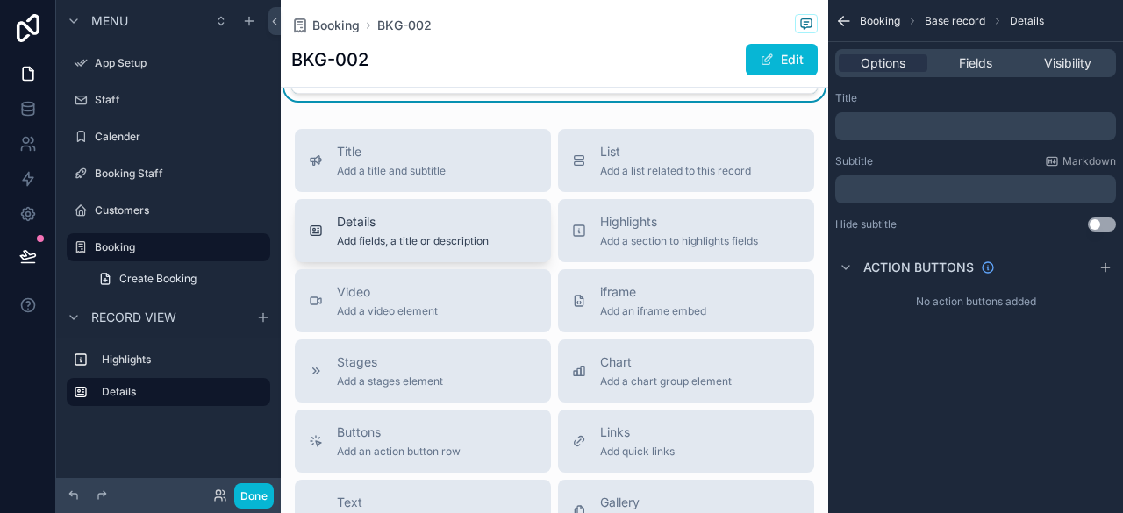
scroll to position [526, 0]
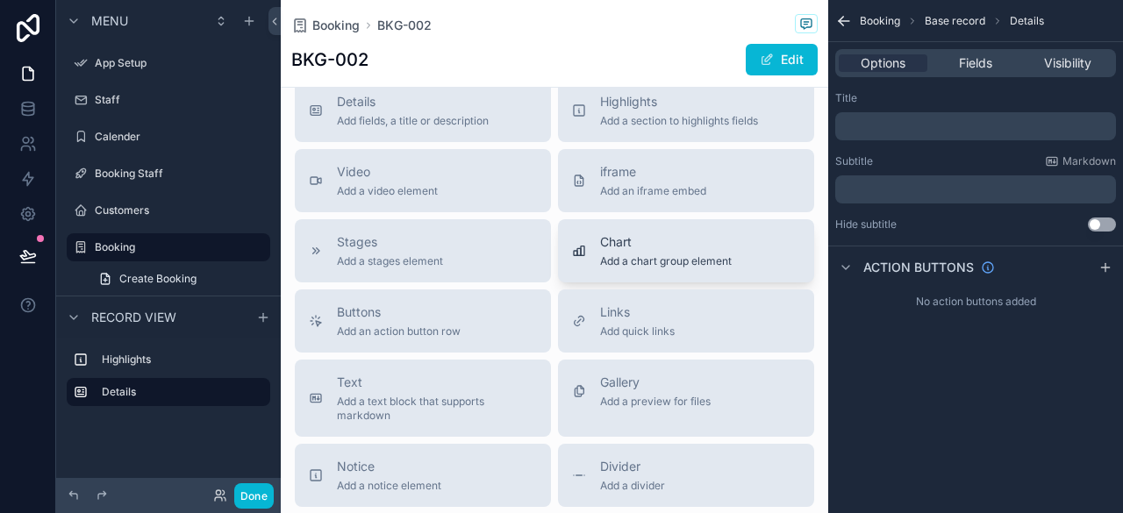
click at [608, 263] on span "Add a chart group element" at bounding box center [666, 261] width 132 height 14
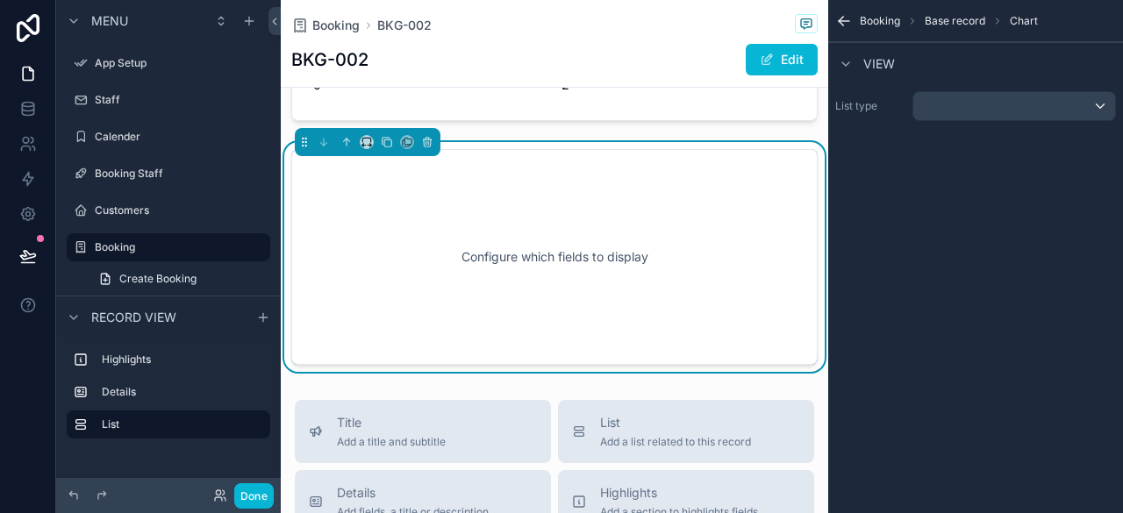
scroll to position [378, 0]
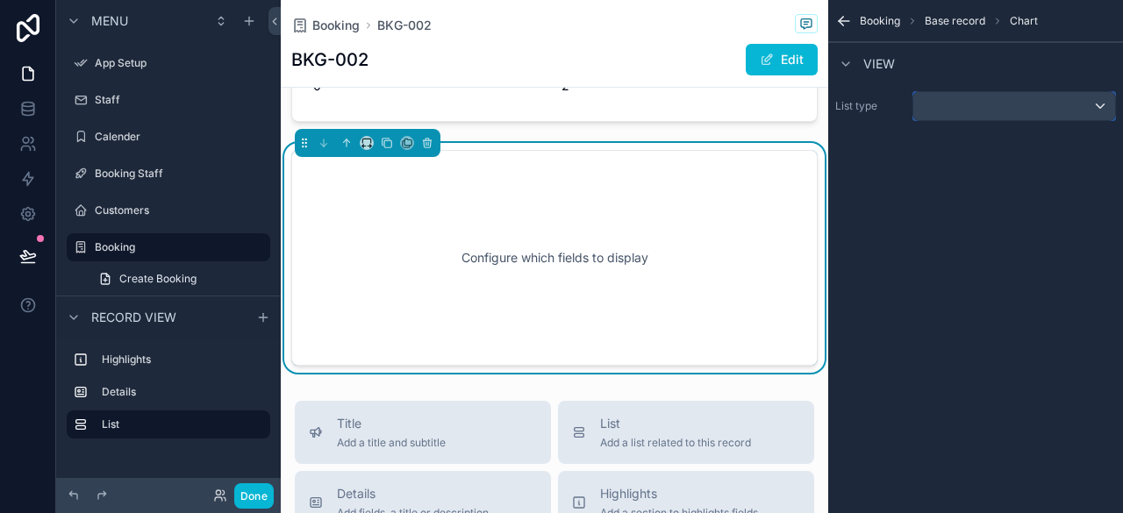
click at [976, 113] on div "scrollable content" at bounding box center [1014, 106] width 202 height 28
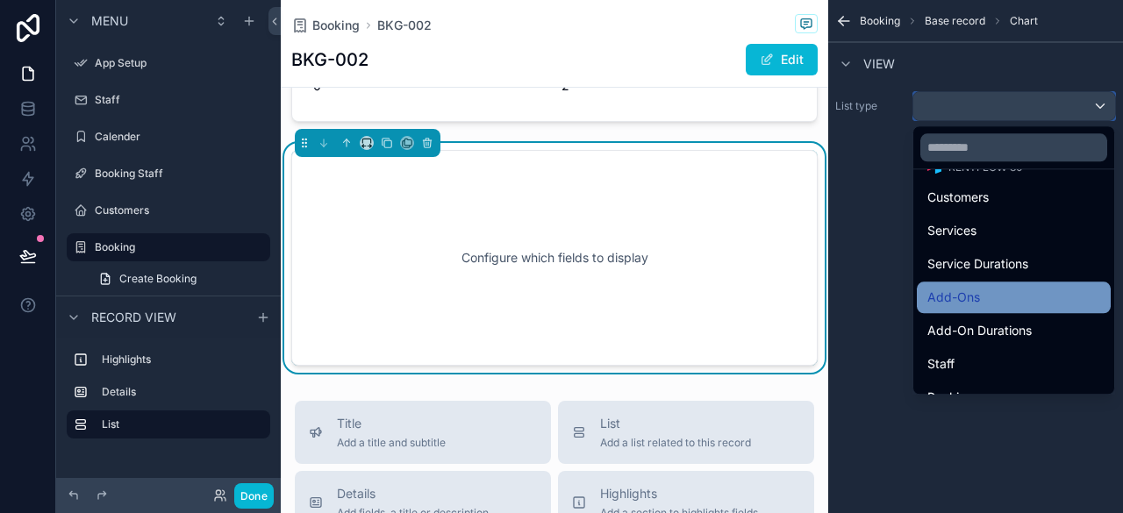
scroll to position [144, 0]
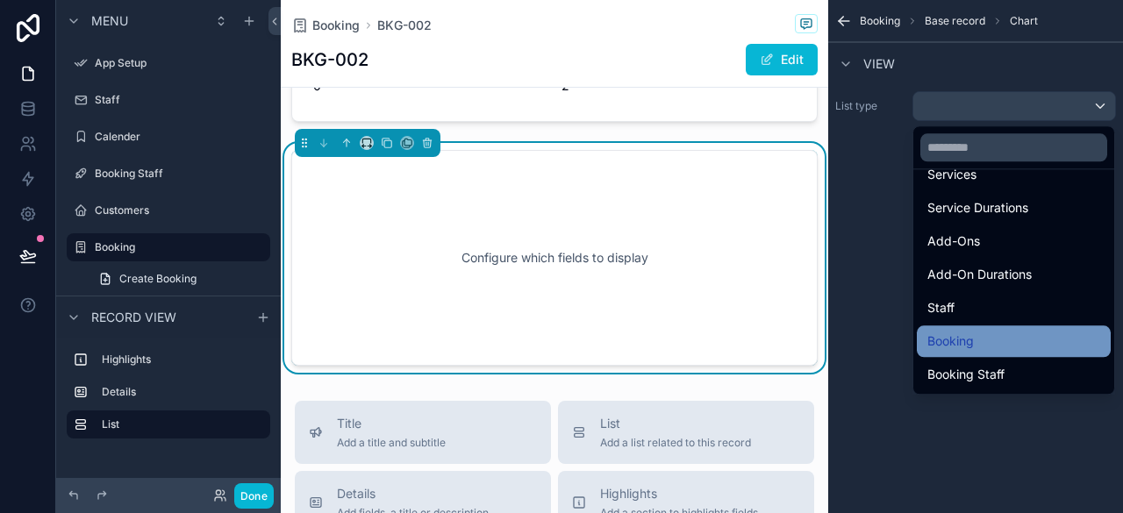
click at [956, 341] on span "Booking" at bounding box center [950, 341] width 46 height 21
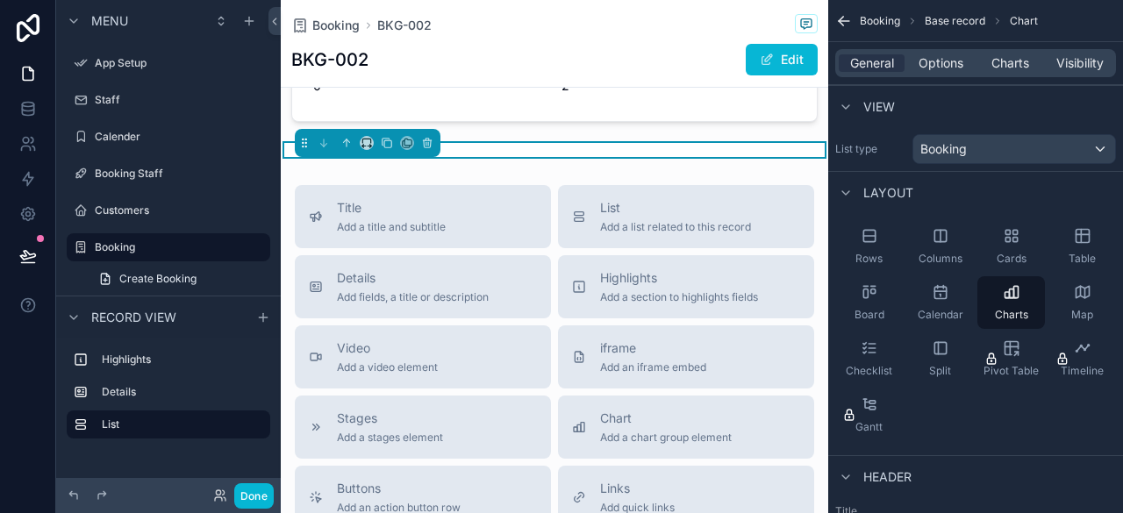
scroll to position [290, 0]
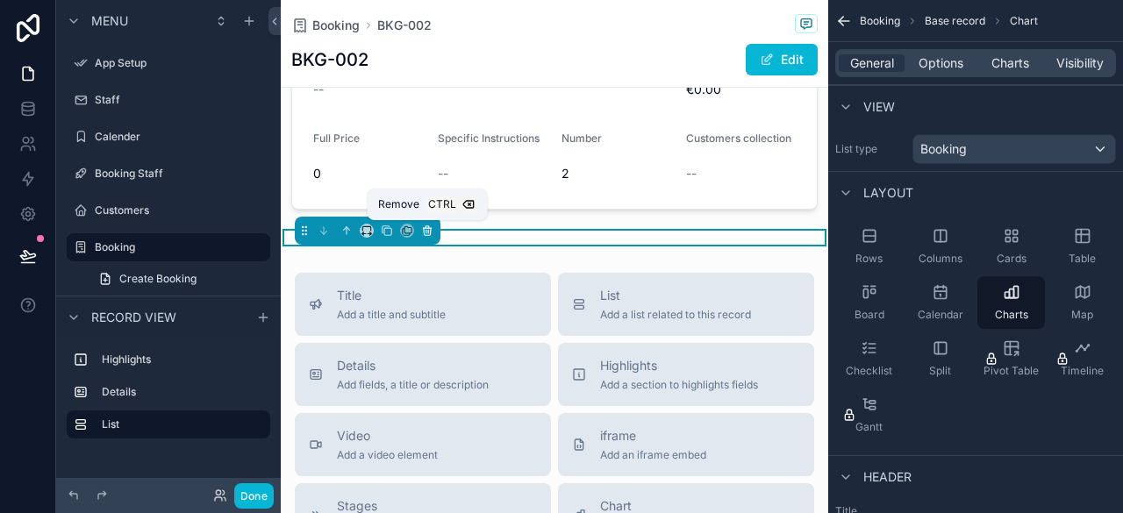
click at [425, 226] on icon "scrollable content" at bounding box center [427, 227] width 4 height 2
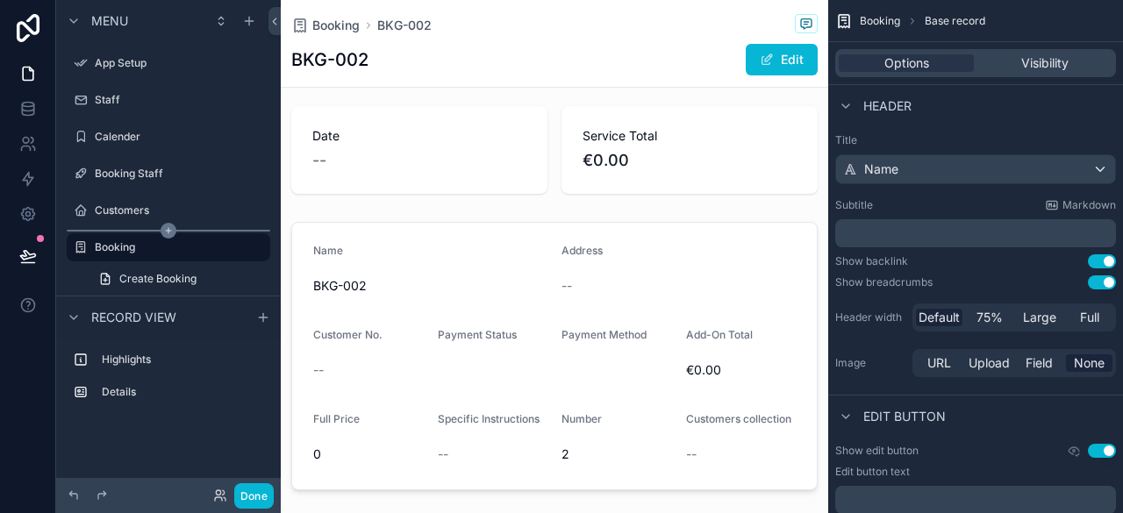
scroll to position [0, 0]
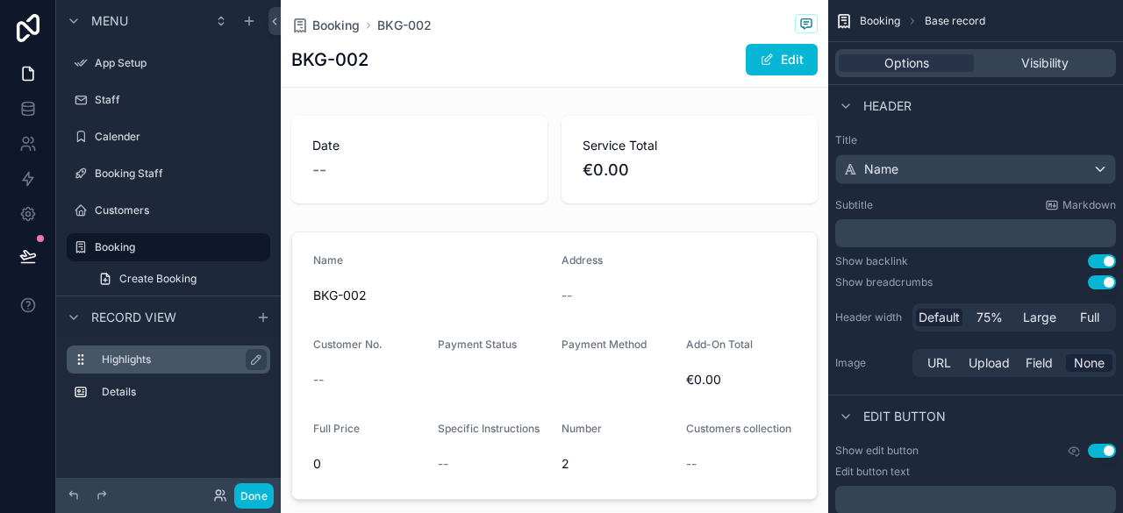
click at [178, 354] on label "Highlights" at bounding box center [179, 360] width 154 height 14
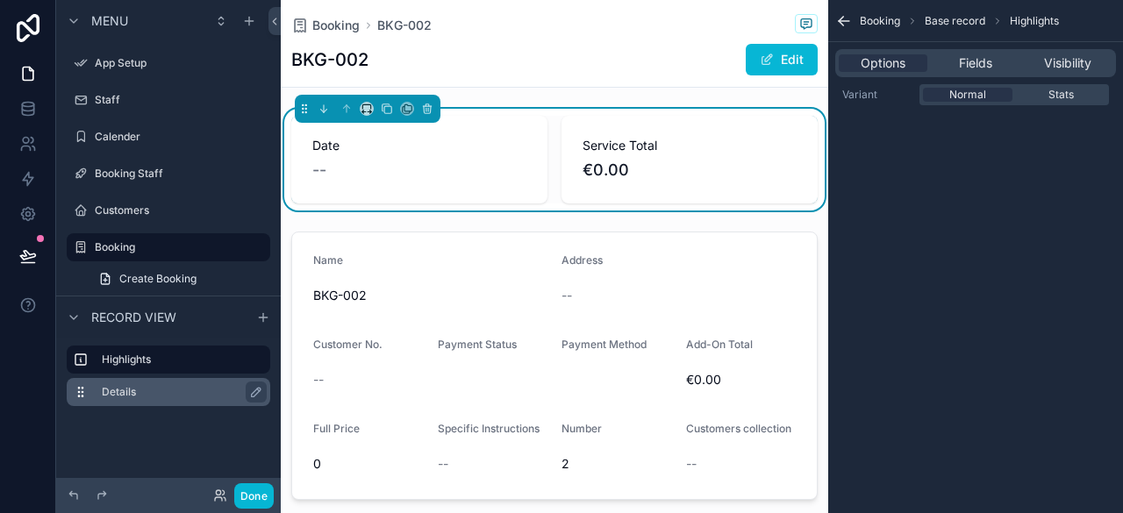
click at [153, 395] on label "Details" at bounding box center [179, 392] width 154 height 14
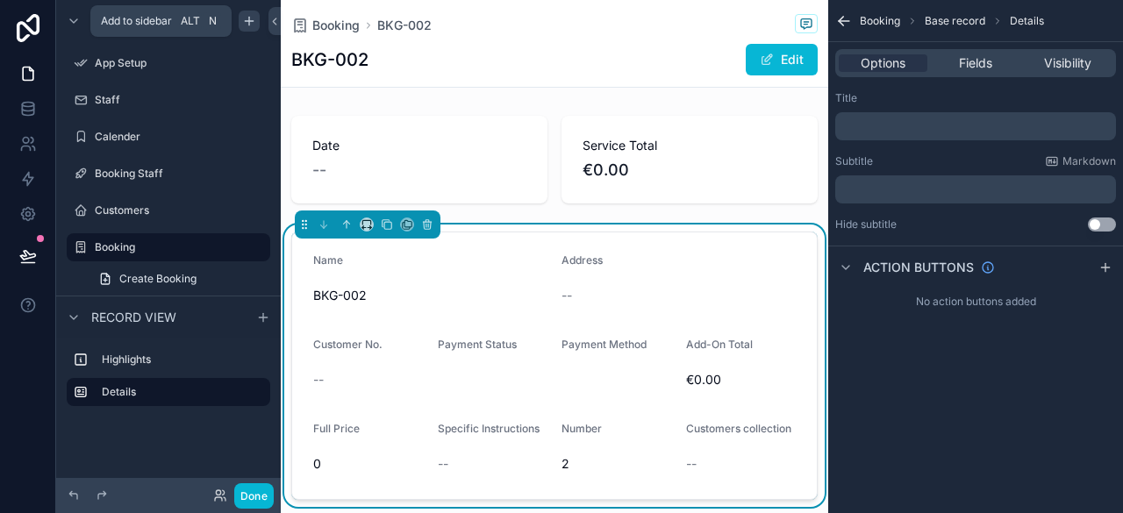
click at [254, 25] on icon "scrollable content" at bounding box center [249, 21] width 14 height 14
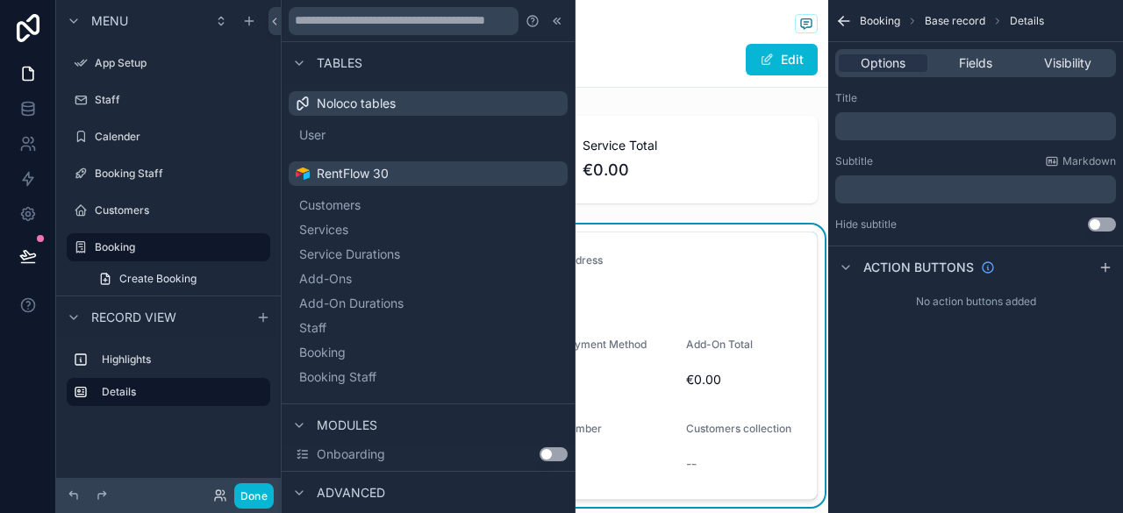
click at [352, 178] on span "RentFlow 30" at bounding box center [353, 174] width 72 height 18
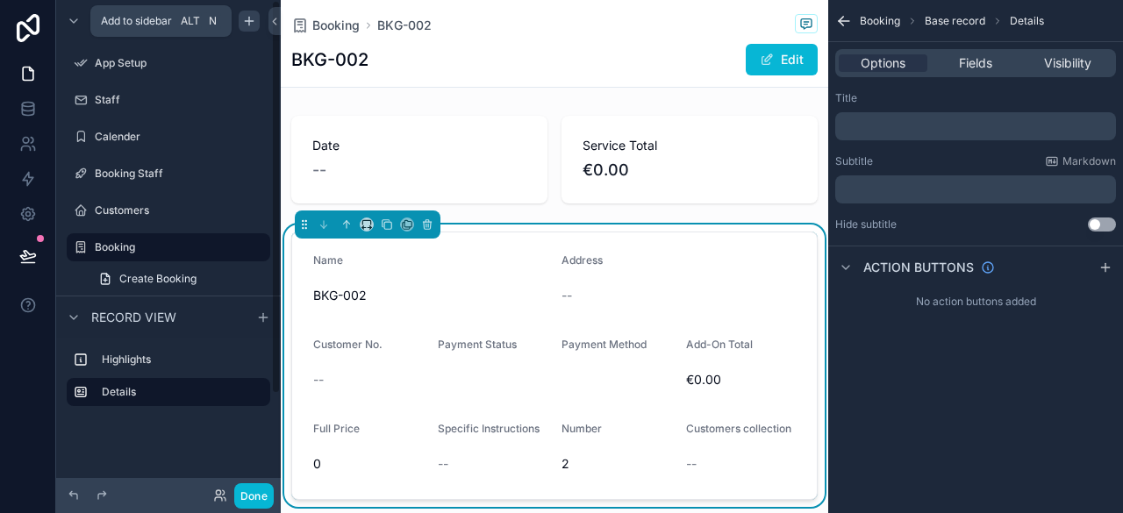
click at [251, 22] on icon "scrollable content" at bounding box center [249, 21] width 14 height 14
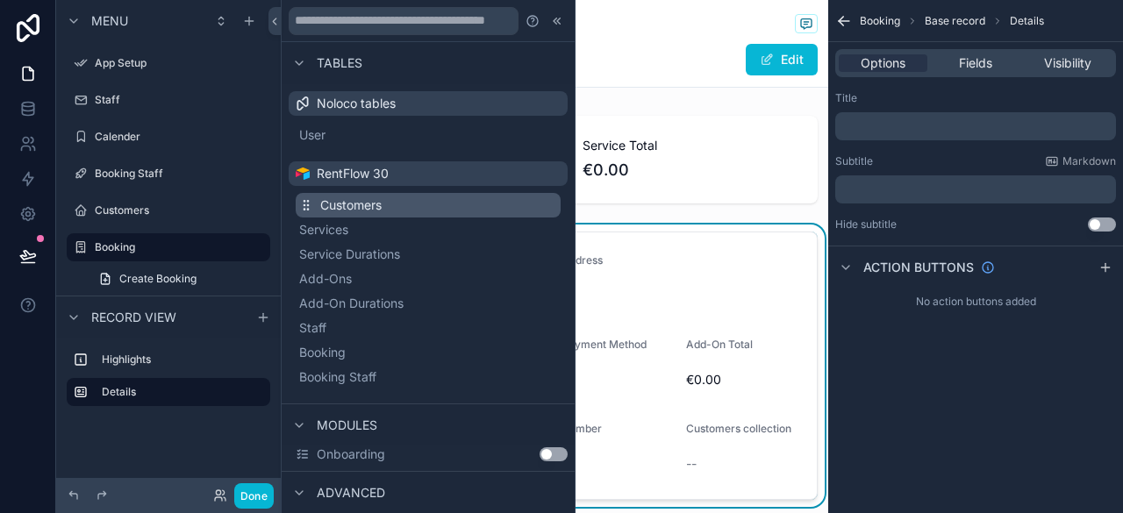
click at [338, 206] on span "Customers" at bounding box center [350, 206] width 61 height 18
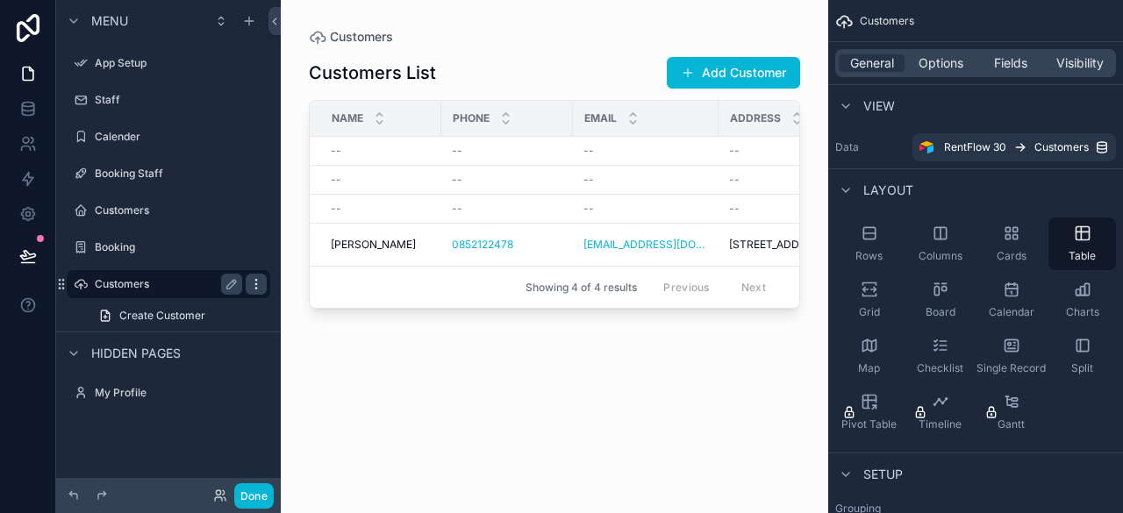
click at [252, 288] on icon "scrollable content" at bounding box center [256, 284] width 14 height 14
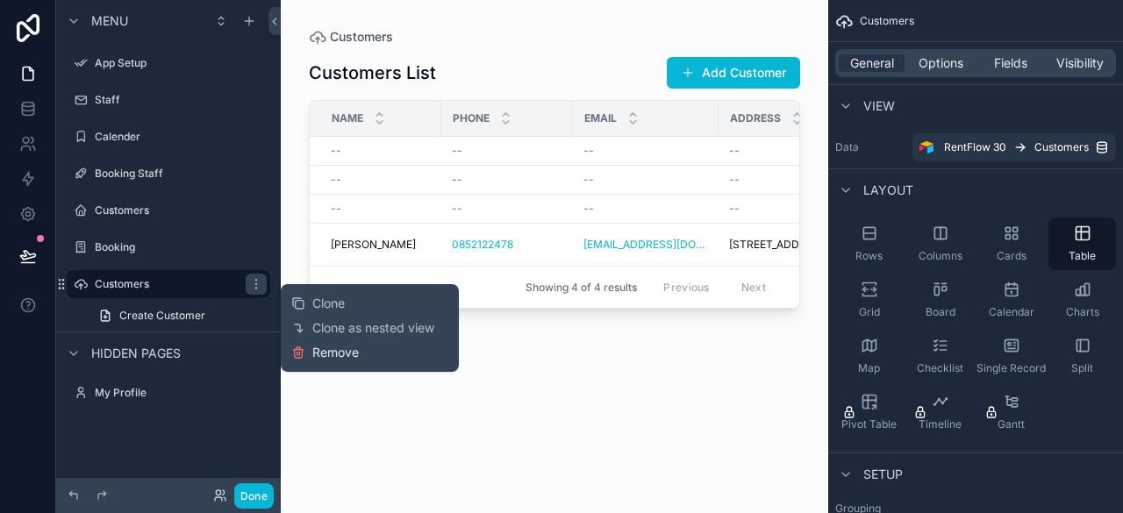
click at [325, 354] on span "Remove" at bounding box center [335, 353] width 46 height 18
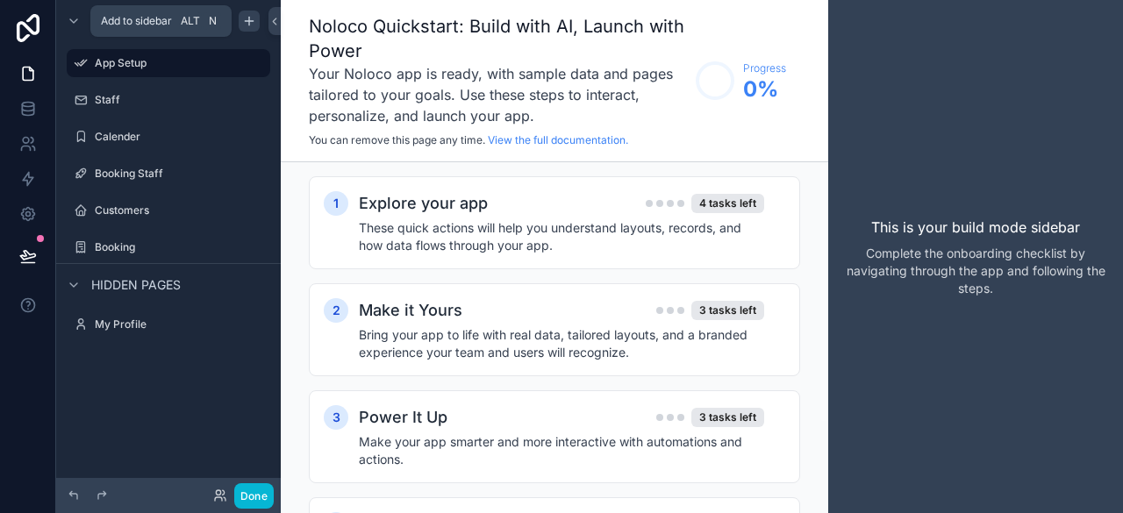
click at [253, 25] on icon "scrollable content" at bounding box center [249, 21] width 14 height 14
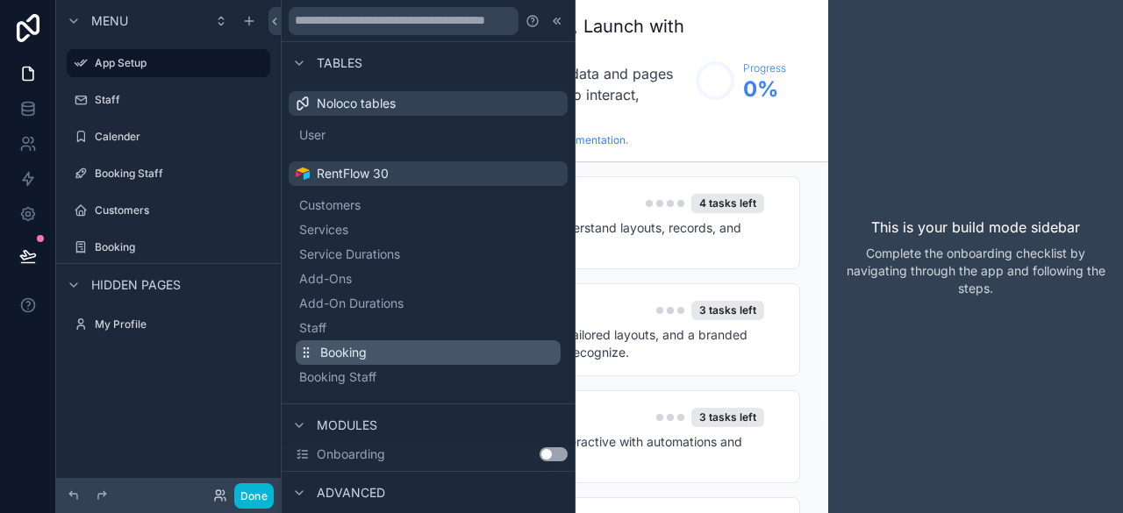
click at [344, 348] on span "Booking" at bounding box center [343, 353] width 46 height 18
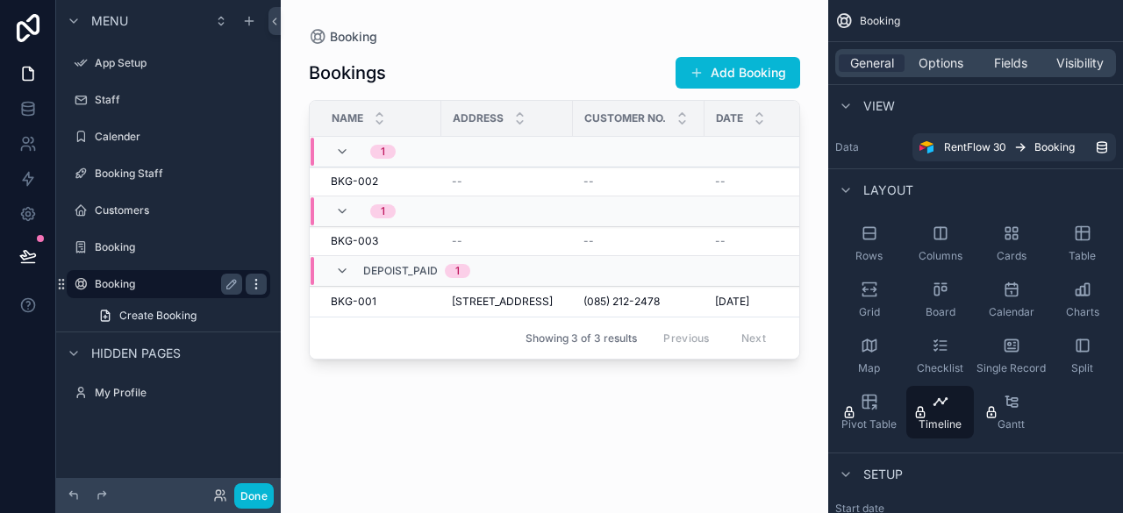
click at [253, 285] on icon "scrollable content" at bounding box center [256, 284] width 14 height 14
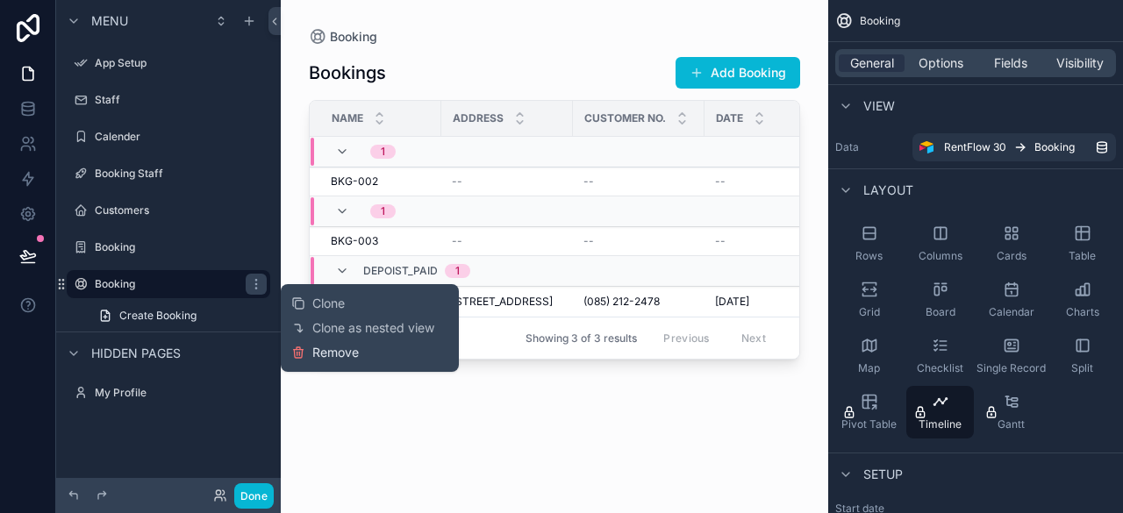
click at [316, 355] on span "Remove" at bounding box center [335, 353] width 46 height 18
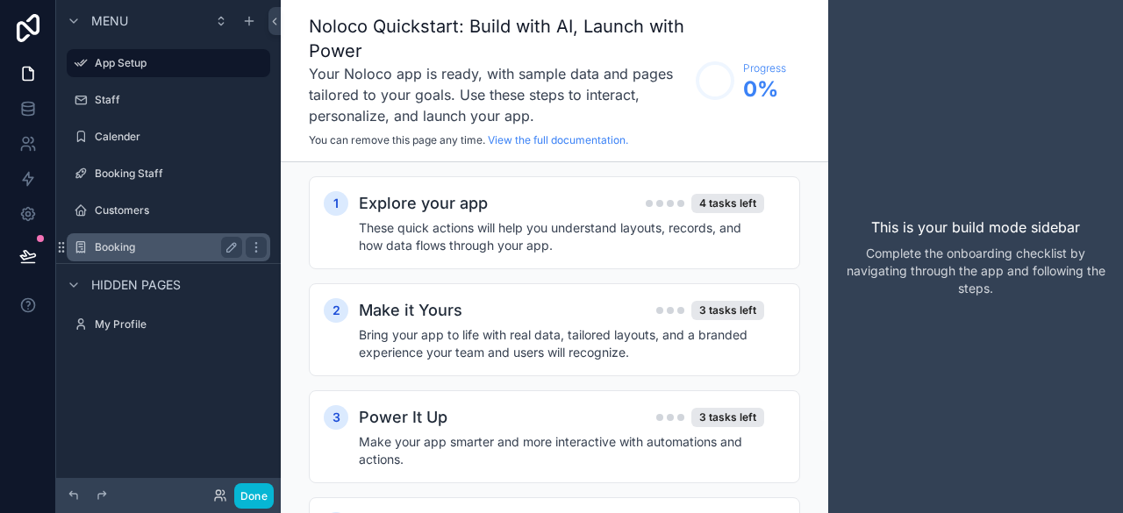
click at [181, 253] on label "Booking" at bounding box center [165, 247] width 140 height 14
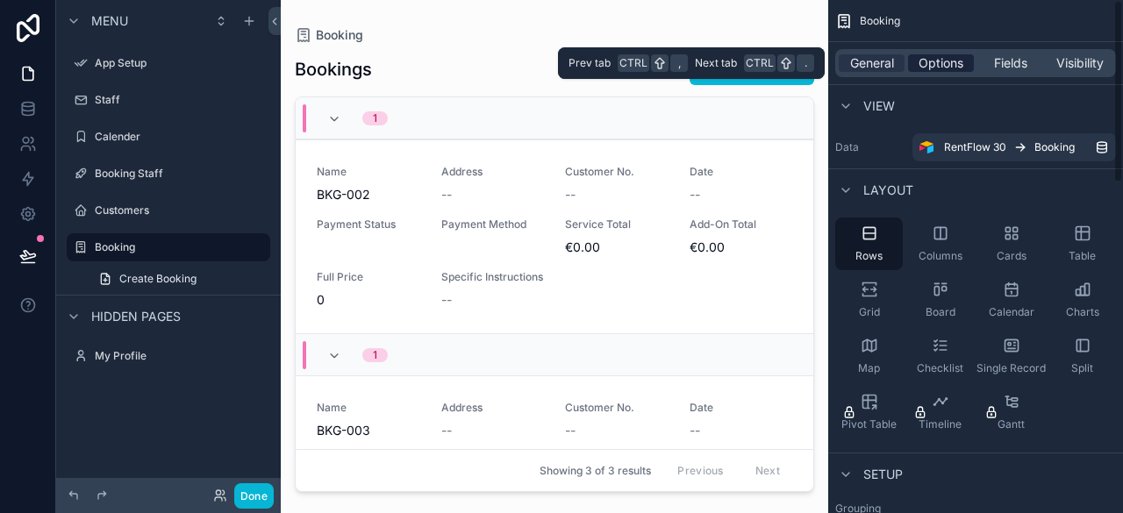
click at [947, 62] on span "Options" at bounding box center [941, 63] width 45 height 18
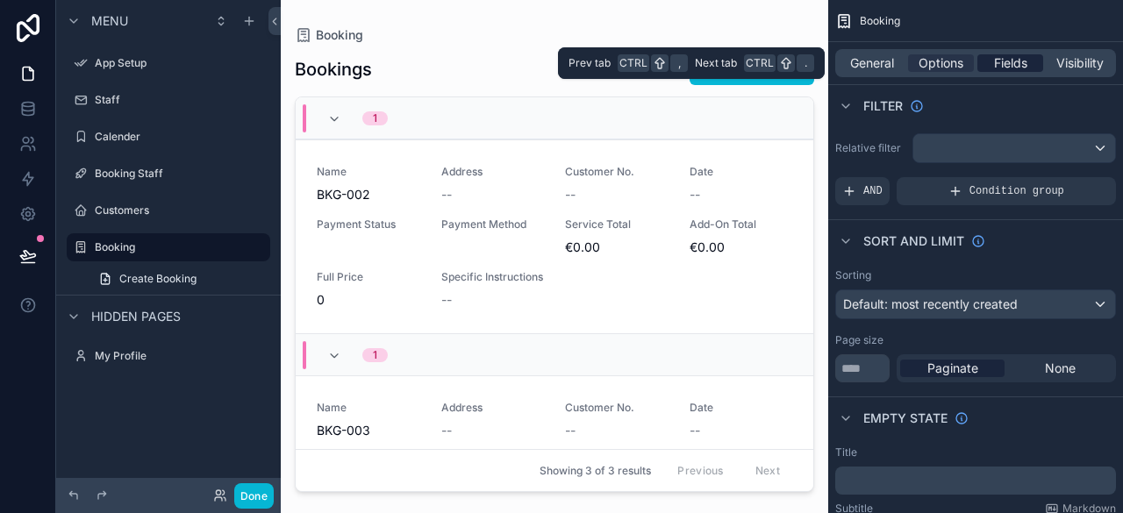
click at [990, 66] on div "Fields" at bounding box center [1010, 63] width 66 height 18
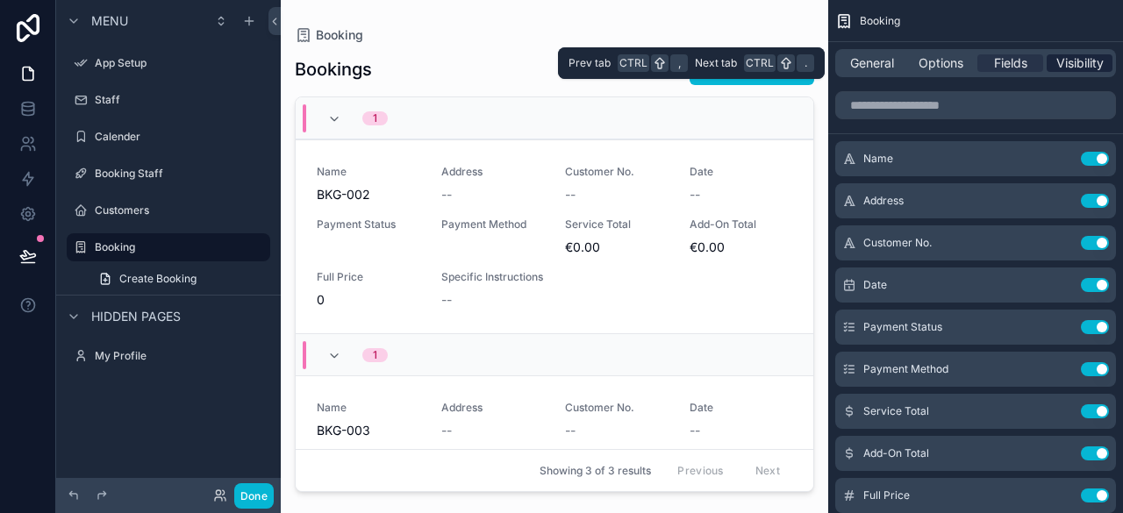
click at [1059, 61] on span "Visibility" at bounding box center [1079, 63] width 47 height 18
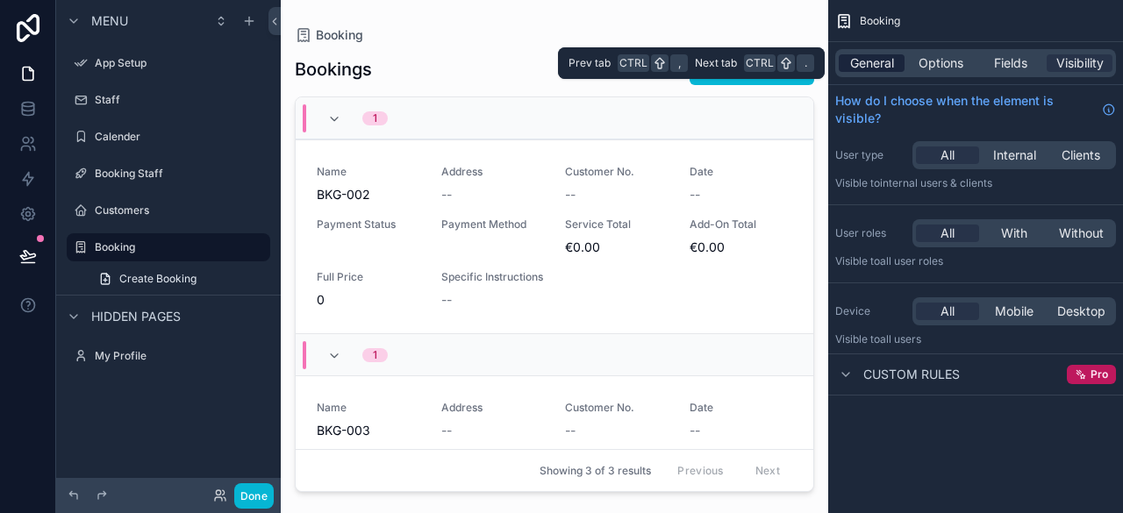
click at [884, 59] on span "General" at bounding box center [872, 63] width 44 height 18
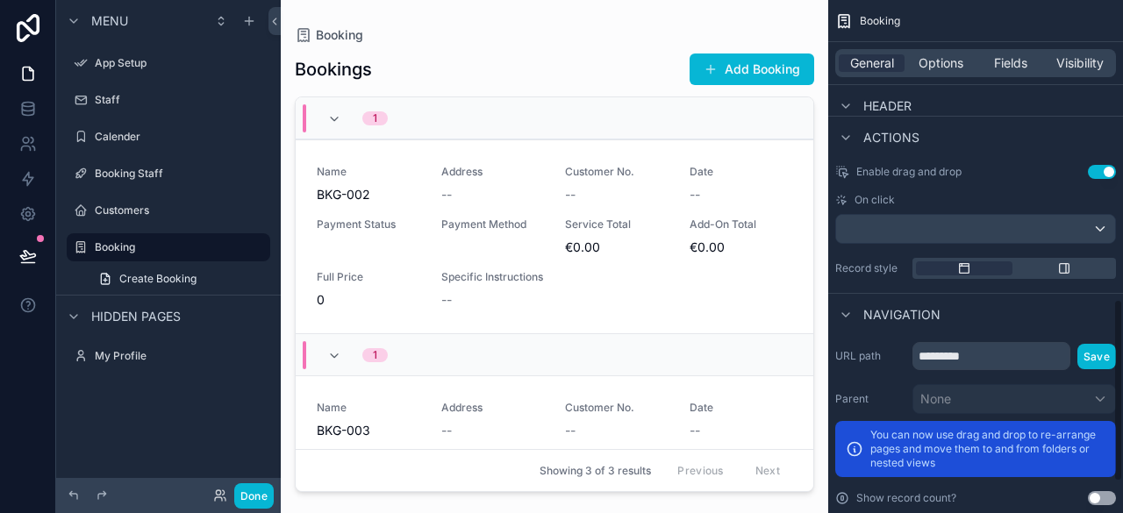
scroll to position [842, 0]
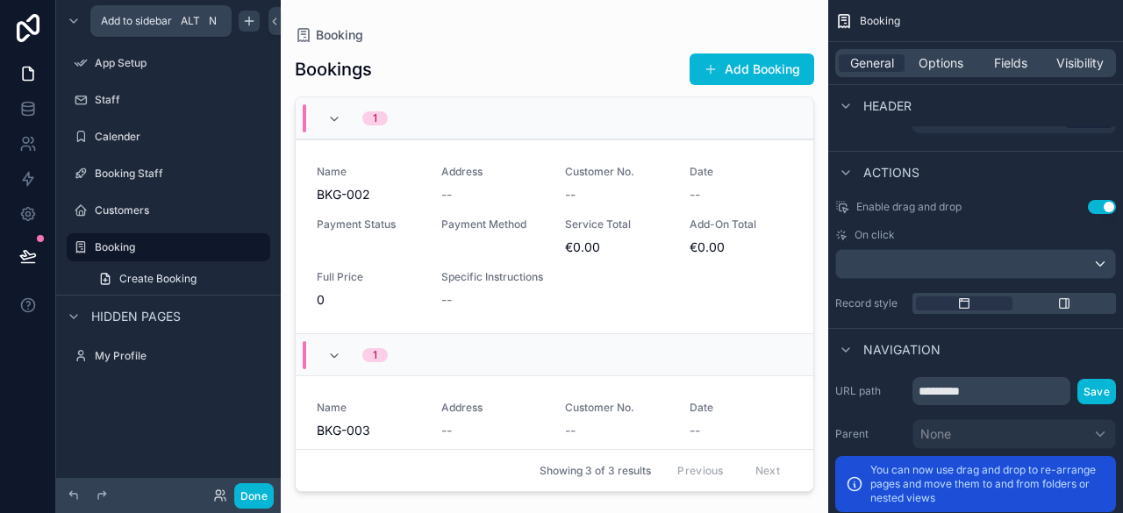
click at [251, 28] on div "scrollable content" at bounding box center [249, 21] width 21 height 21
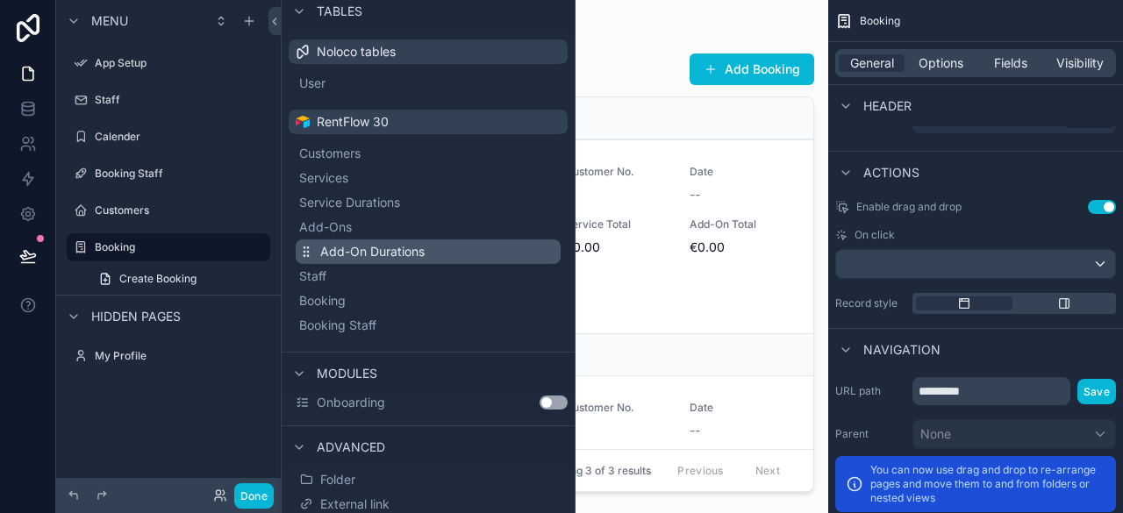
scroll to position [128, 0]
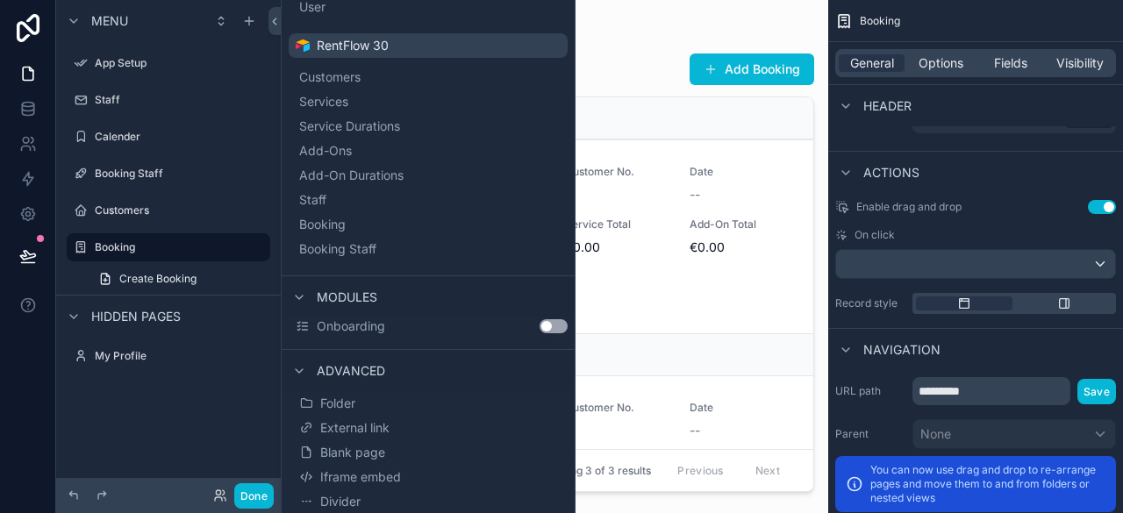
click at [540, 331] on button "Use setting" at bounding box center [554, 326] width 28 height 14
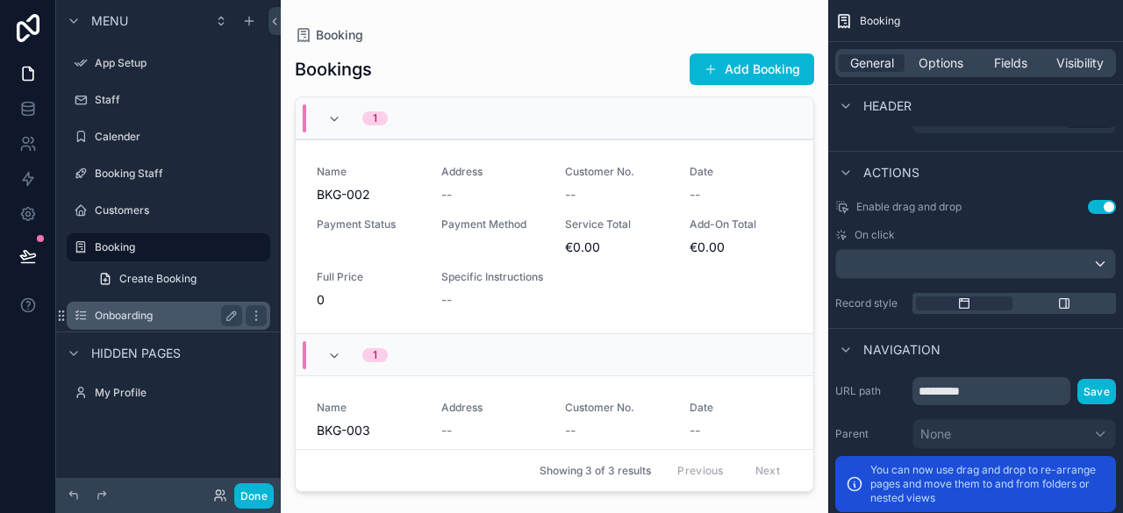
click at [198, 324] on div "Onboarding" at bounding box center [168, 315] width 147 height 21
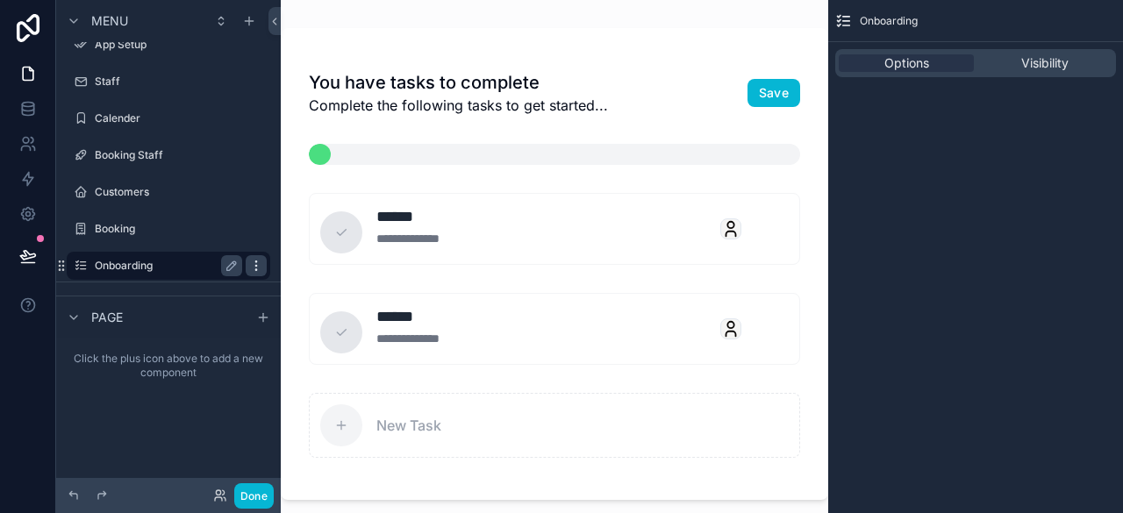
click at [253, 266] on icon "scrollable content" at bounding box center [256, 266] width 14 height 14
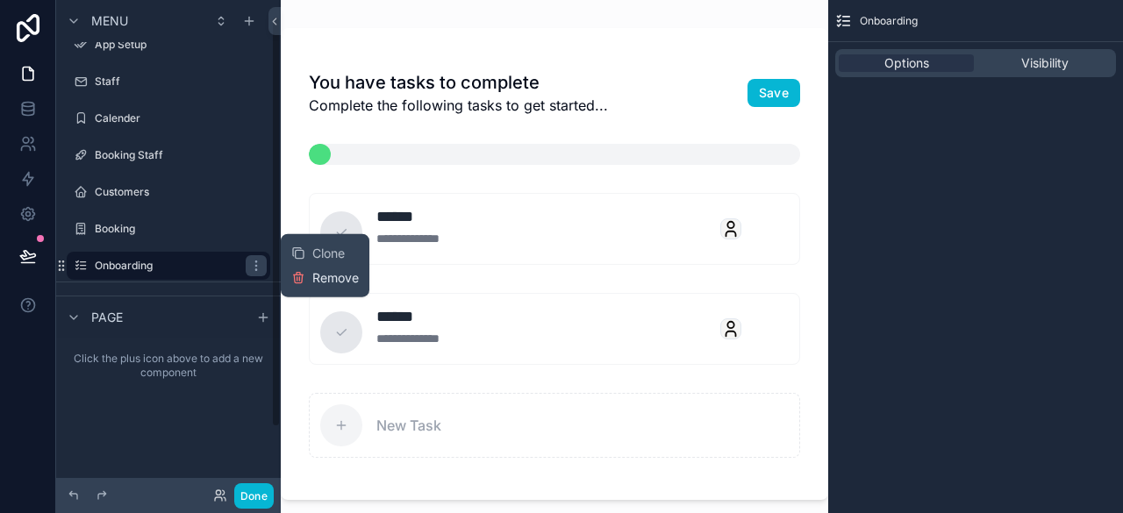
click at [308, 281] on button "Remove" at bounding box center [325, 278] width 68 height 18
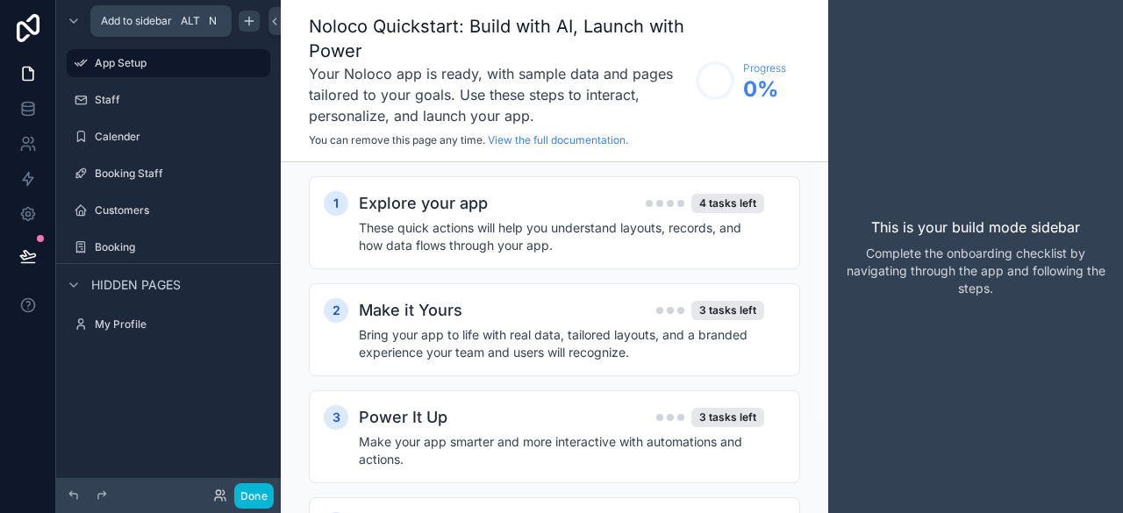
click at [258, 20] on div "scrollable content" at bounding box center [249, 21] width 21 height 21
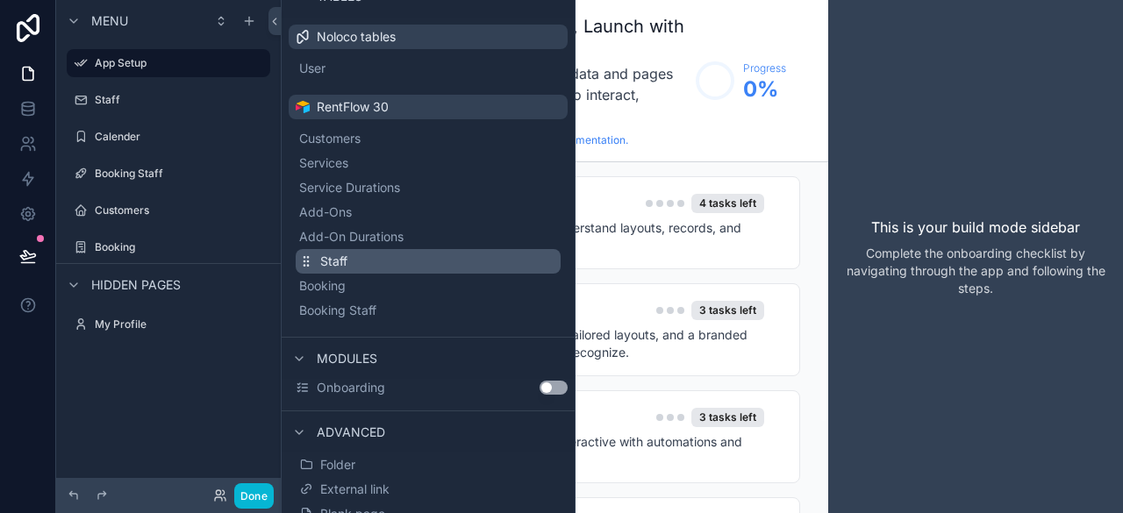
scroll to position [128, 0]
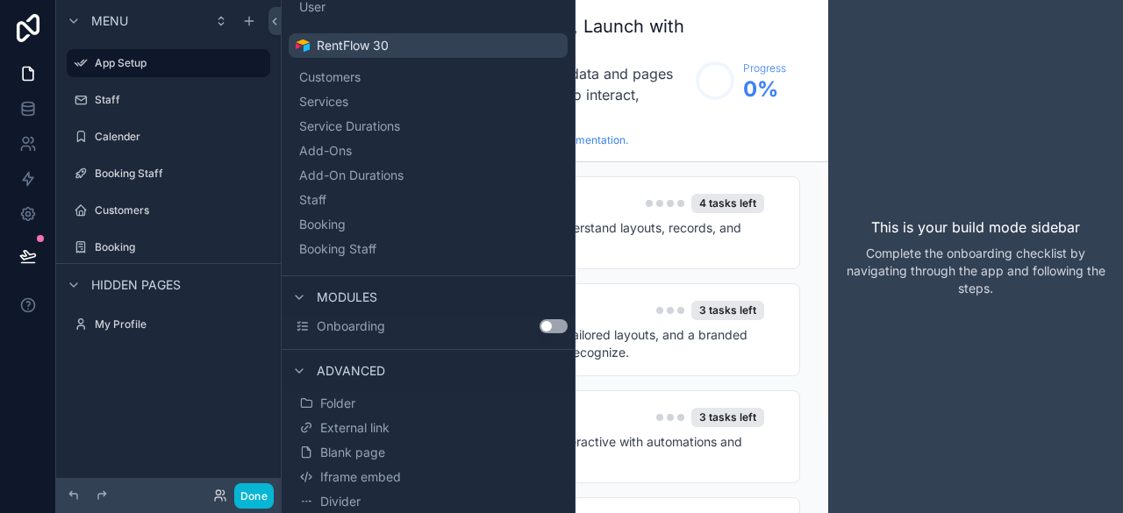
click at [540, 322] on button "Use setting" at bounding box center [554, 326] width 28 height 14
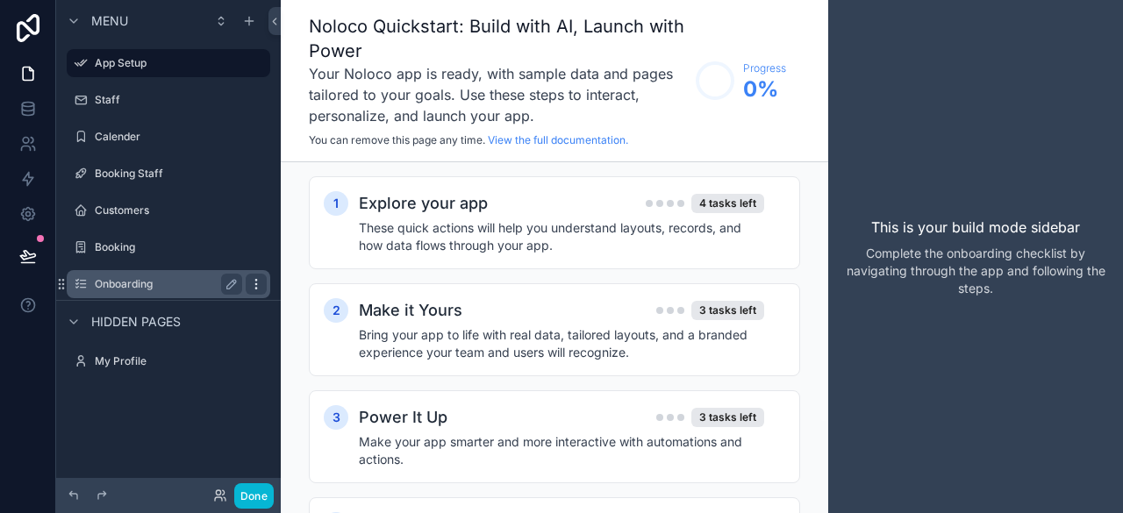
click at [254, 282] on icon "scrollable content" at bounding box center [256, 284] width 14 height 14
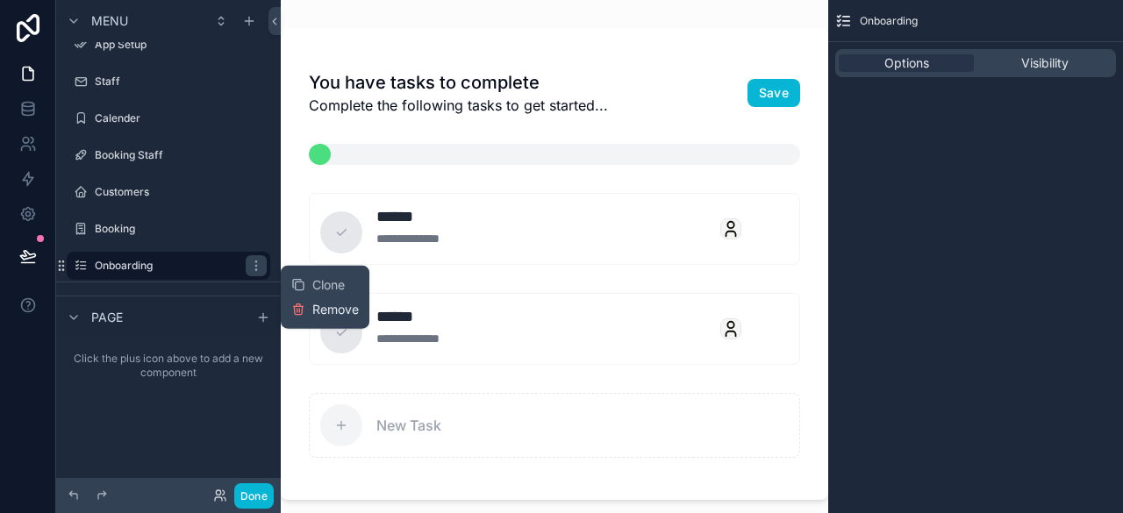
click at [339, 313] on span "Remove" at bounding box center [335, 310] width 46 height 18
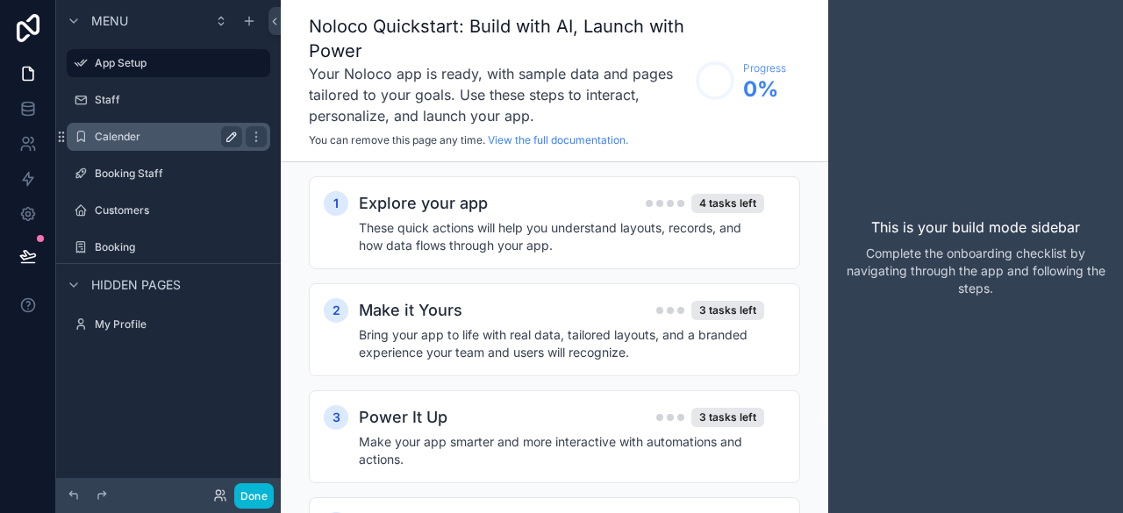
click at [168, 136] on label "Calender" at bounding box center [165, 137] width 140 height 14
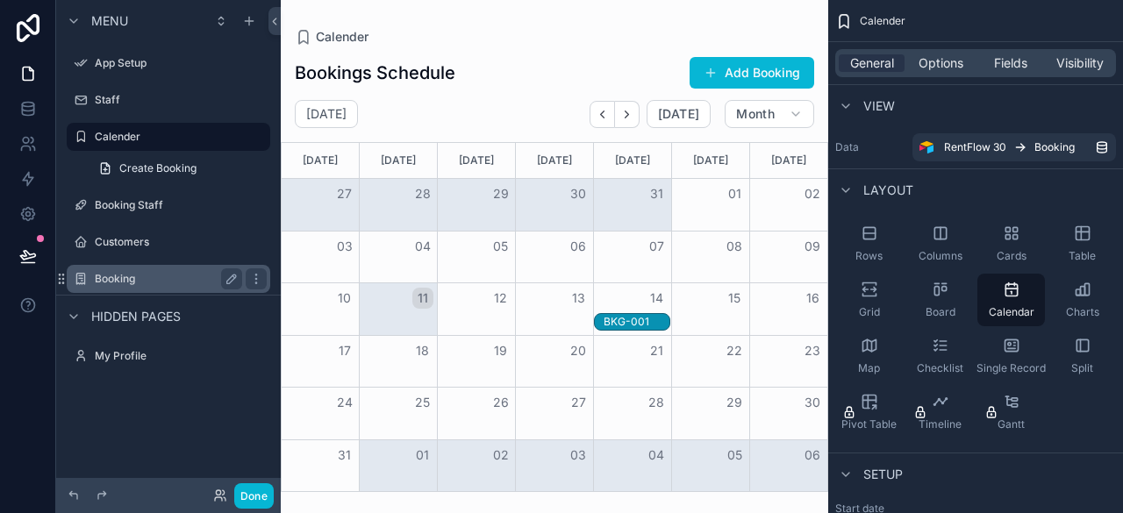
click at [154, 267] on div "Booking" at bounding box center [168, 279] width 197 height 28
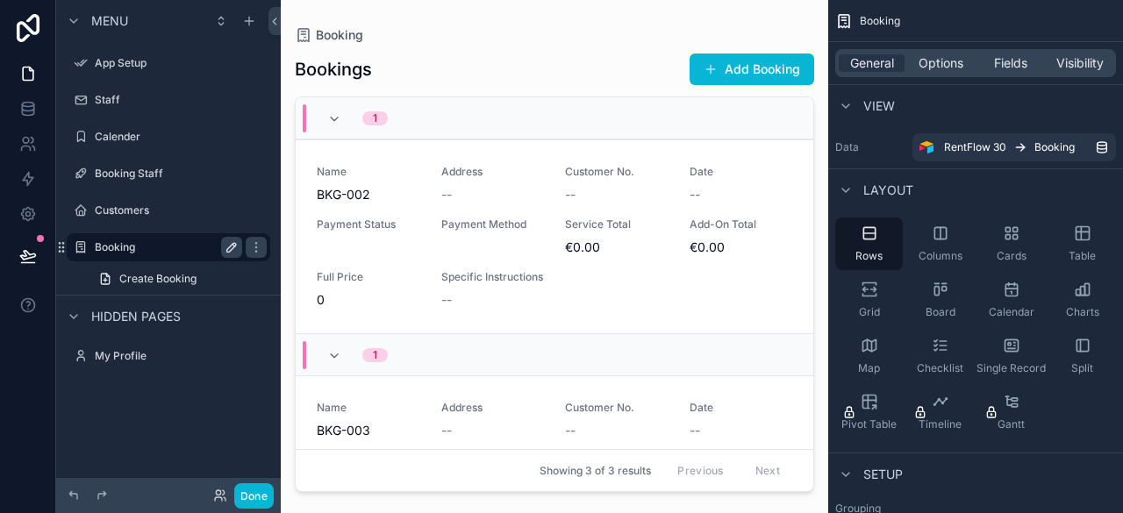
click at [239, 248] on button "scrollable content" at bounding box center [231, 247] width 21 height 21
click at [237, 248] on icon "scrollable content" at bounding box center [232, 247] width 14 height 14
click at [258, 252] on icon "scrollable content" at bounding box center [256, 247] width 14 height 14
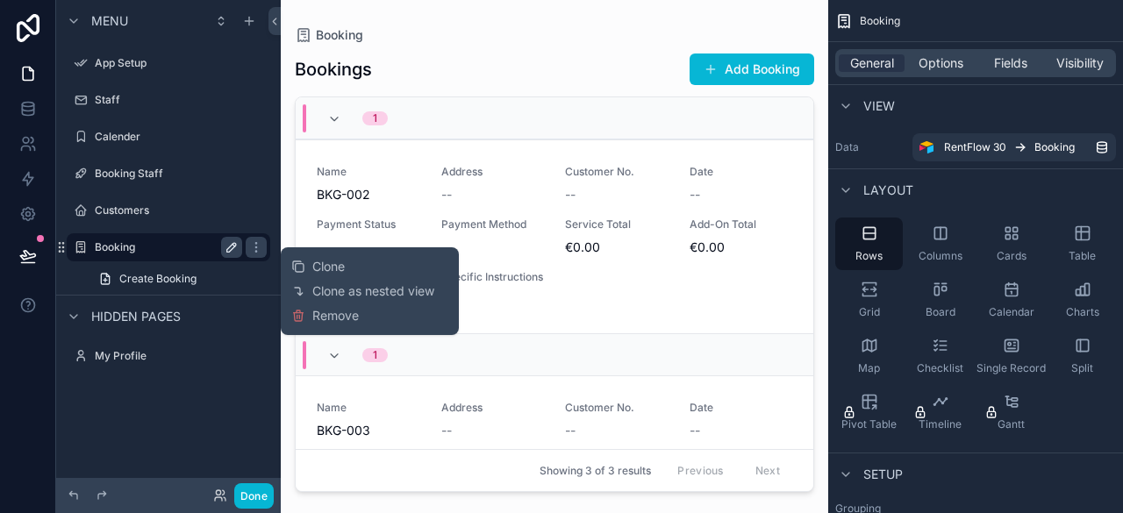
click at [857, 99] on div "View" at bounding box center [865, 106] width 60 height 21
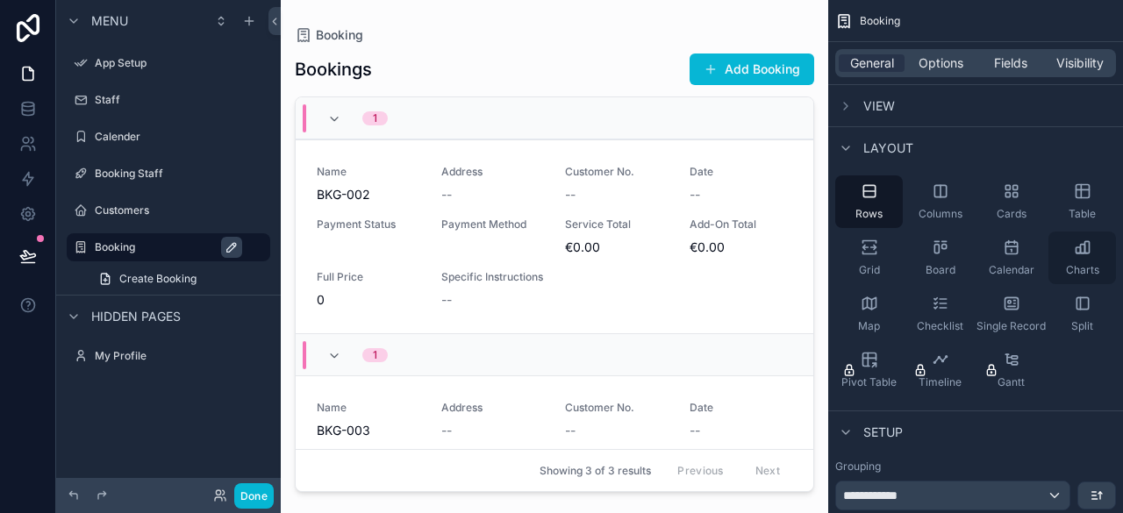
click at [1076, 244] on icon "scrollable content" at bounding box center [1083, 248] width 18 height 18
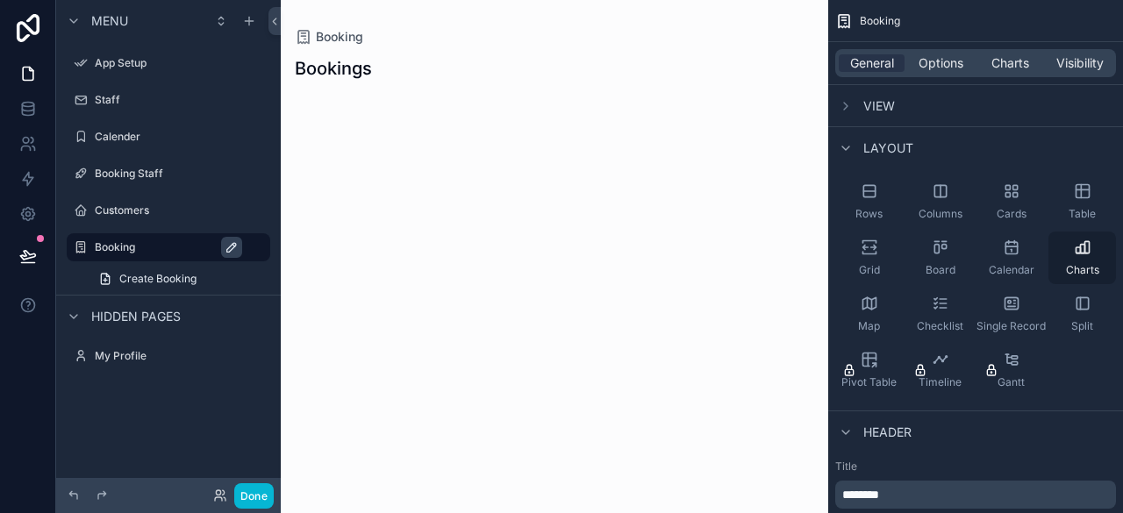
click at [1084, 244] on icon "scrollable content" at bounding box center [1086, 246] width 4 height 11
click at [877, 102] on span "View" at bounding box center [879, 106] width 32 height 18
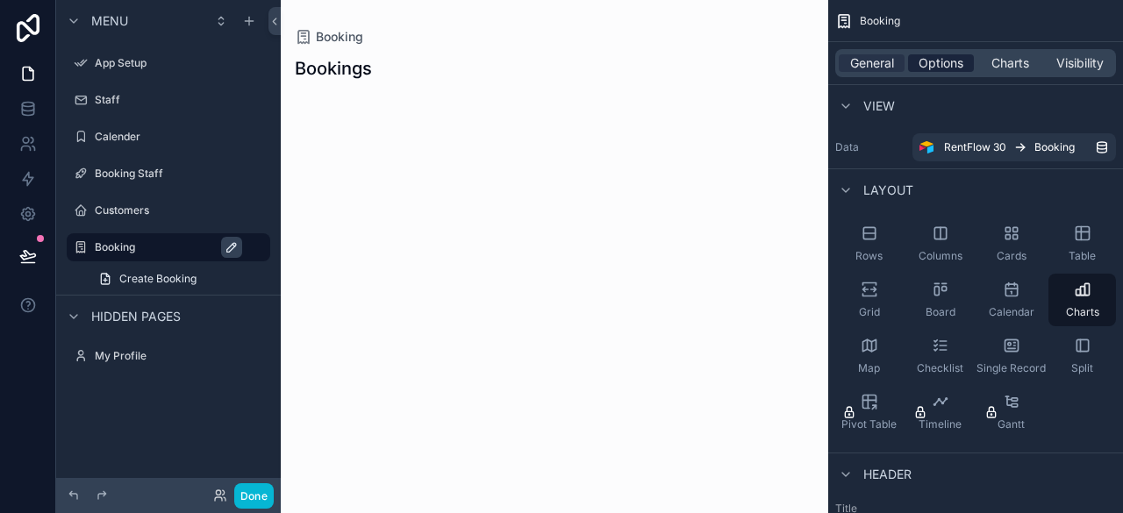
click at [948, 69] on span "Options" at bounding box center [941, 63] width 45 height 18
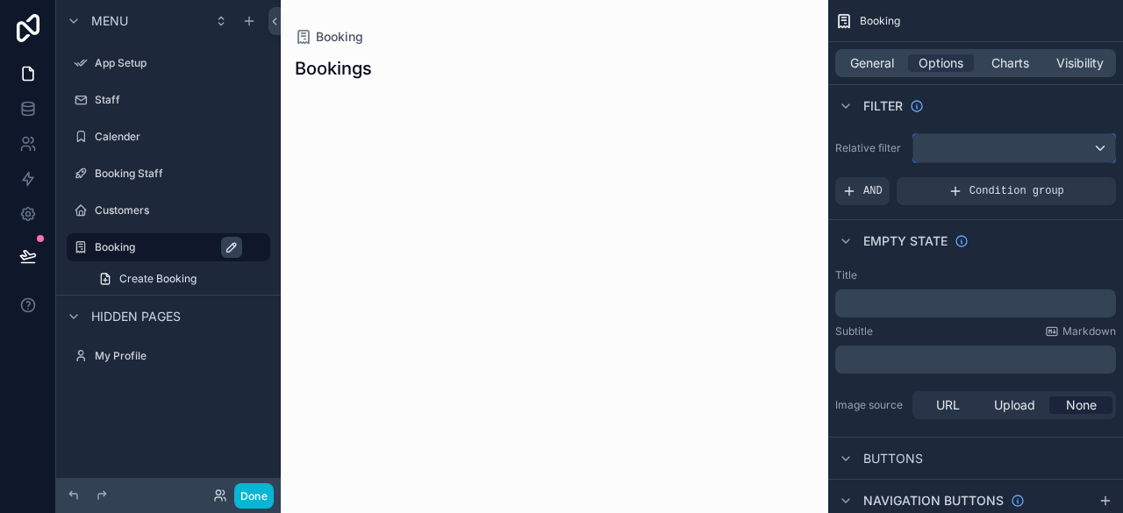
click at [997, 138] on div "scrollable content" at bounding box center [1014, 148] width 202 height 28
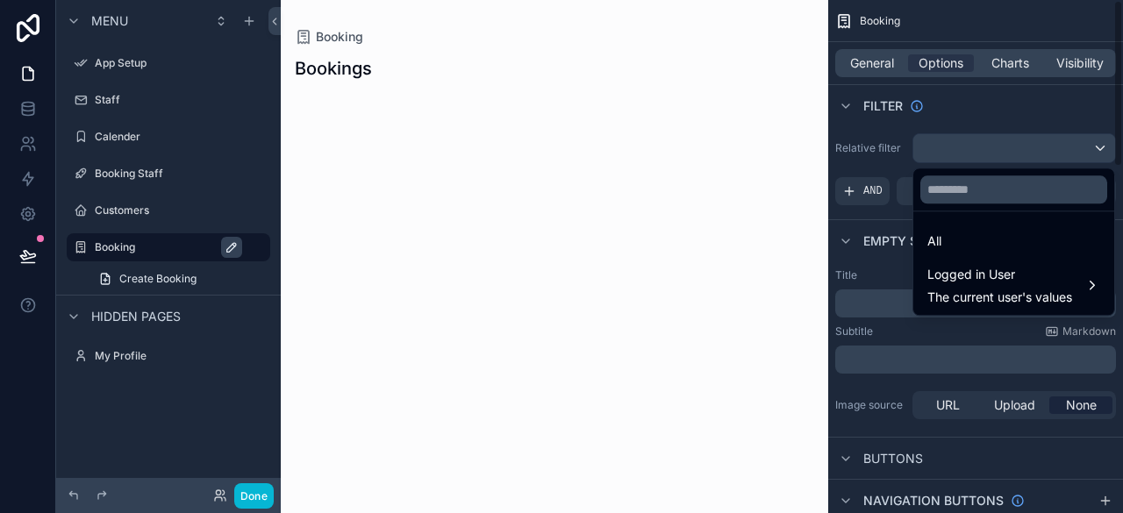
click at [984, 121] on div "scrollable content" at bounding box center [561, 256] width 1123 height 513
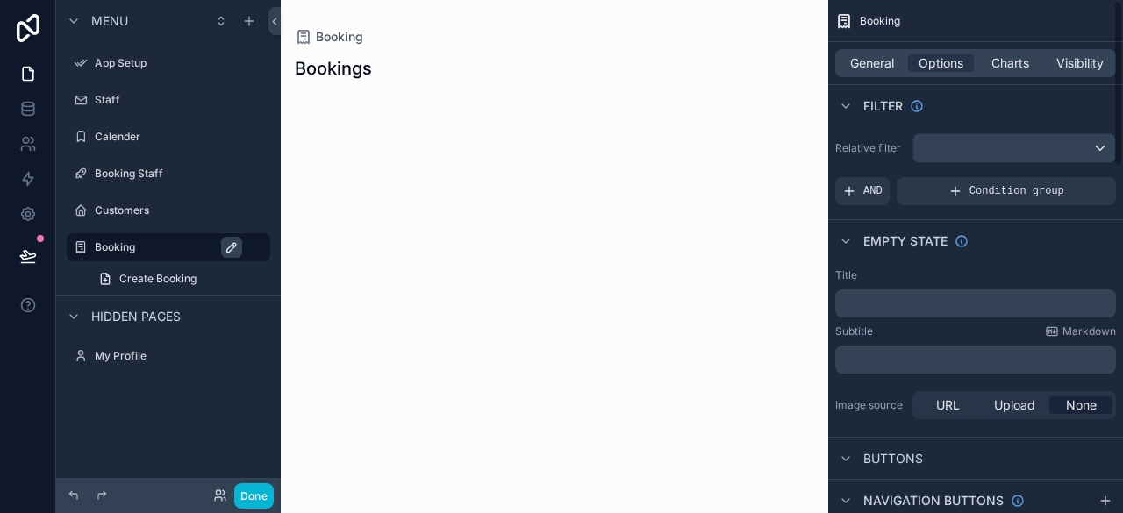
click at [942, 300] on p "﻿" at bounding box center [977, 304] width 270 height 14
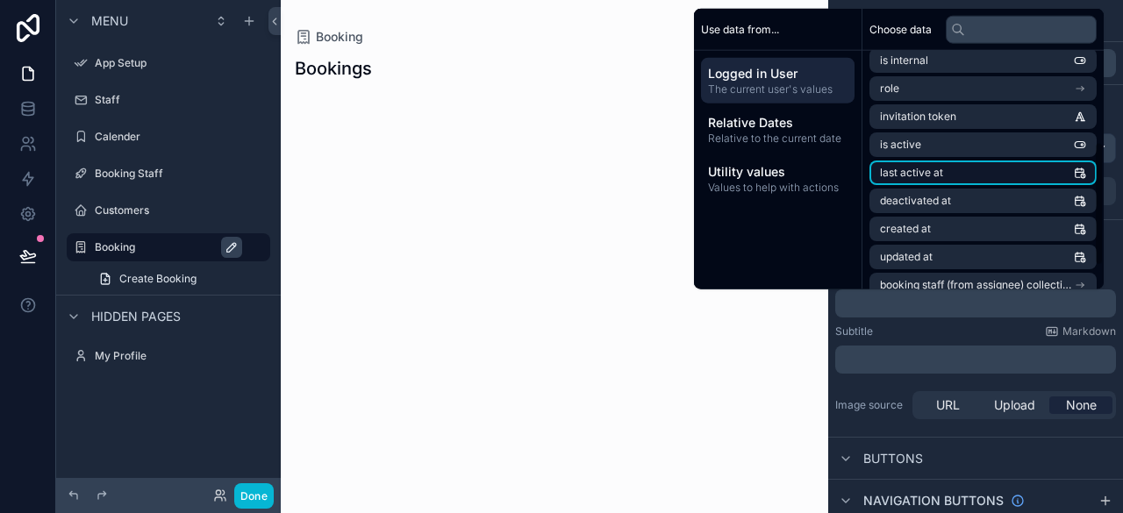
scroll to position [221, 0]
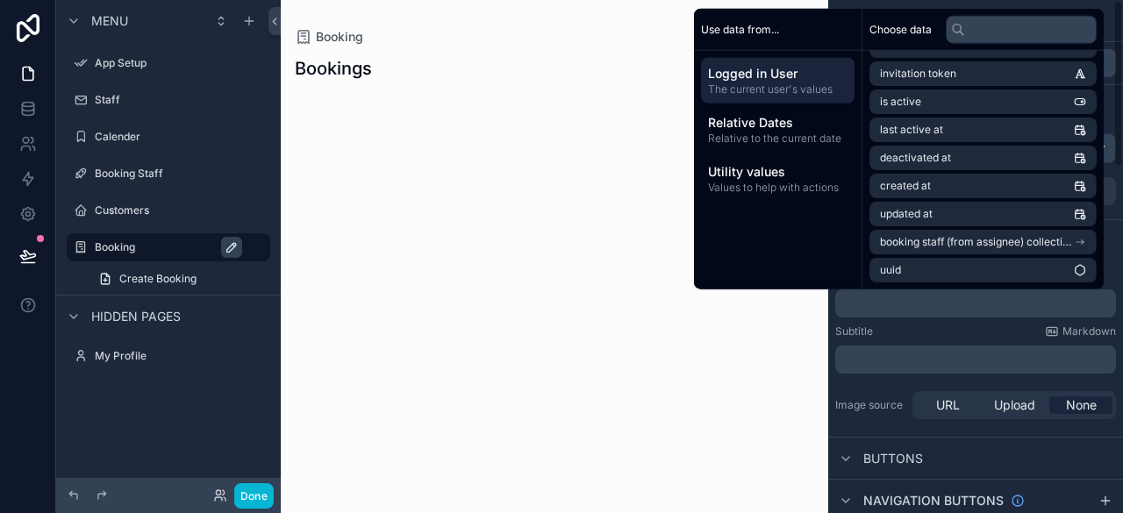
click at [917, 350] on div "﻿" at bounding box center [975, 360] width 281 height 28
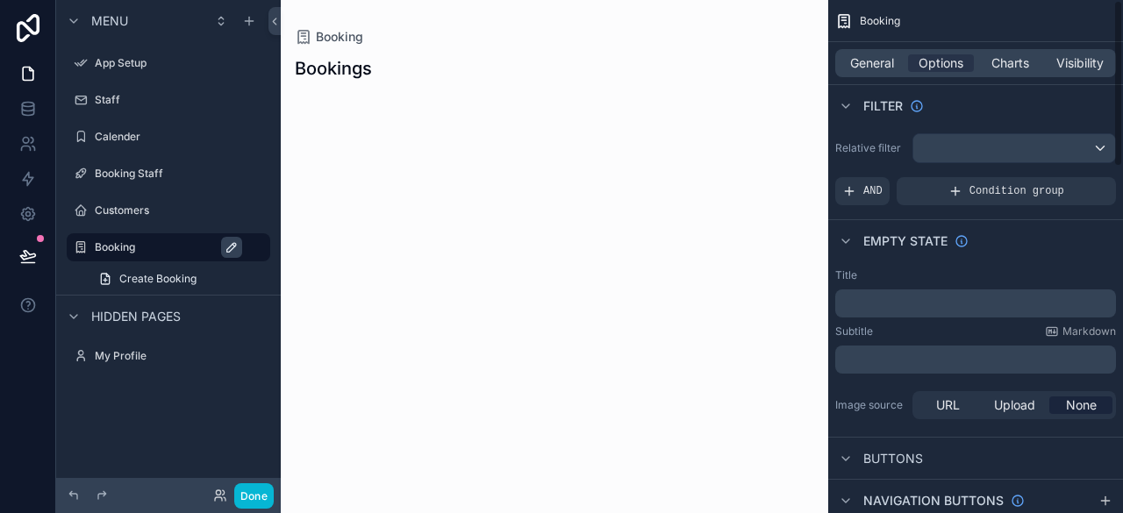
click at [910, 358] on p "﻿" at bounding box center [977, 360] width 270 height 14
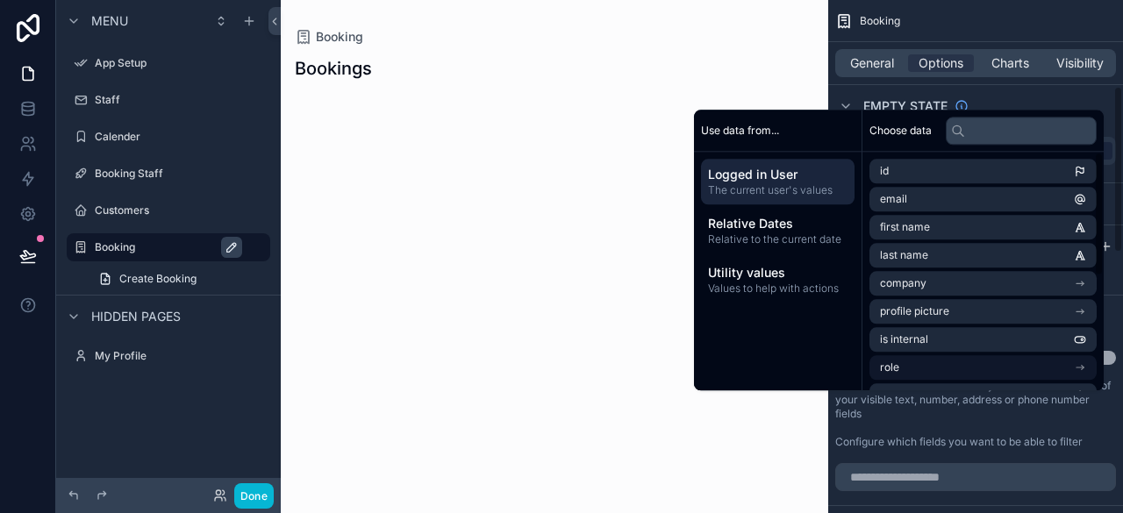
scroll to position [263, 0]
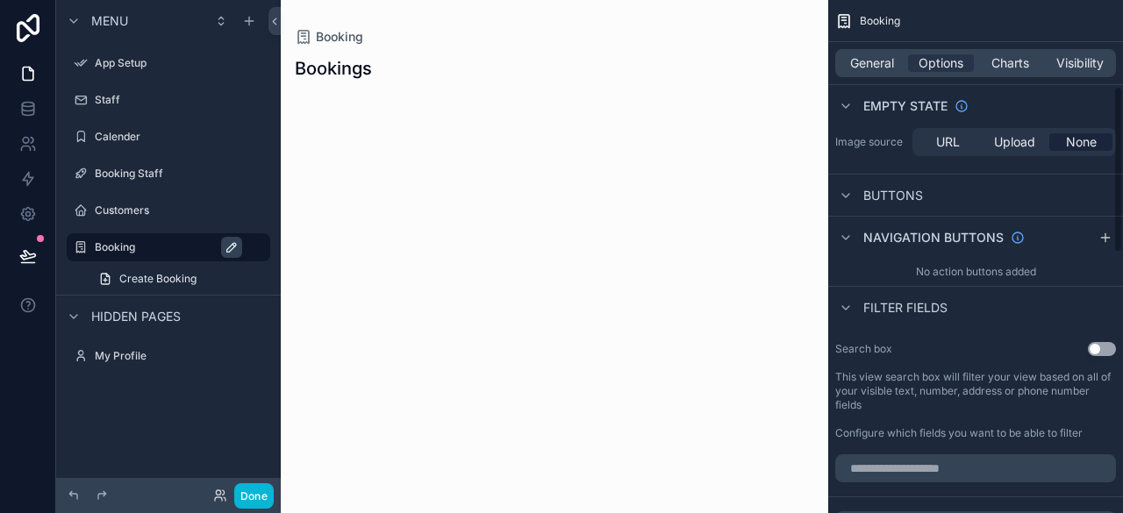
click at [560, 176] on div "Booking Bookings" at bounding box center [554, 256] width 547 height 513
click at [899, 202] on span "Buttons" at bounding box center [893, 196] width 60 height 18
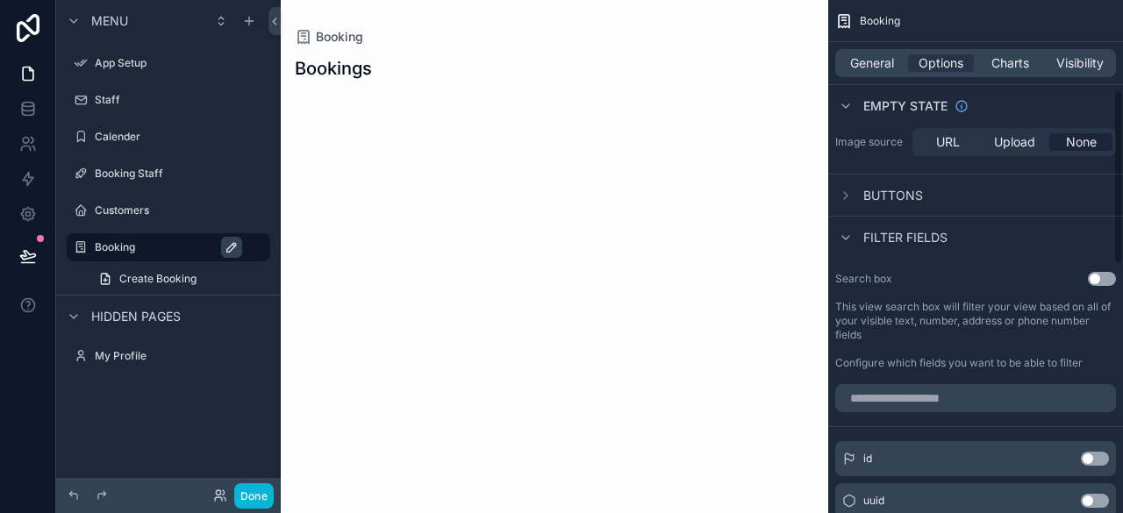
click at [899, 202] on span "Buttons" at bounding box center [893, 196] width 60 height 18
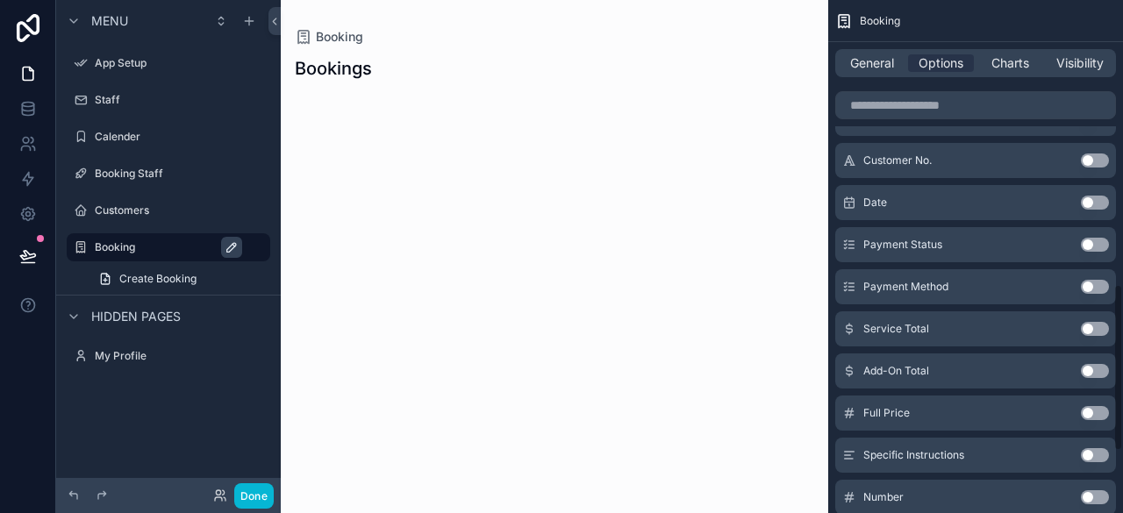
scroll to position [797, 0]
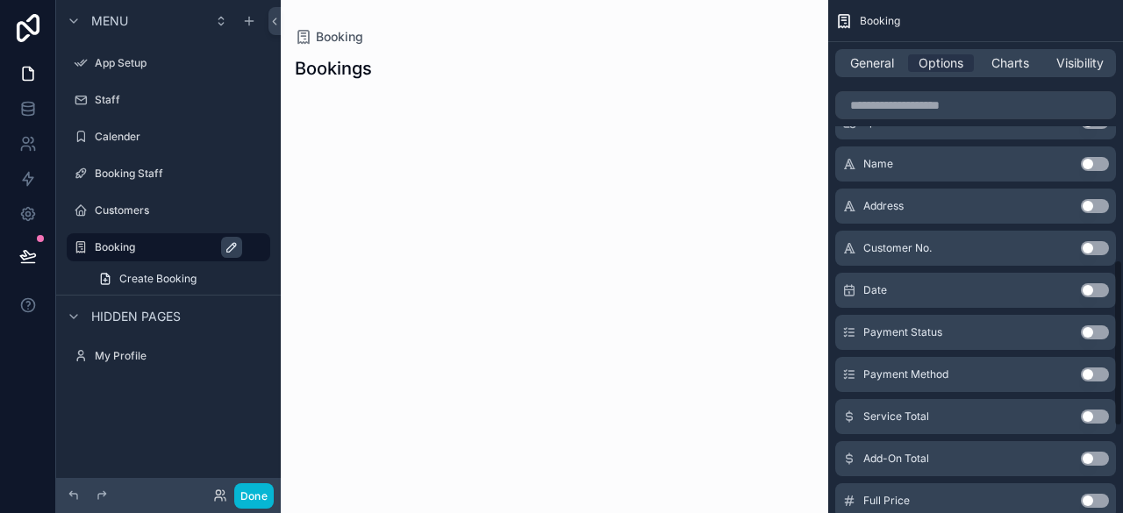
click at [1100, 286] on button "Use setting" at bounding box center [1095, 290] width 28 height 14
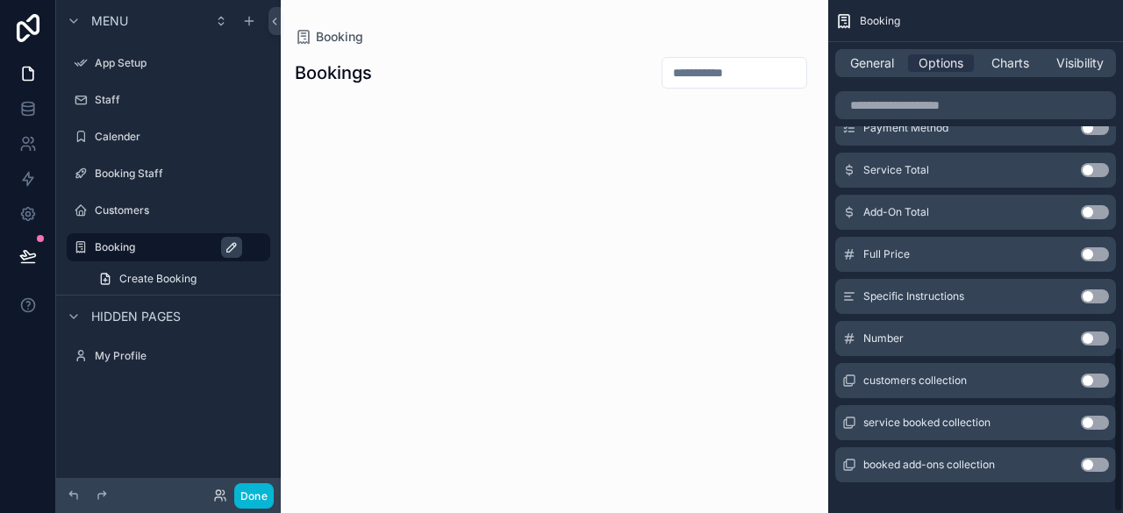
scroll to position [1068, 0]
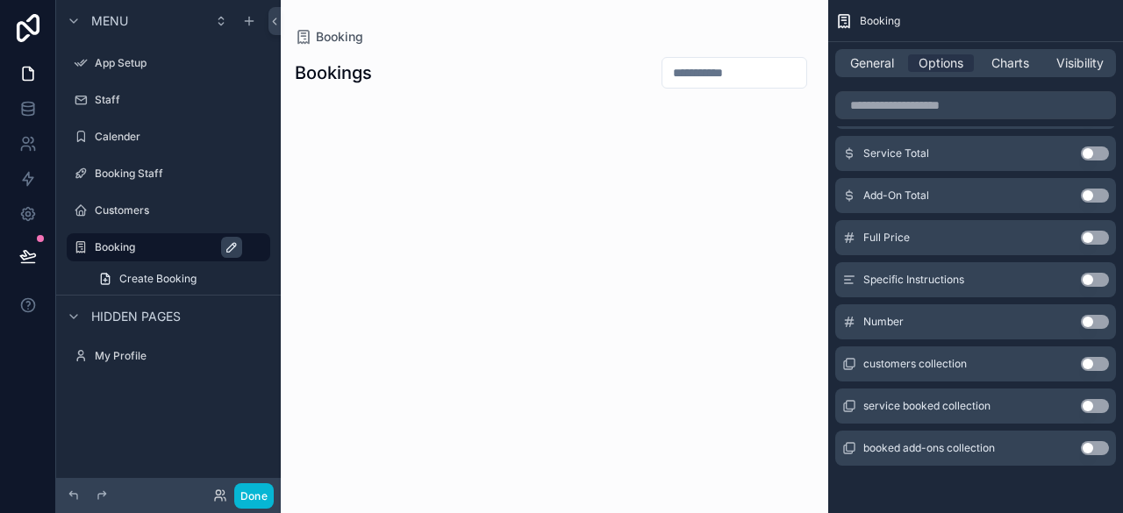
click at [1083, 283] on button "Use setting" at bounding box center [1095, 280] width 28 height 14
click at [1086, 282] on button "Use setting" at bounding box center [1095, 280] width 28 height 14
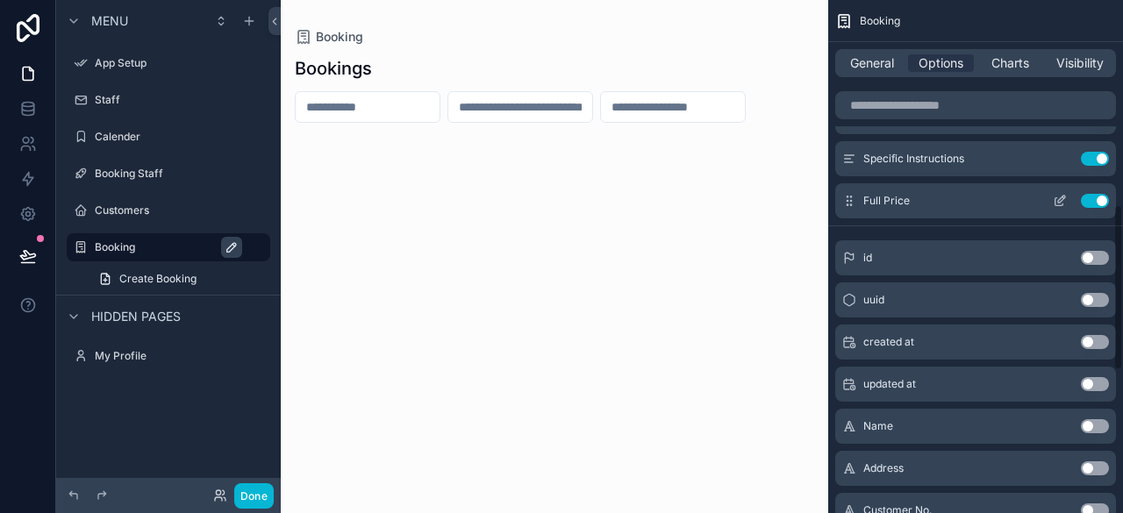
scroll to position [629, 0]
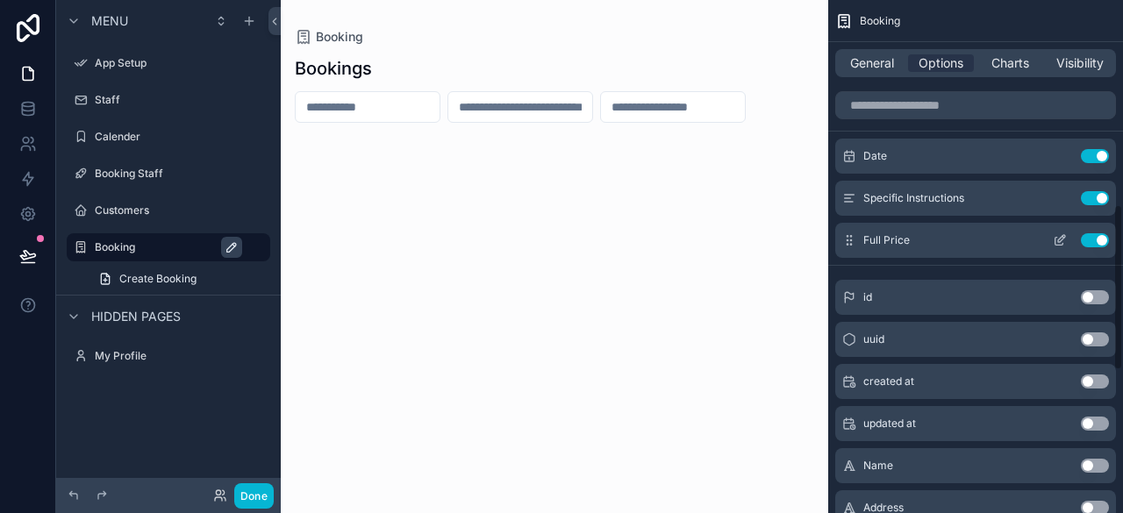
click at [1096, 236] on button "Use setting" at bounding box center [1095, 240] width 28 height 14
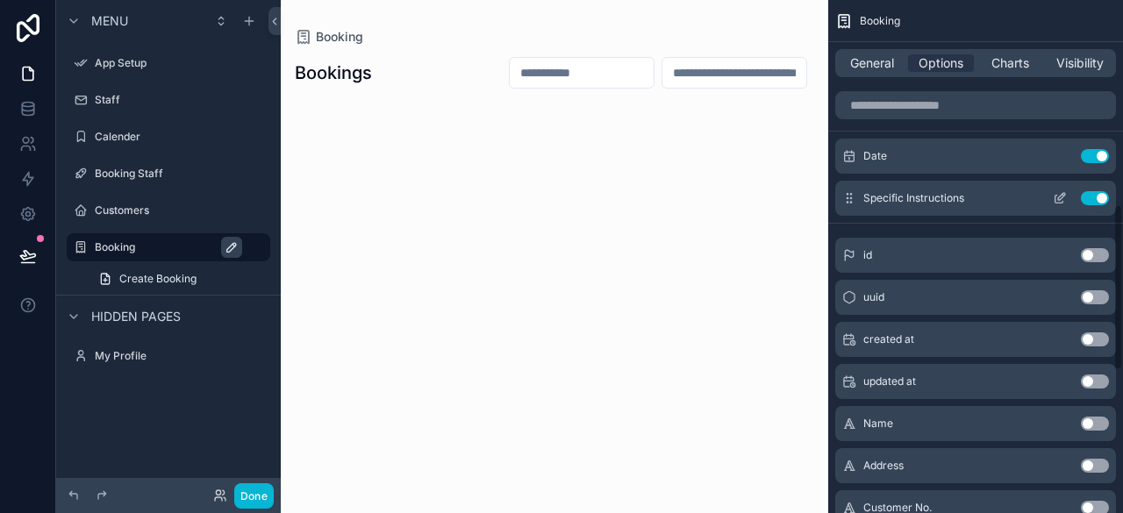
click at [1099, 204] on button "Use setting" at bounding box center [1095, 198] width 28 height 14
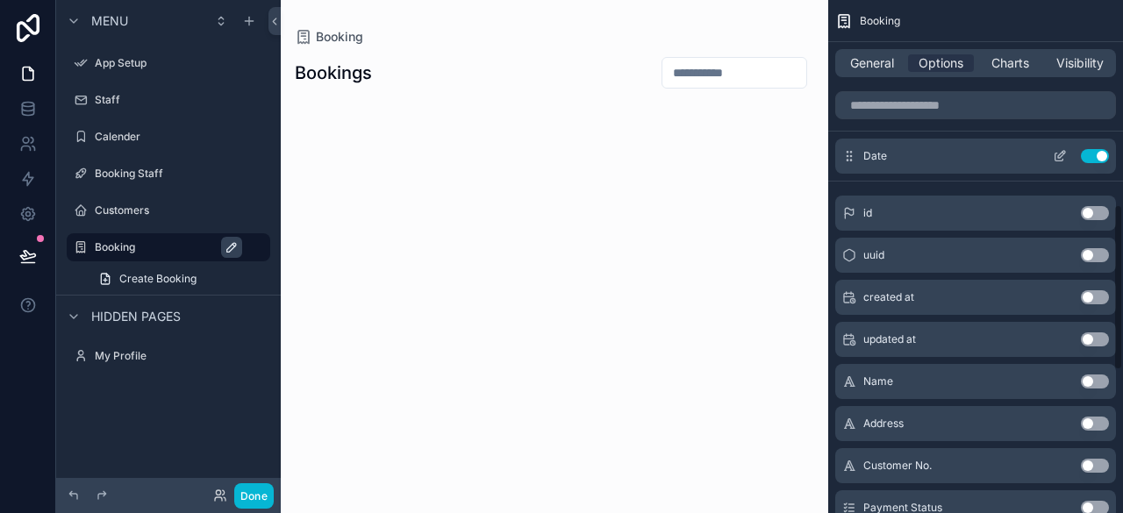
click at [1096, 157] on button "Use setting" at bounding box center [1095, 156] width 28 height 14
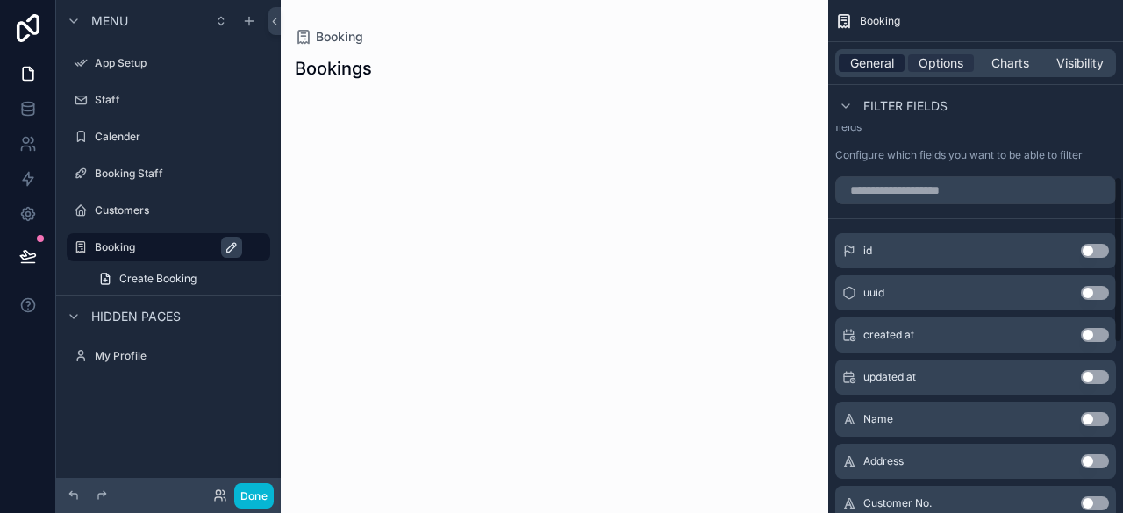
click at [883, 64] on span "General" at bounding box center [872, 63] width 44 height 18
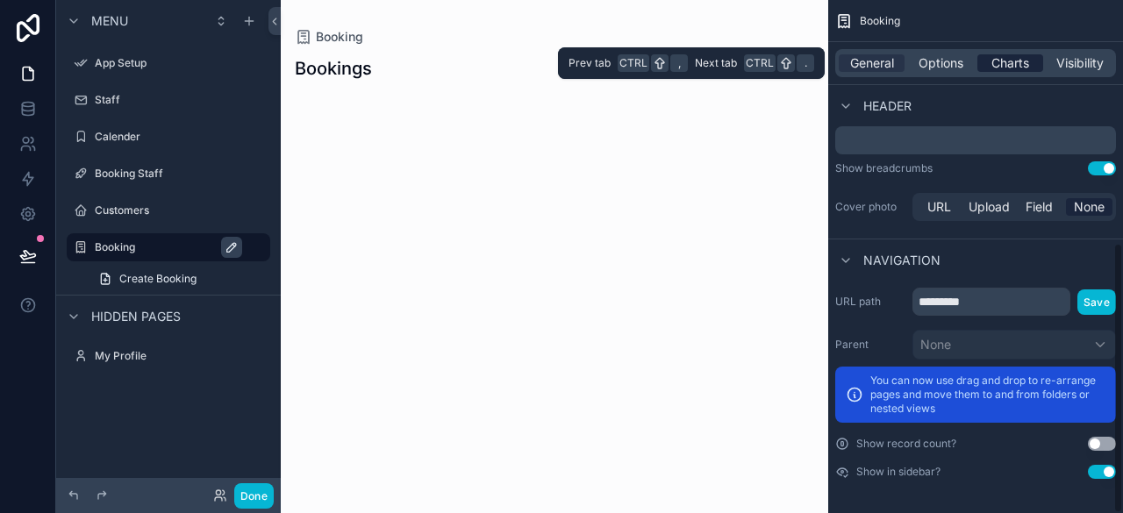
click at [1027, 59] on span "Charts" at bounding box center [1010, 63] width 38 height 18
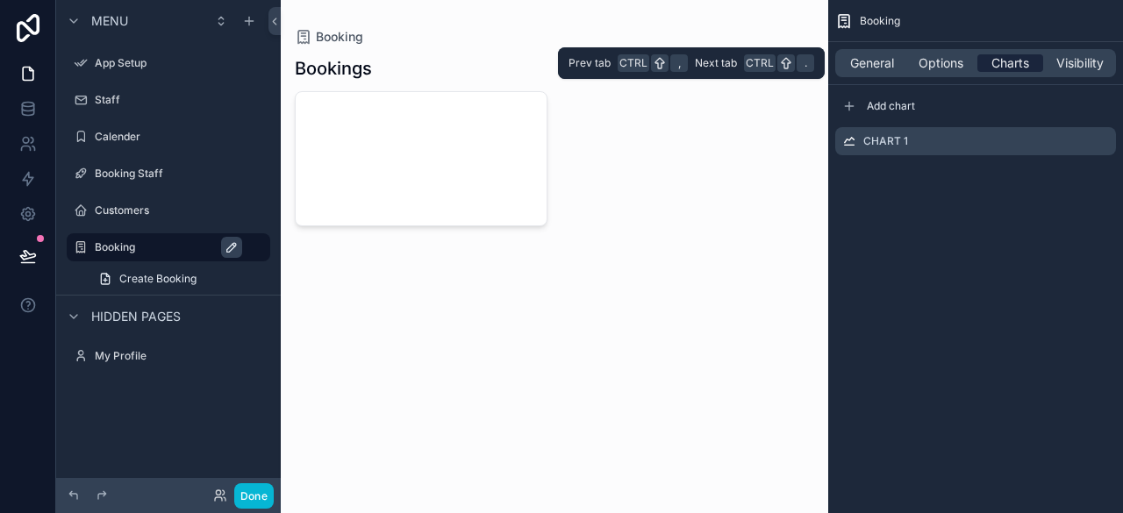
scroll to position [0, 0]
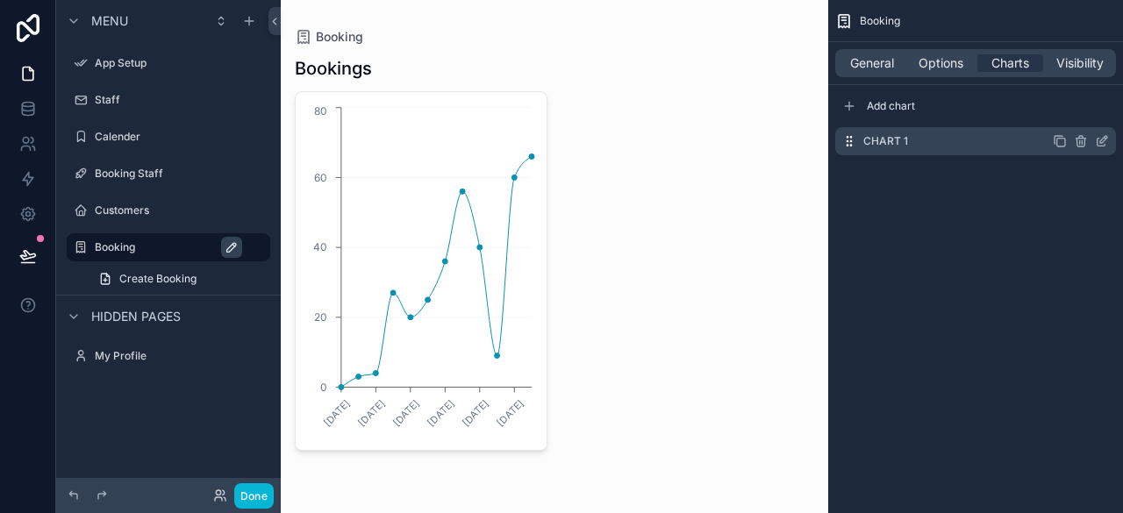
click at [954, 140] on div "Chart 1" at bounding box center [975, 141] width 281 height 28
click at [847, 141] on icon "scrollable content" at bounding box center [847, 140] width 1 height 1
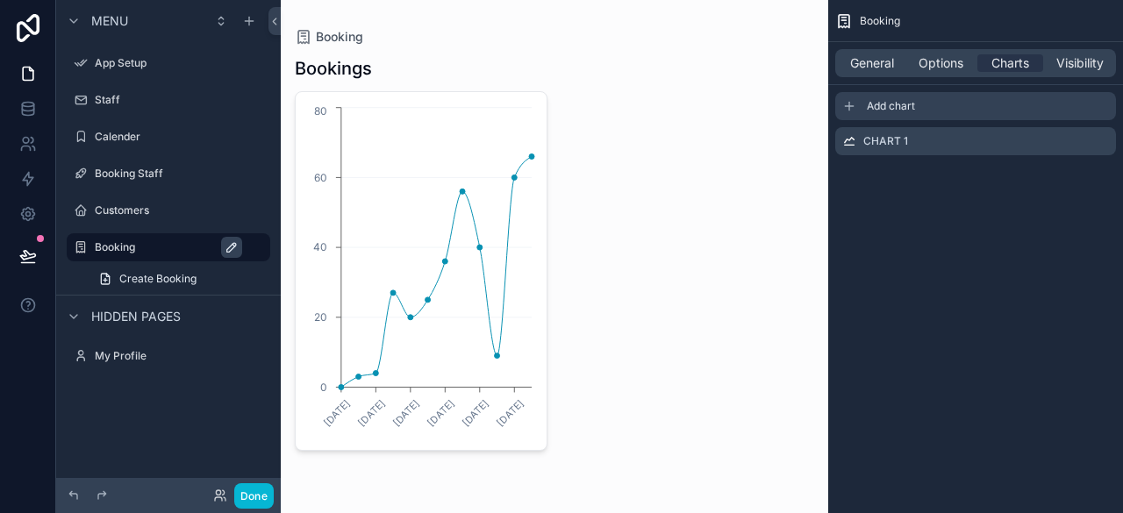
click at [883, 112] on div "Add chart" at bounding box center [975, 106] width 281 height 28
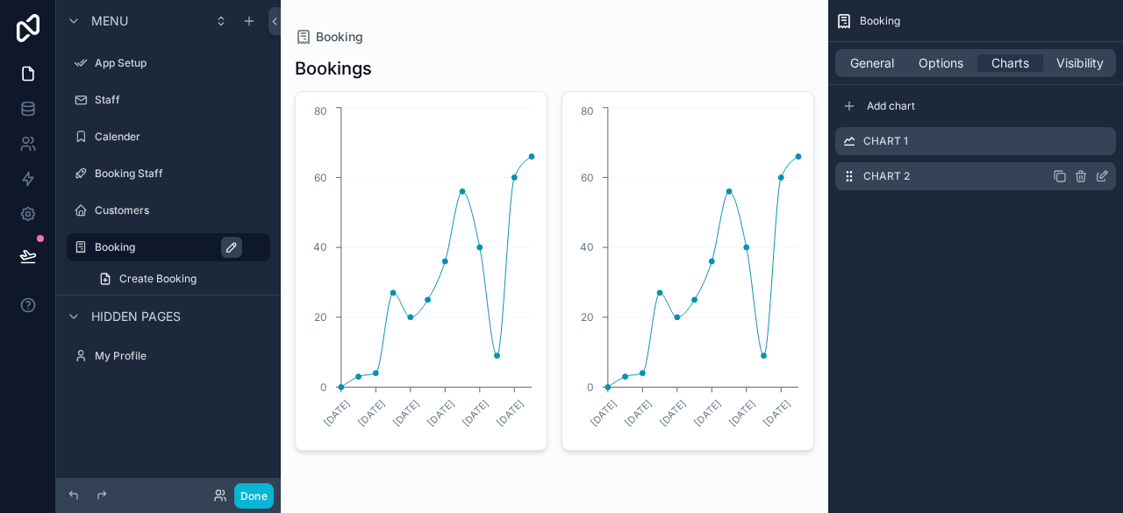
click at [895, 165] on div "Chart 2" at bounding box center [975, 176] width 281 height 28
click at [548, 301] on div "scrollable content" at bounding box center [554, 253] width 547 height 507
click at [695, 299] on circle "chart" at bounding box center [694, 300] width 7 height 7
click at [697, 298] on circle "chart" at bounding box center [694, 300] width 7 height 7
click at [468, 333] on icon "[DATE] [DATE] [DATE] [DATE] [DATE] [DATE] 0 20 40 60 80" at bounding box center [421, 271] width 230 height 337
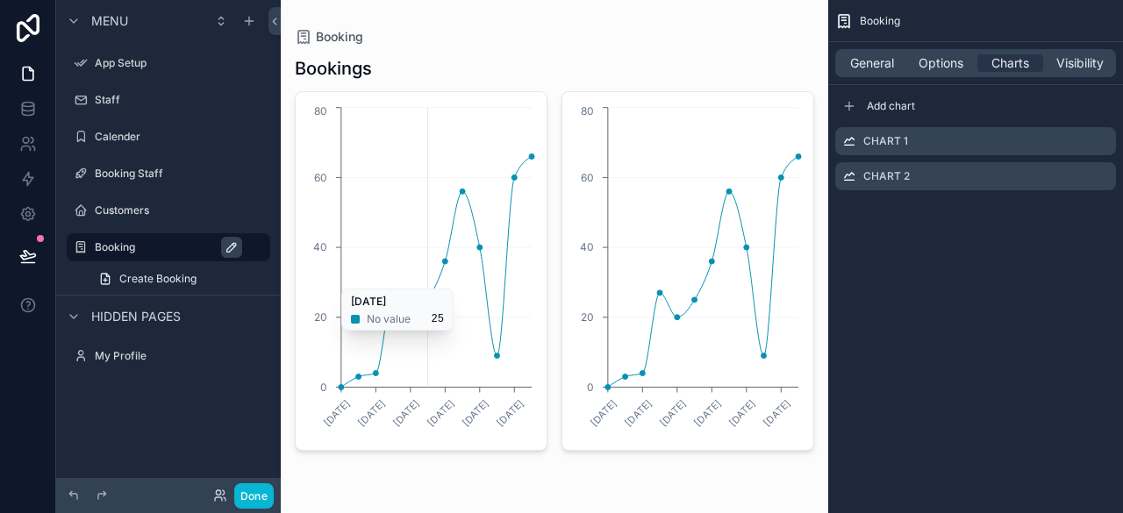
drag, startPoint x: 423, startPoint y: 339, endPoint x: 411, endPoint y: 339, distance: 12.3
click at [411, 339] on icon "[DATE] [DATE] [DATE] [DATE] [DATE] [DATE] 0 20 40 60 80" at bounding box center [421, 271] width 230 height 337
click at [406, 417] on text "[DATE]" at bounding box center [406, 413] width 32 height 32
click at [1083, 175] on icon "scrollable content" at bounding box center [1081, 176] width 14 height 14
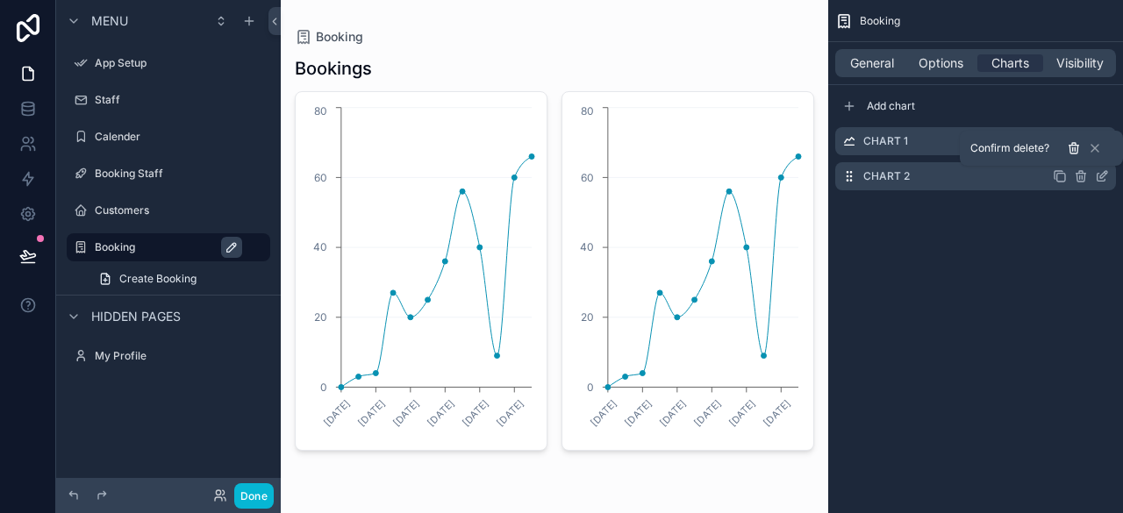
click at [1083, 147] on button at bounding box center [1073, 148] width 21 height 21
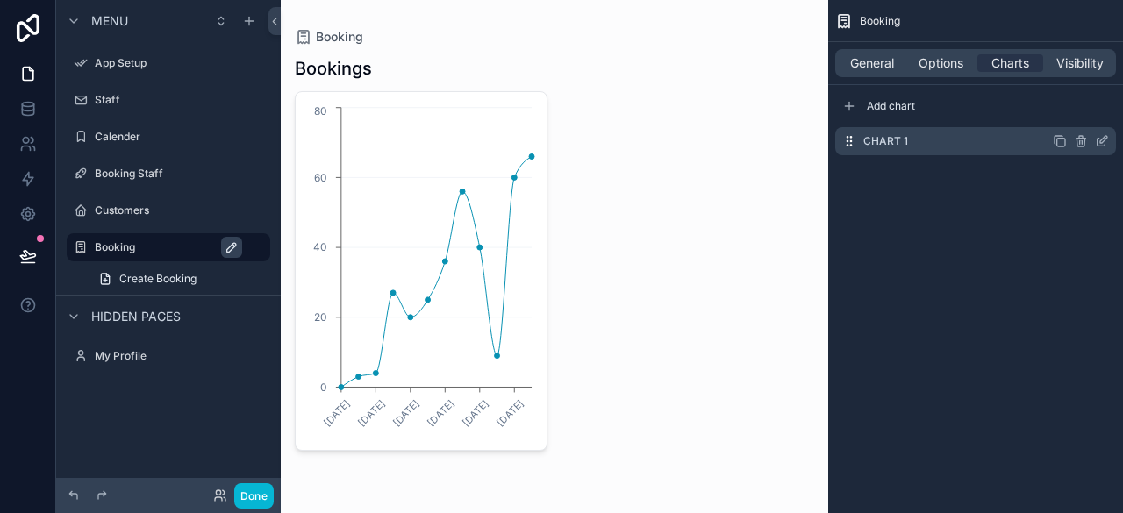
click at [1102, 139] on icon "scrollable content" at bounding box center [1103, 139] width 7 height 7
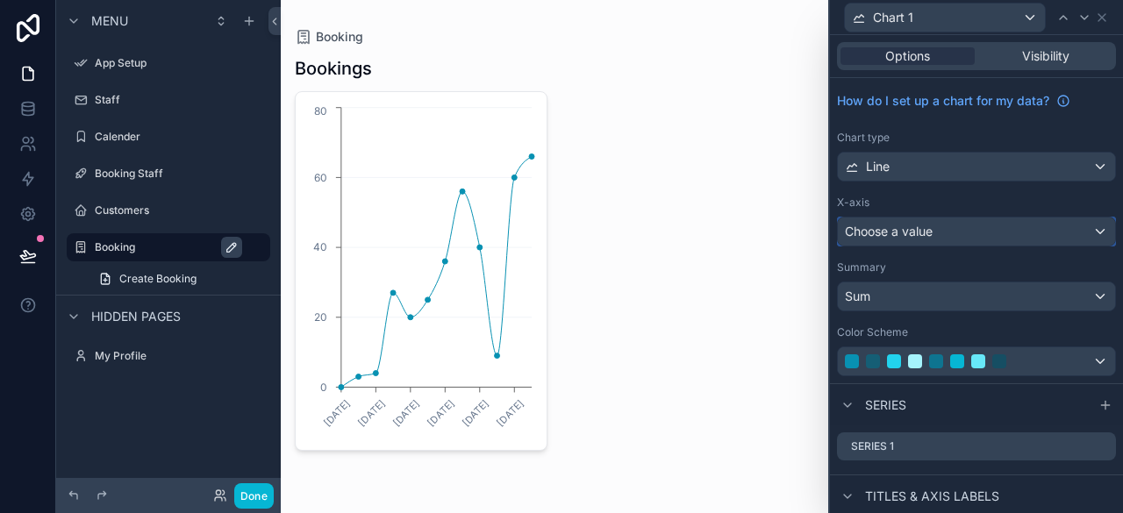
click at [983, 225] on div "Choose a value" at bounding box center [976, 232] width 277 height 28
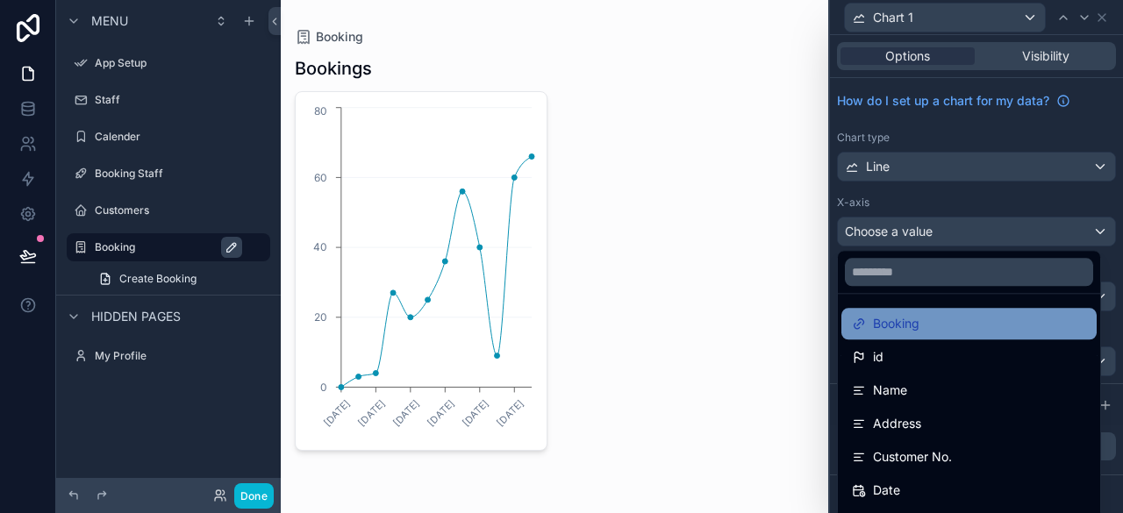
click at [926, 331] on div "Booking" at bounding box center [969, 323] width 234 height 21
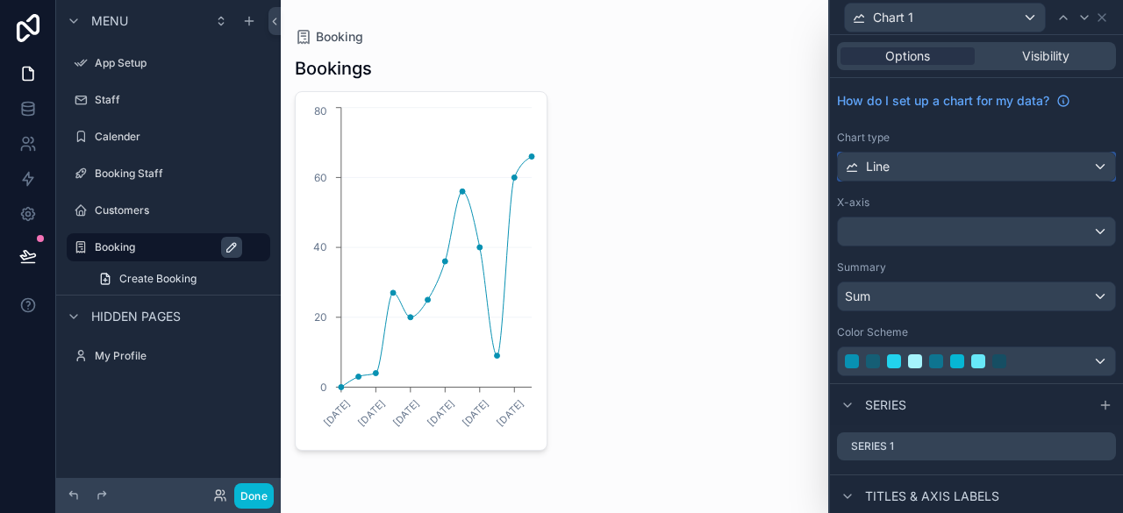
click at [941, 171] on div "Line" at bounding box center [976, 167] width 277 height 28
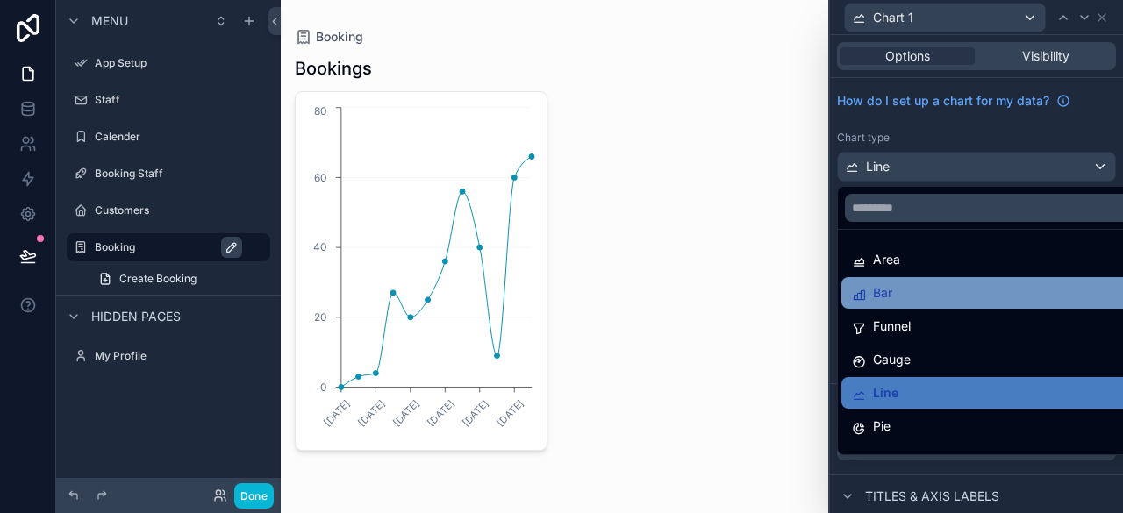
click at [916, 294] on div "Bar" at bounding box center [990, 292] width 276 height 21
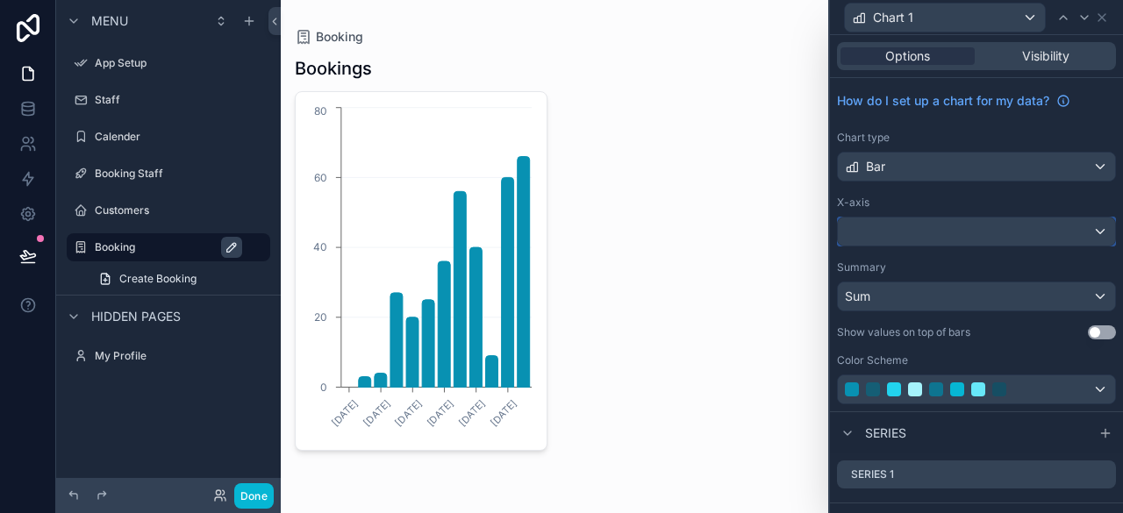
click at [913, 234] on div at bounding box center [976, 232] width 277 height 28
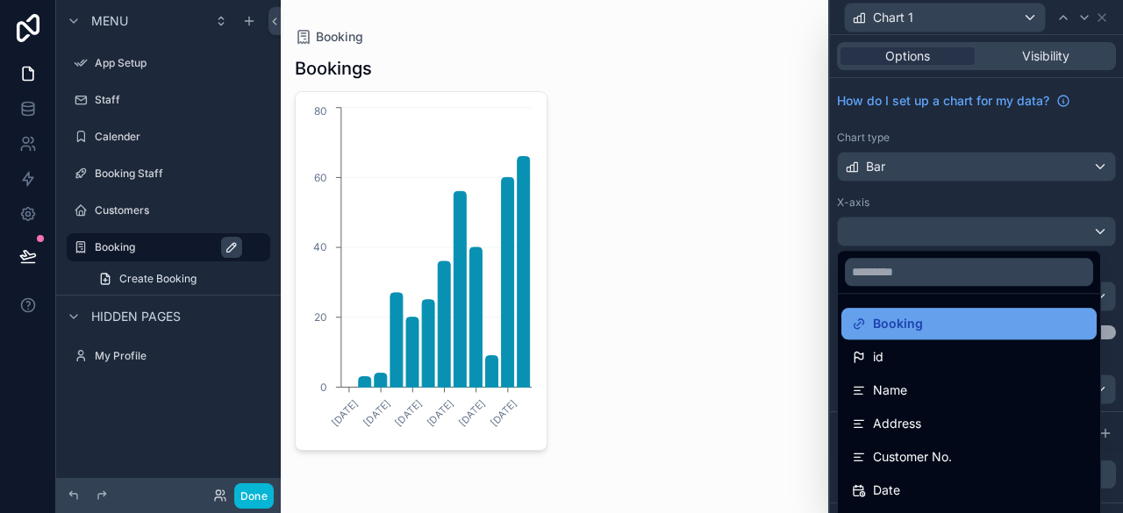
click at [916, 324] on span "Booking" at bounding box center [898, 323] width 50 height 21
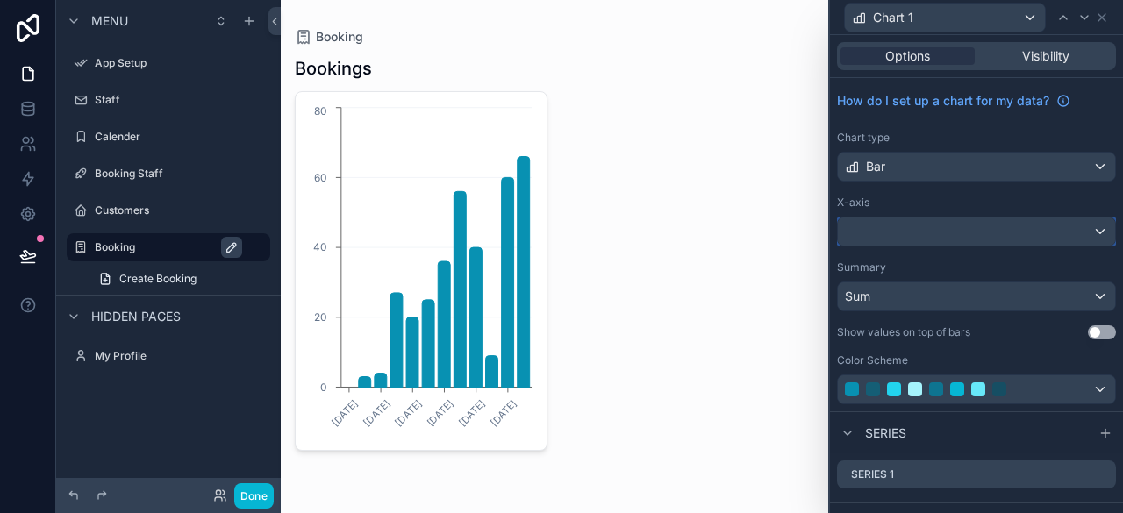
click at [1023, 235] on div at bounding box center [976, 232] width 277 height 28
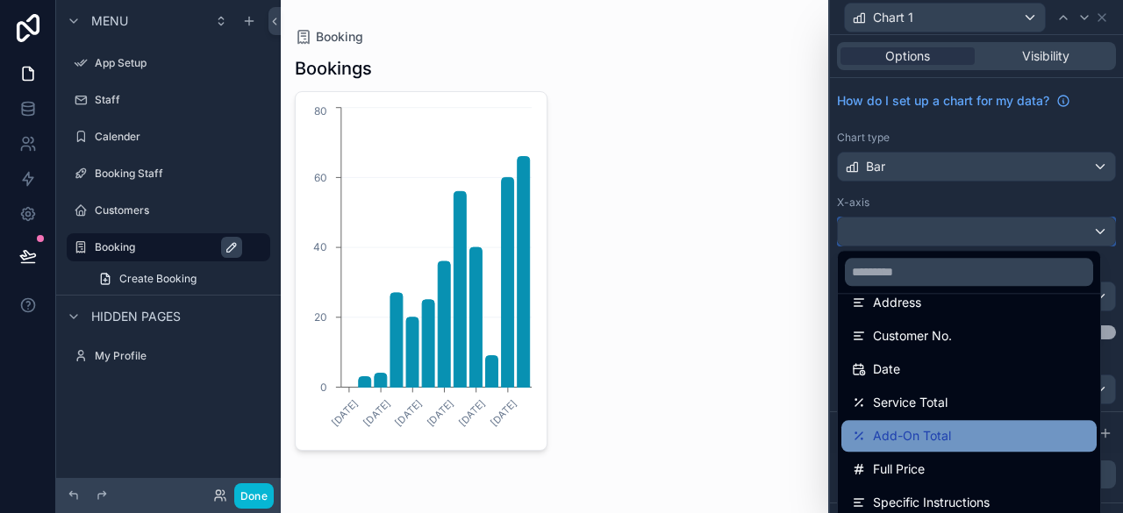
scroll to position [95, 0]
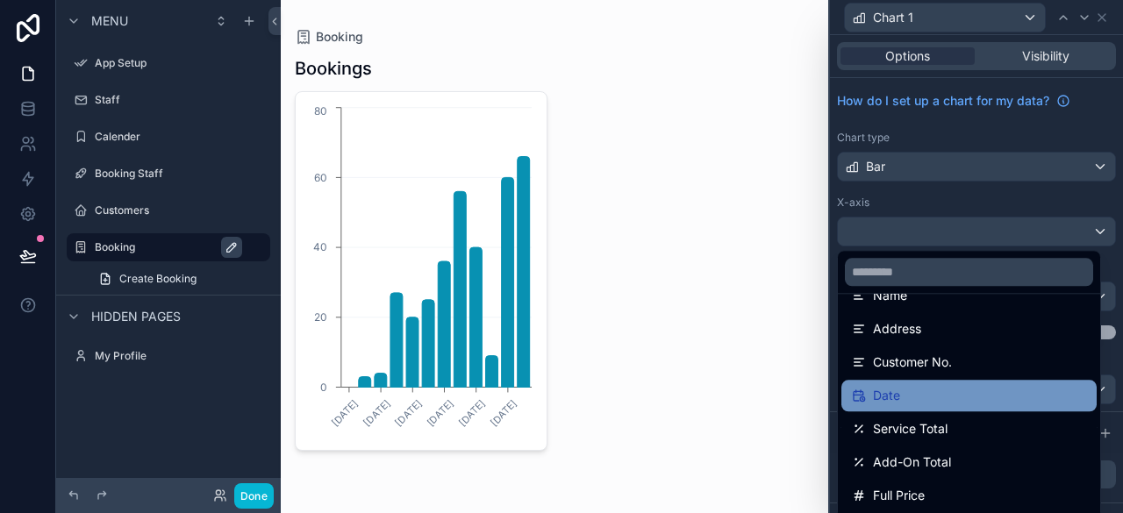
click at [919, 391] on div "Date" at bounding box center [969, 395] width 234 height 21
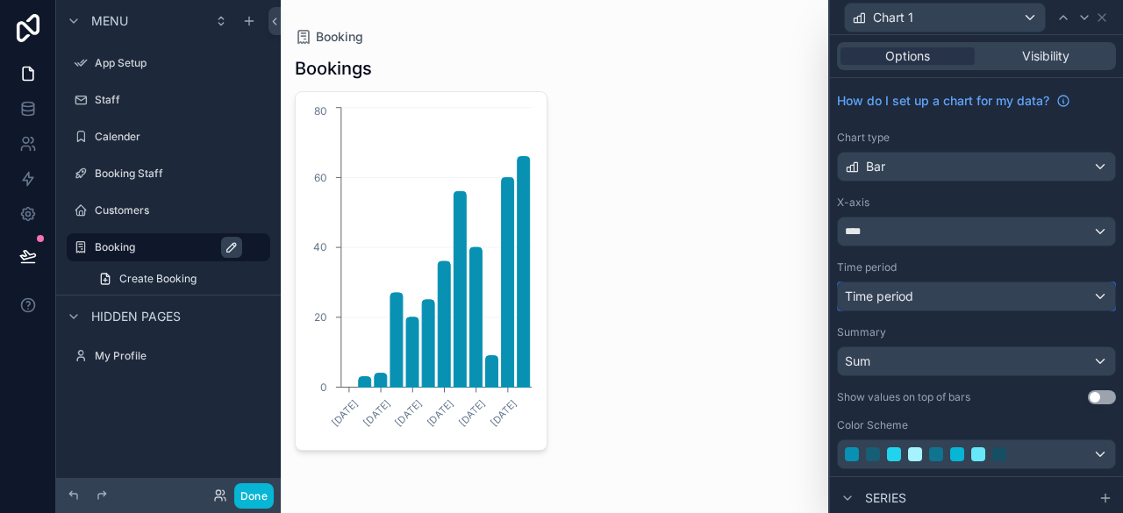
click at [910, 295] on span "Time period" at bounding box center [879, 296] width 68 height 15
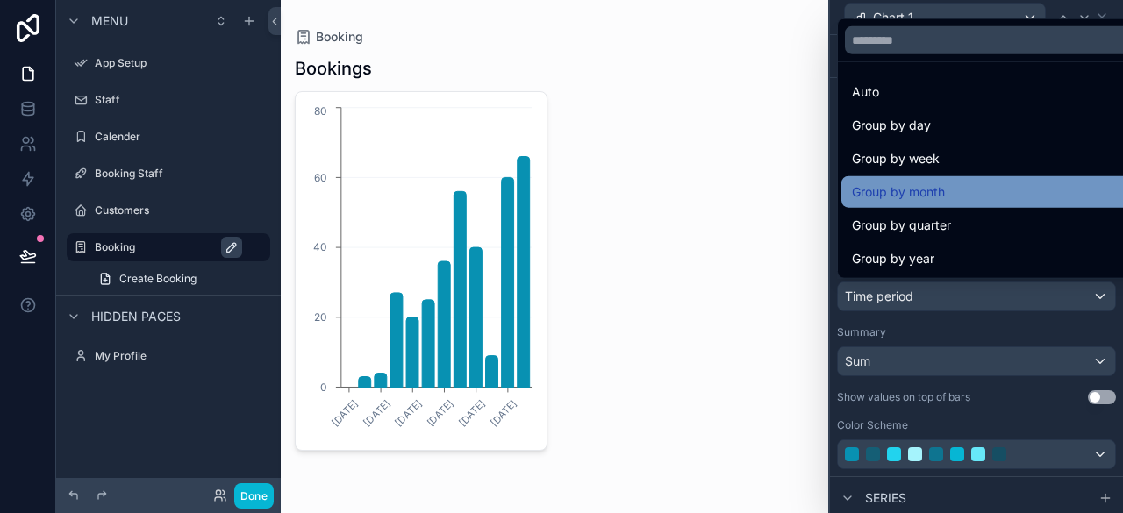
click at [920, 185] on span "Group by month" at bounding box center [898, 192] width 93 height 21
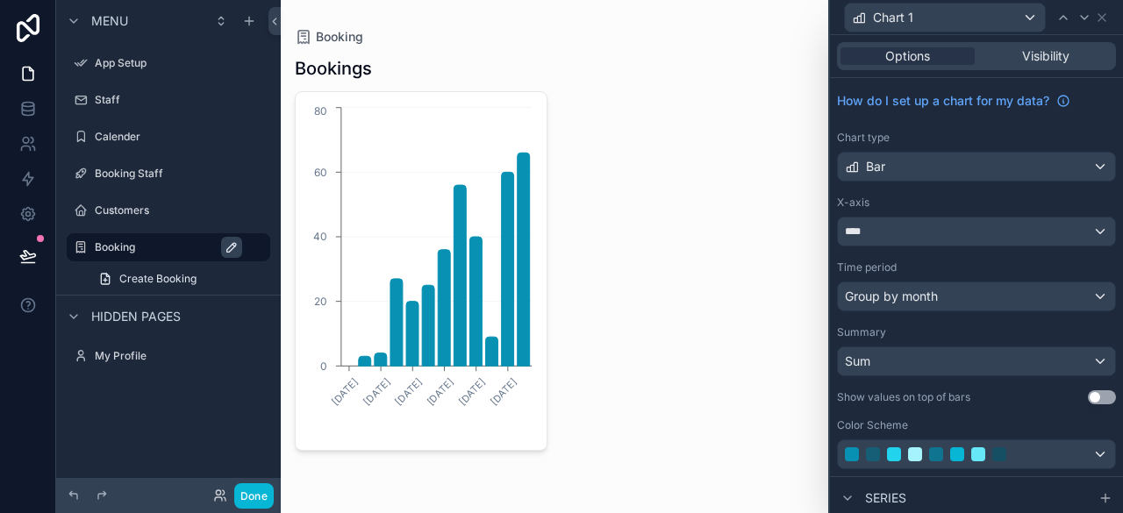
drag, startPoint x: 881, startPoint y: 338, endPoint x: 883, endPoint y: 350, distance: 12.6
click at [882, 339] on div "Summary Sum" at bounding box center [976, 350] width 279 height 51
click at [884, 354] on div "Sum" at bounding box center [976, 361] width 277 height 28
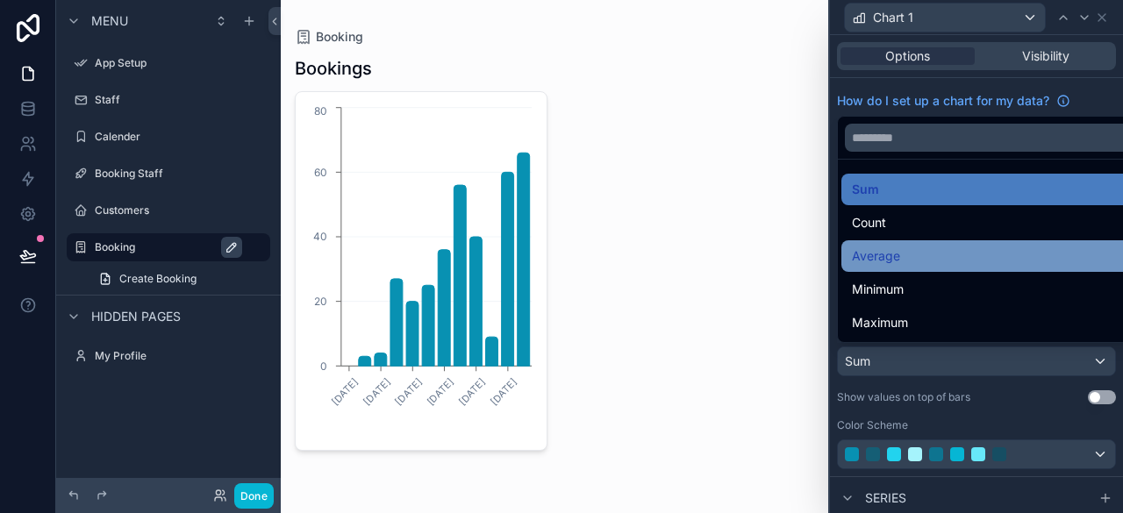
click at [906, 250] on div "Average" at bounding box center [990, 256] width 276 height 21
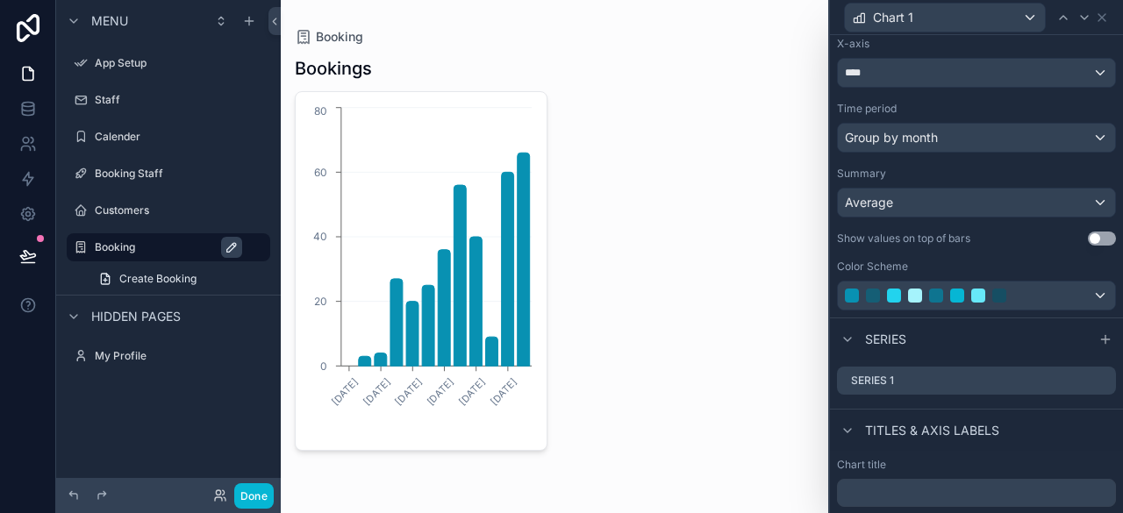
scroll to position [175, 0]
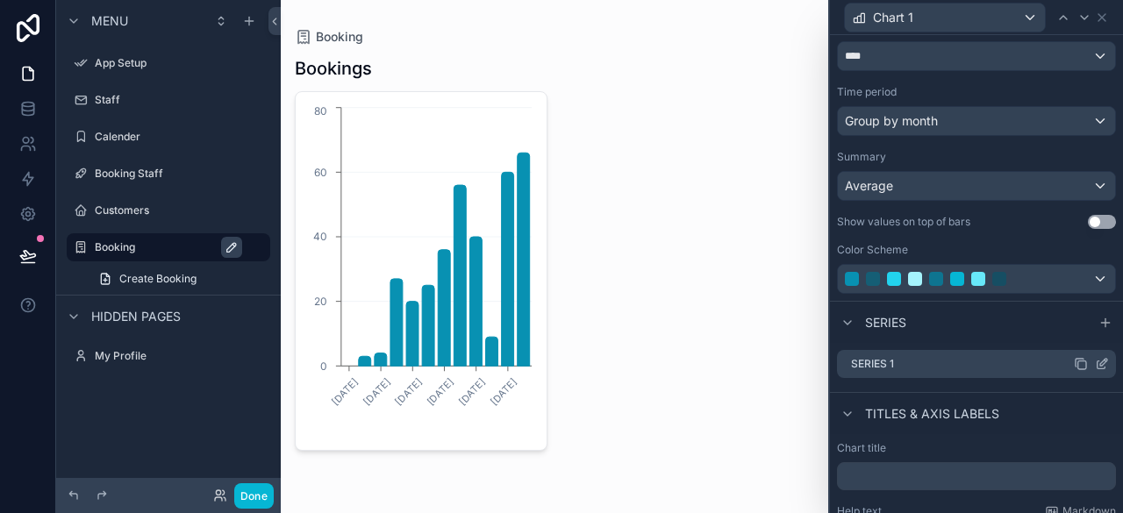
click at [938, 364] on div "Series 1" at bounding box center [976, 364] width 279 height 28
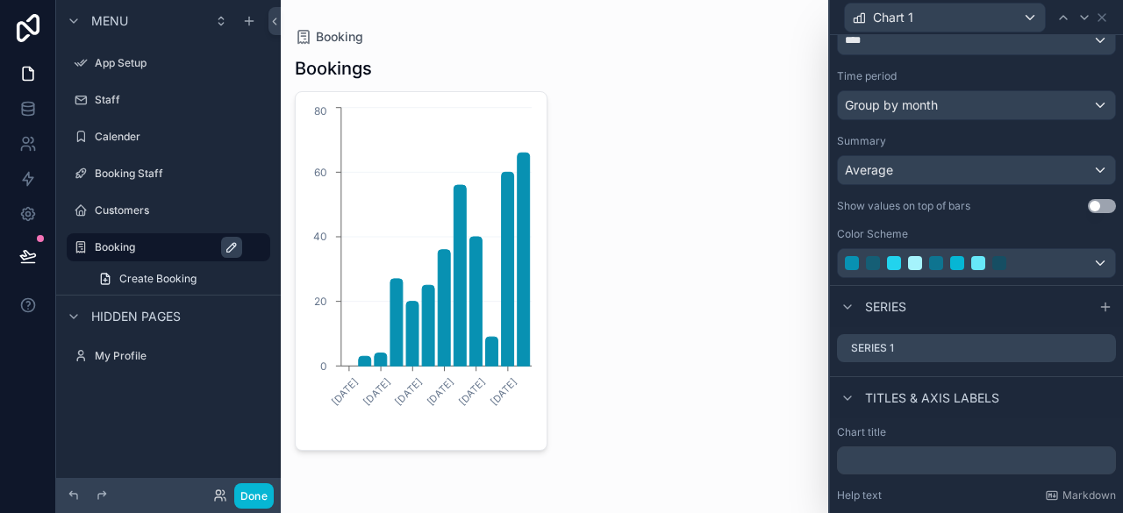
scroll to position [0, 0]
